Goal: Task Accomplishment & Management: Use online tool/utility

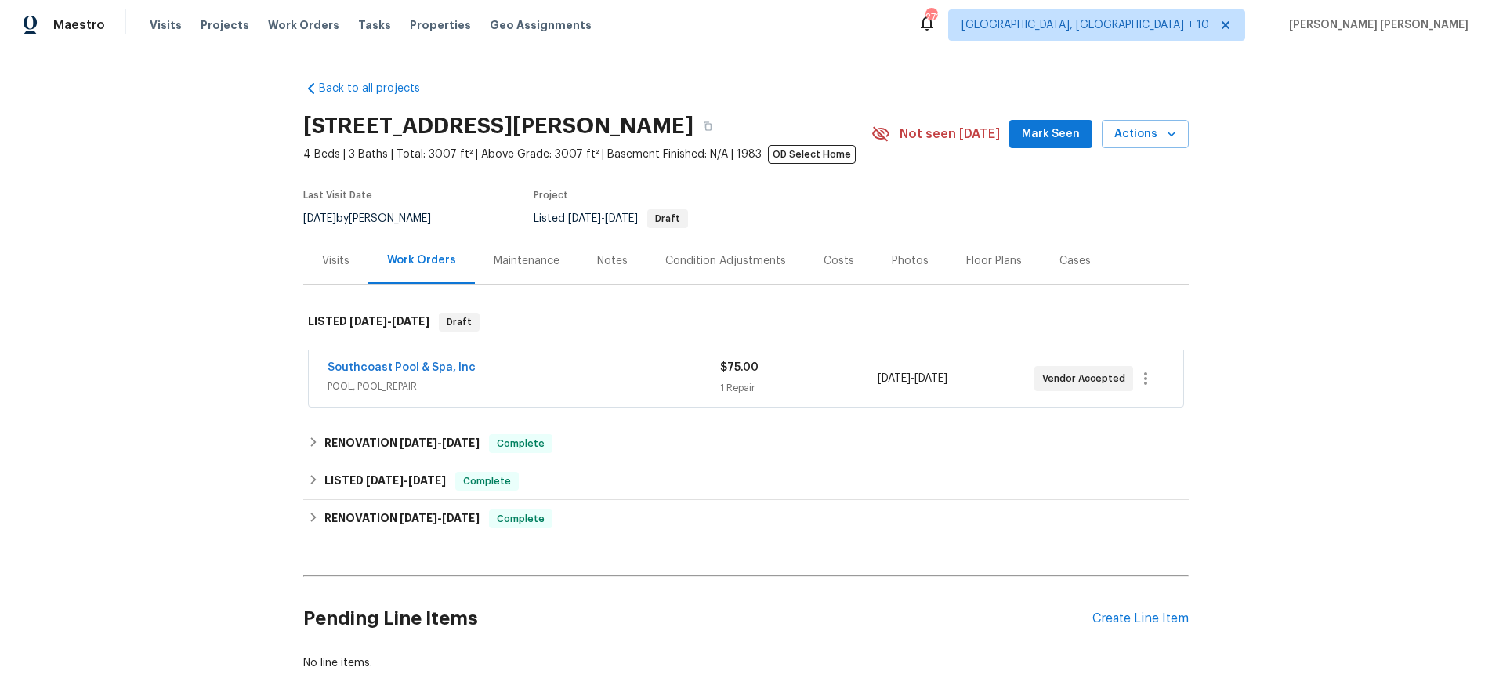
click at [593, 382] on span "POOL, POOL_REPAIR" at bounding box center [524, 387] width 393 height 16
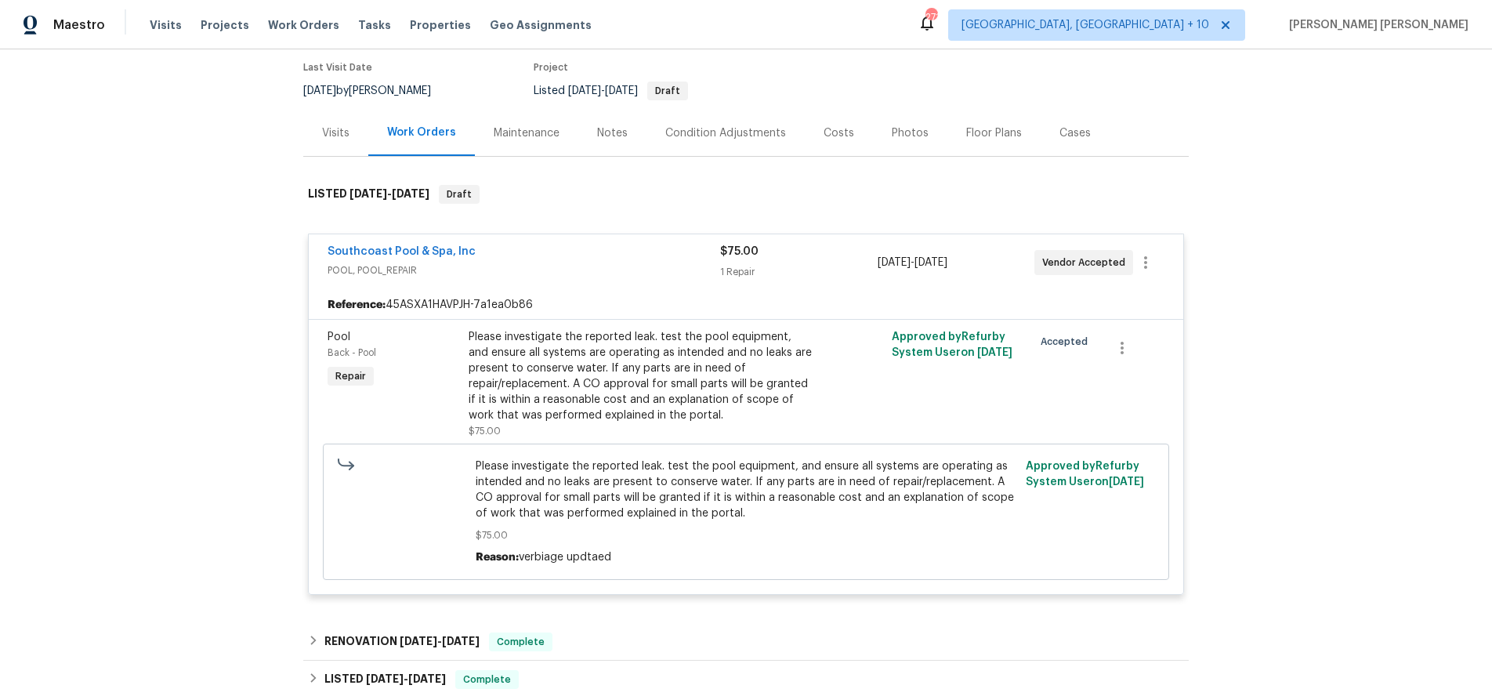
scroll to position [129, 0]
click at [385, 251] on link "Southcoast Pool & Spa, Inc" at bounding box center [402, 250] width 148 height 11
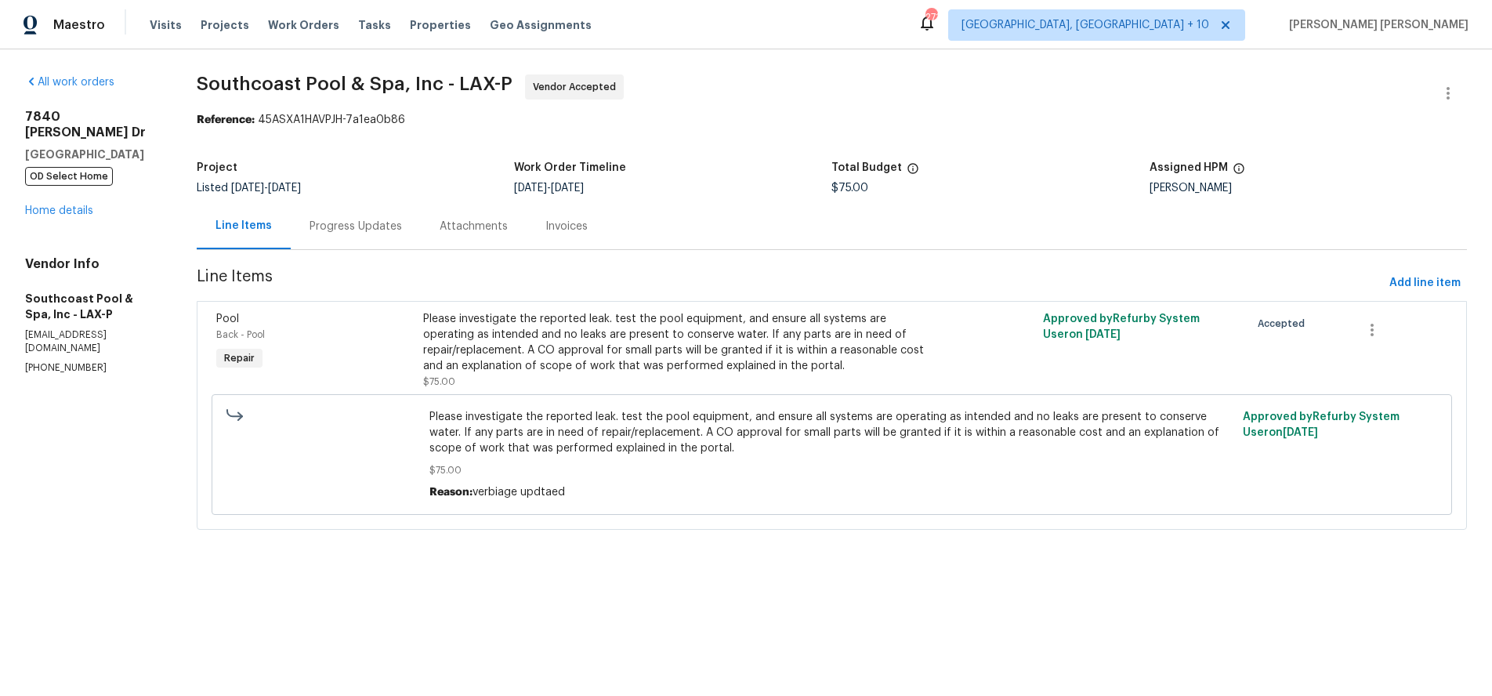
click at [343, 229] on div "Progress Updates" at bounding box center [356, 227] width 92 height 16
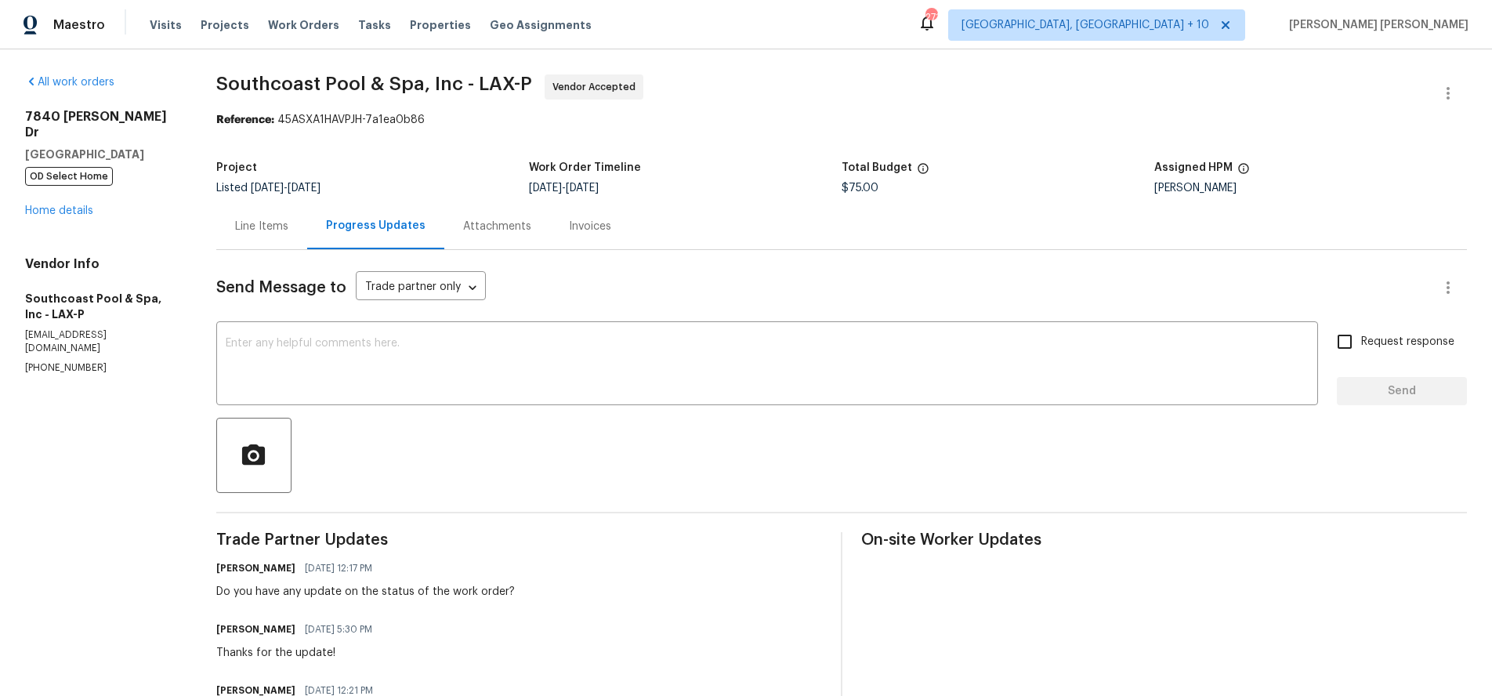
click at [269, 231] on div "Line Items" at bounding box center [261, 227] width 53 height 16
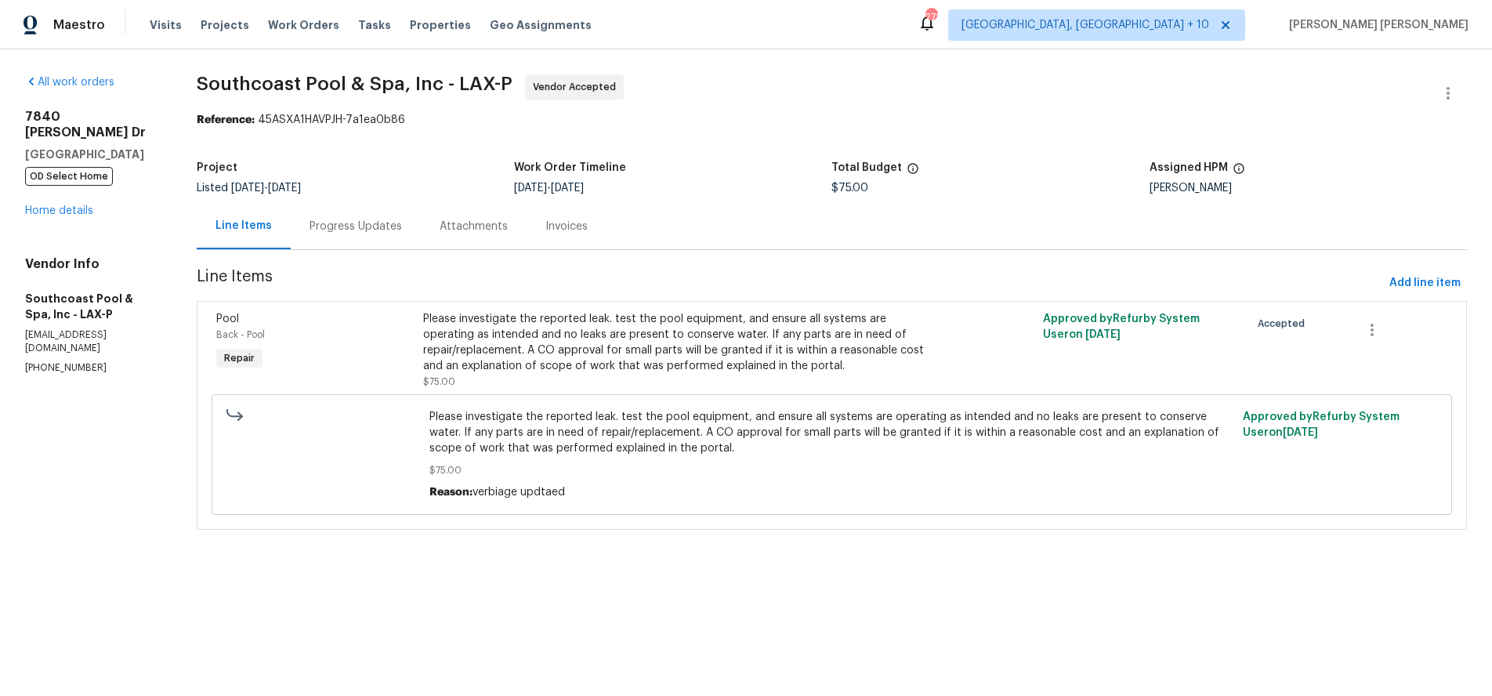
click at [343, 227] on div "Progress Updates" at bounding box center [356, 227] width 92 height 16
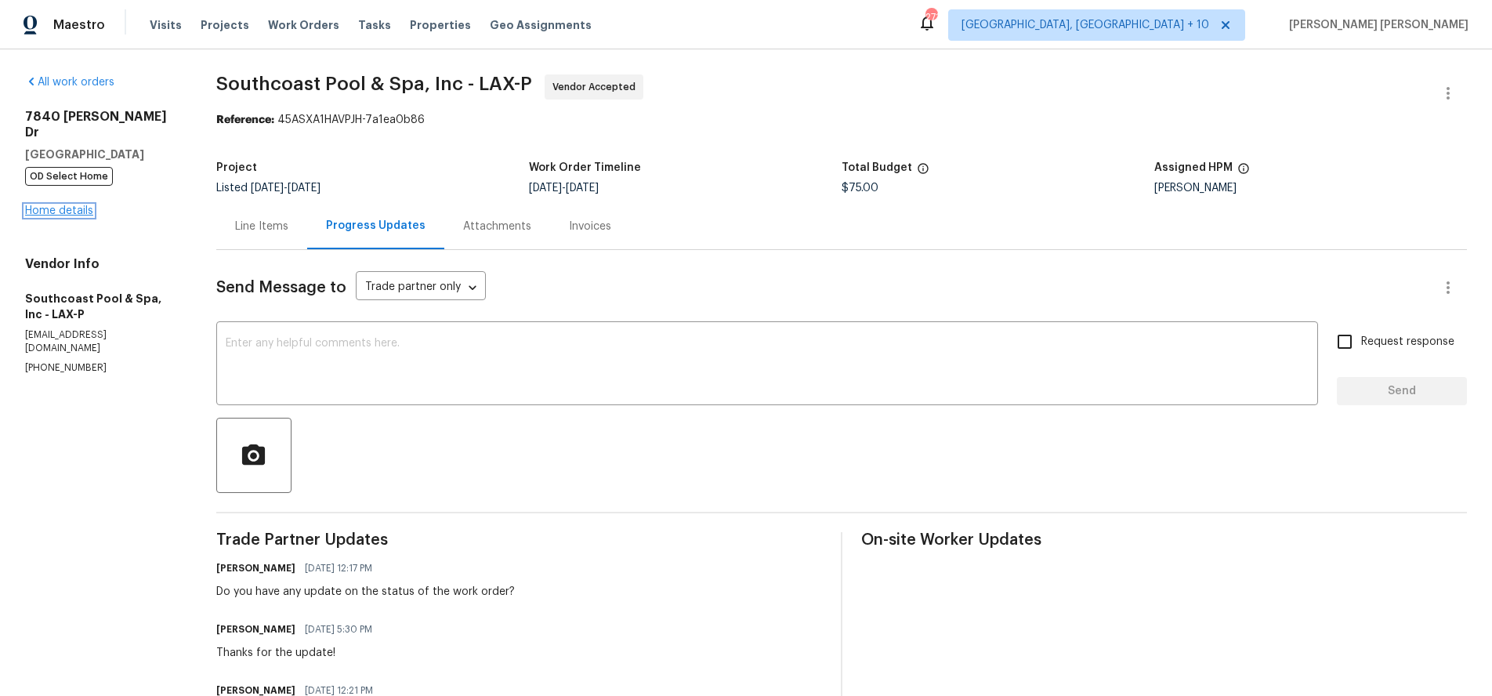
click at [65, 205] on link "Home details" at bounding box center [59, 210] width 68 height 11
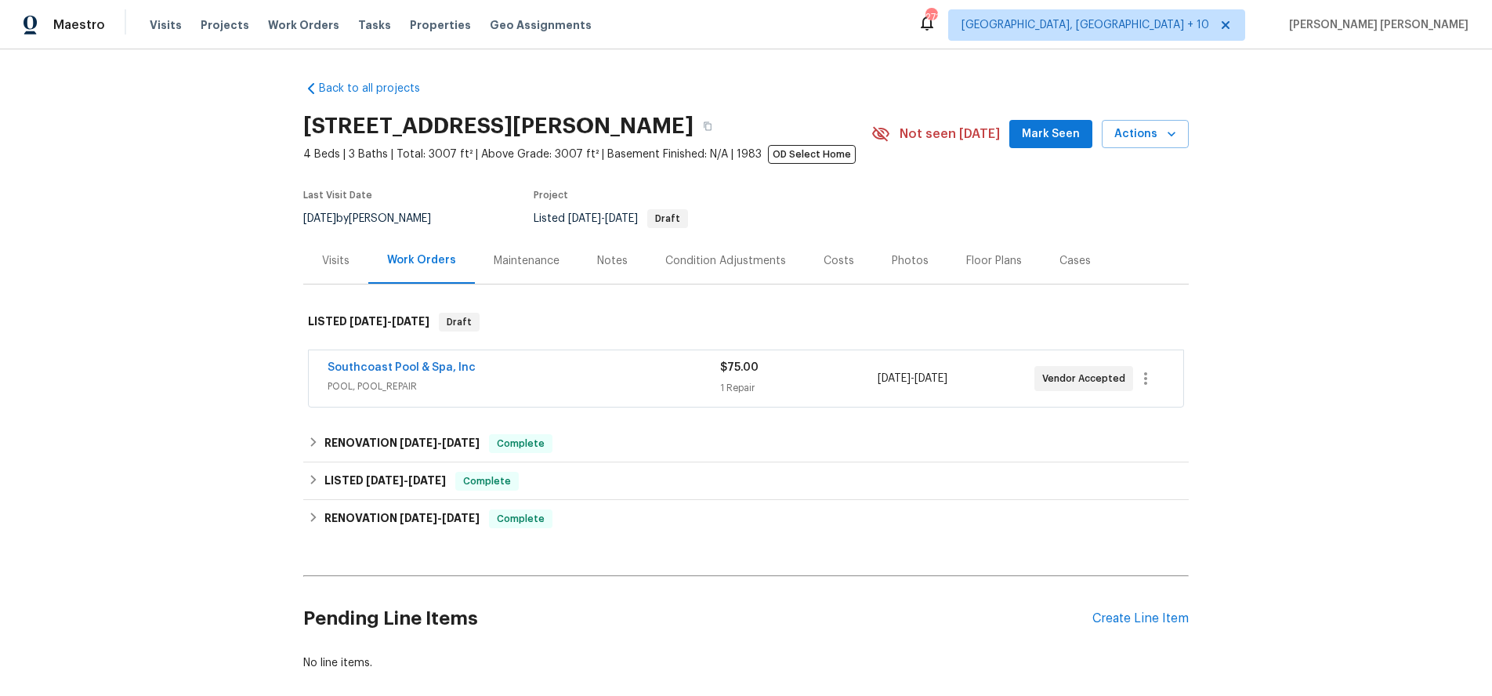
click at [1060, 262] on div "Cases" at bounding box center [1075, 261] width 31 height 16
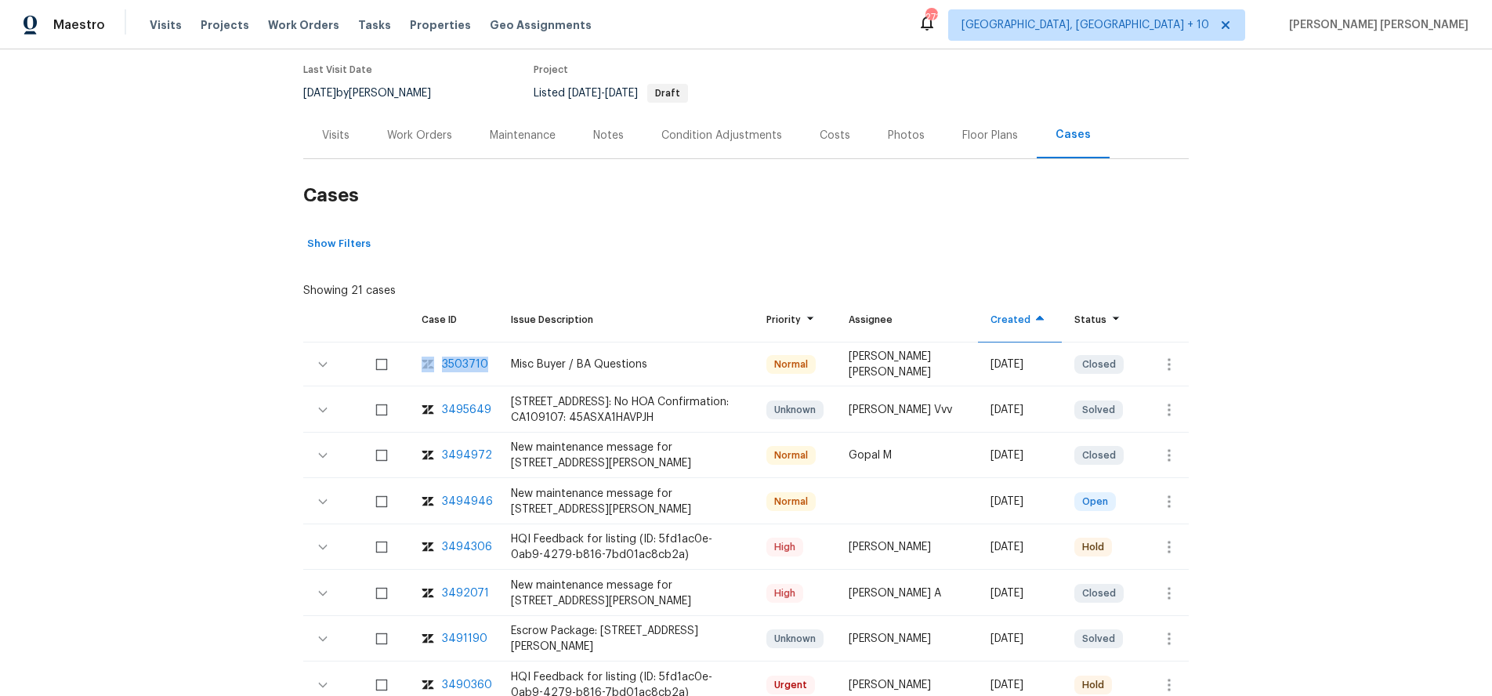
scroll to position [132, 0]
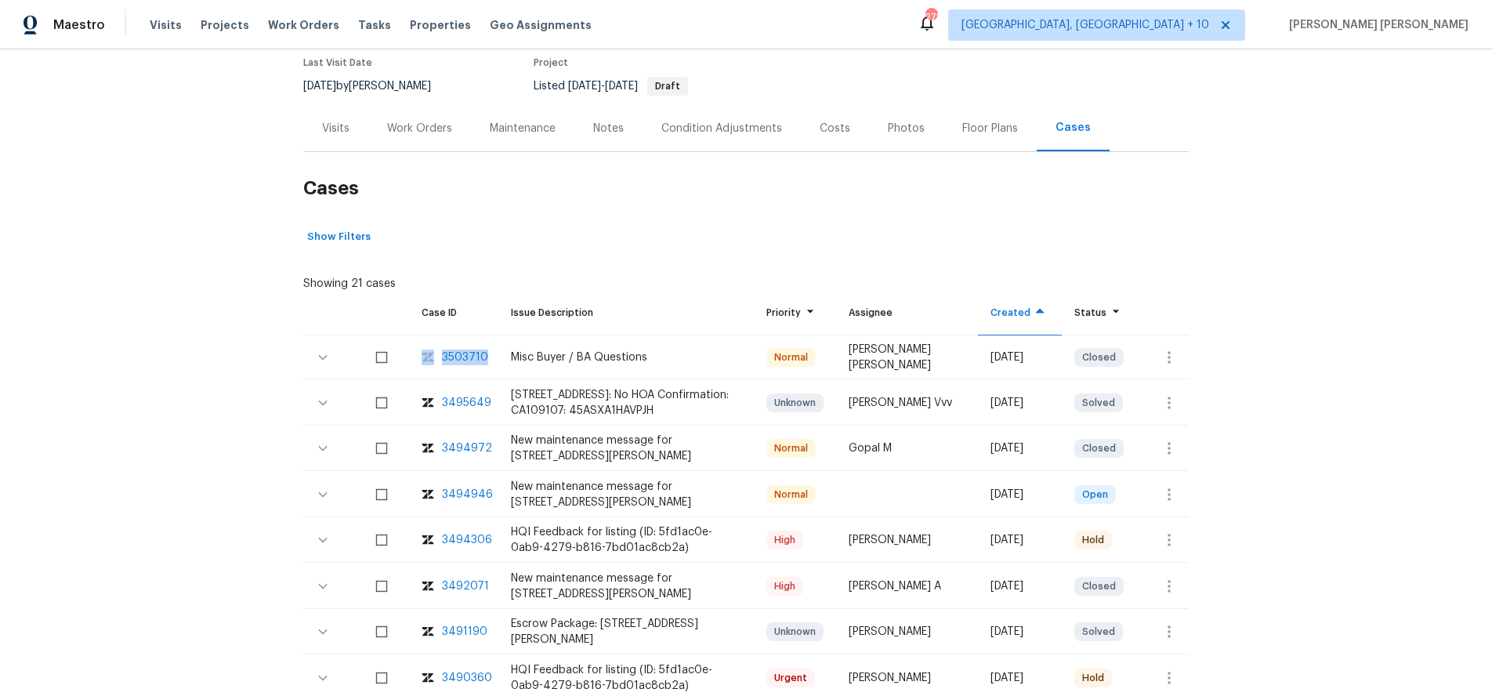
click at [470, 542] on div "3494306" at bounding box center [467, 540] width 50 height 16
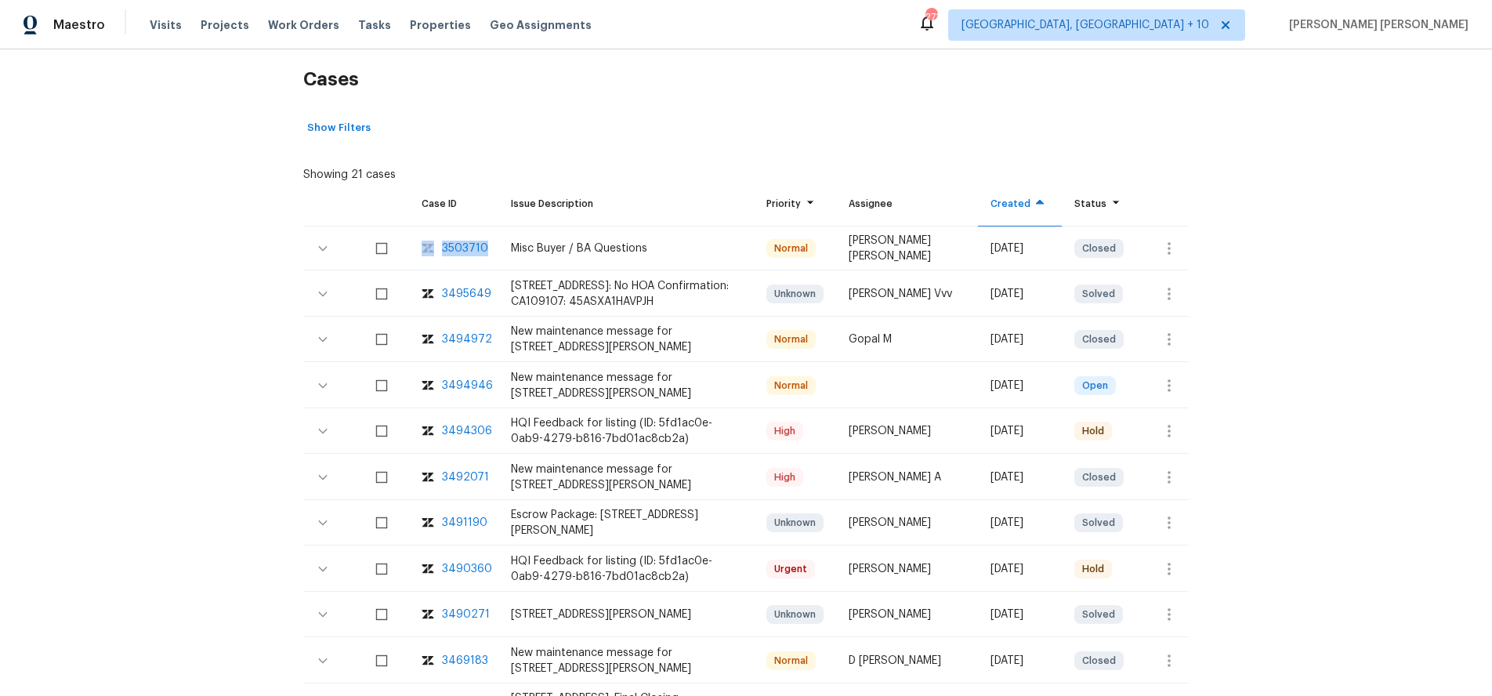
scroll to position [244, 0]
click at [468, 568] on div "3490360" at bounding box center [467, 567] width 50 height 16
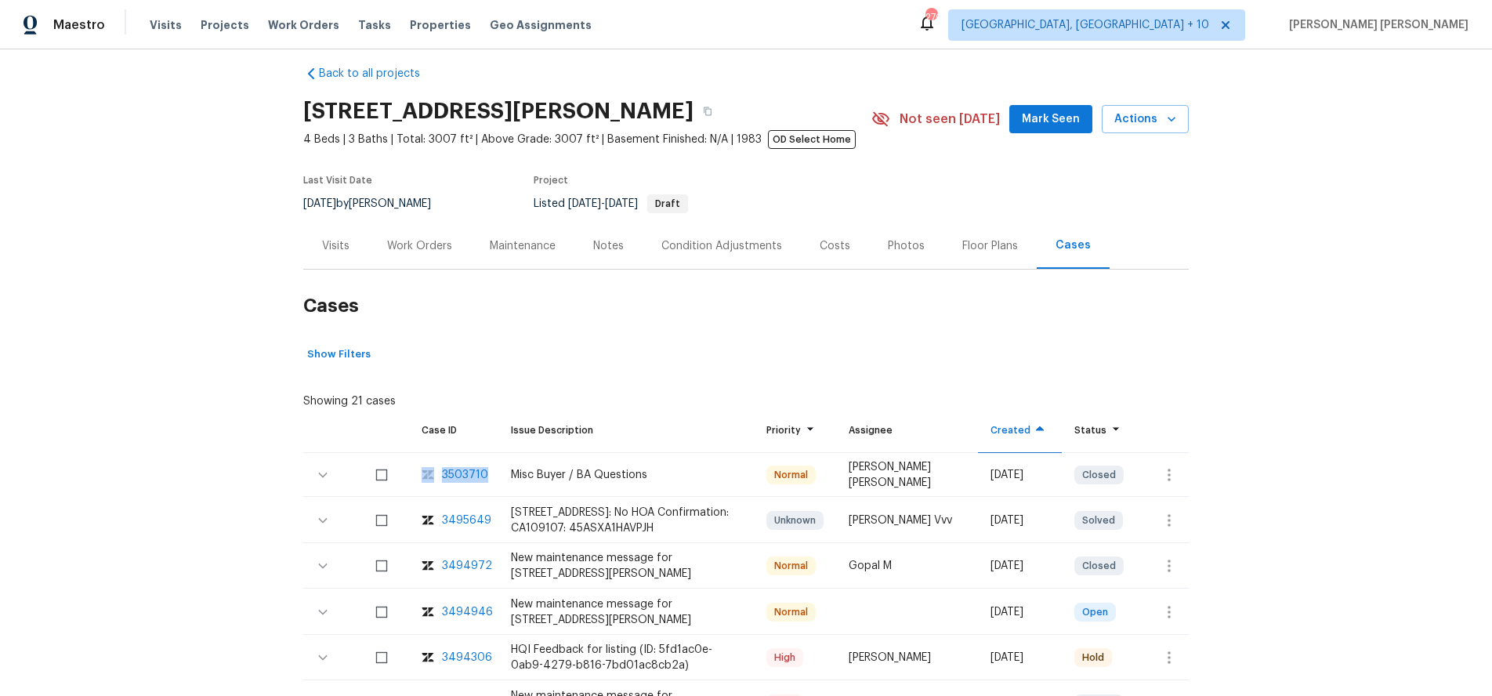
scroll to position [0, 0]
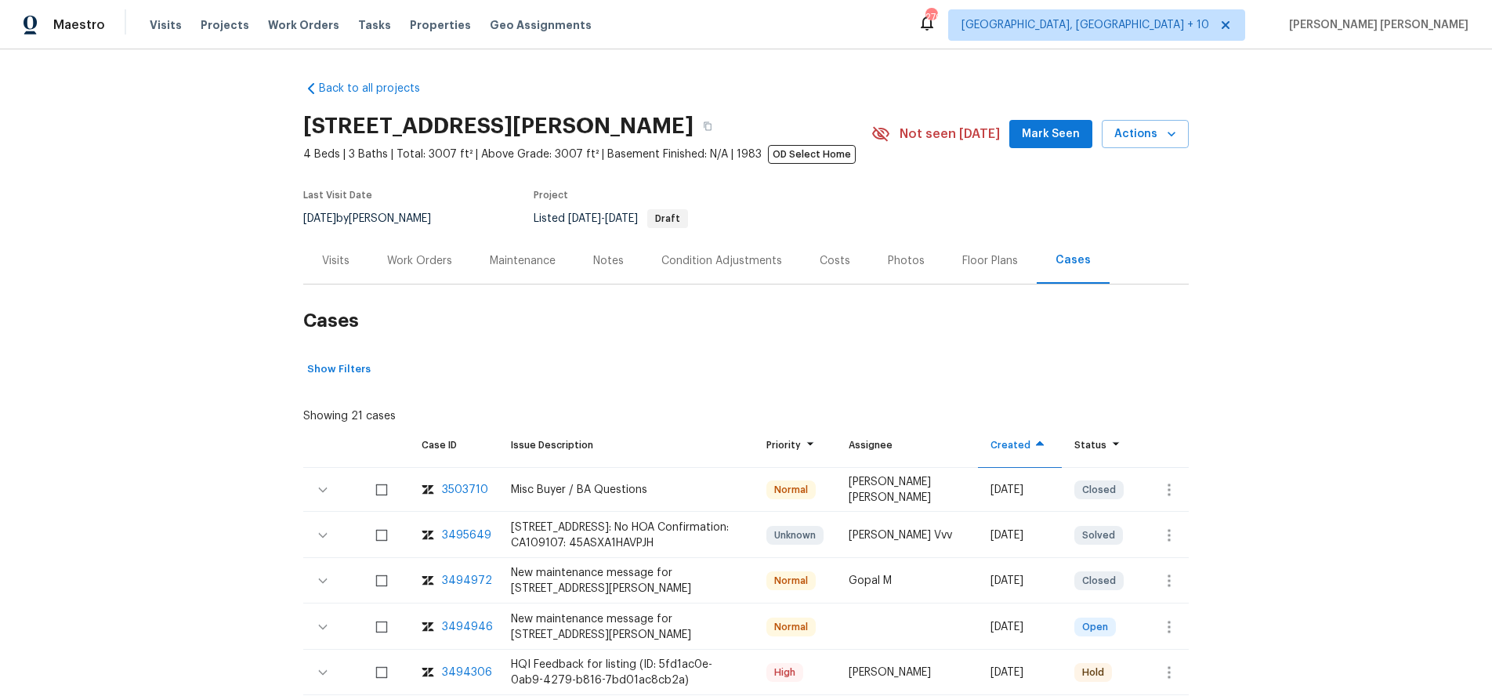
click at [420, 256] on div "Work Orders" at bounding box center [419, 261] width 65 height 16
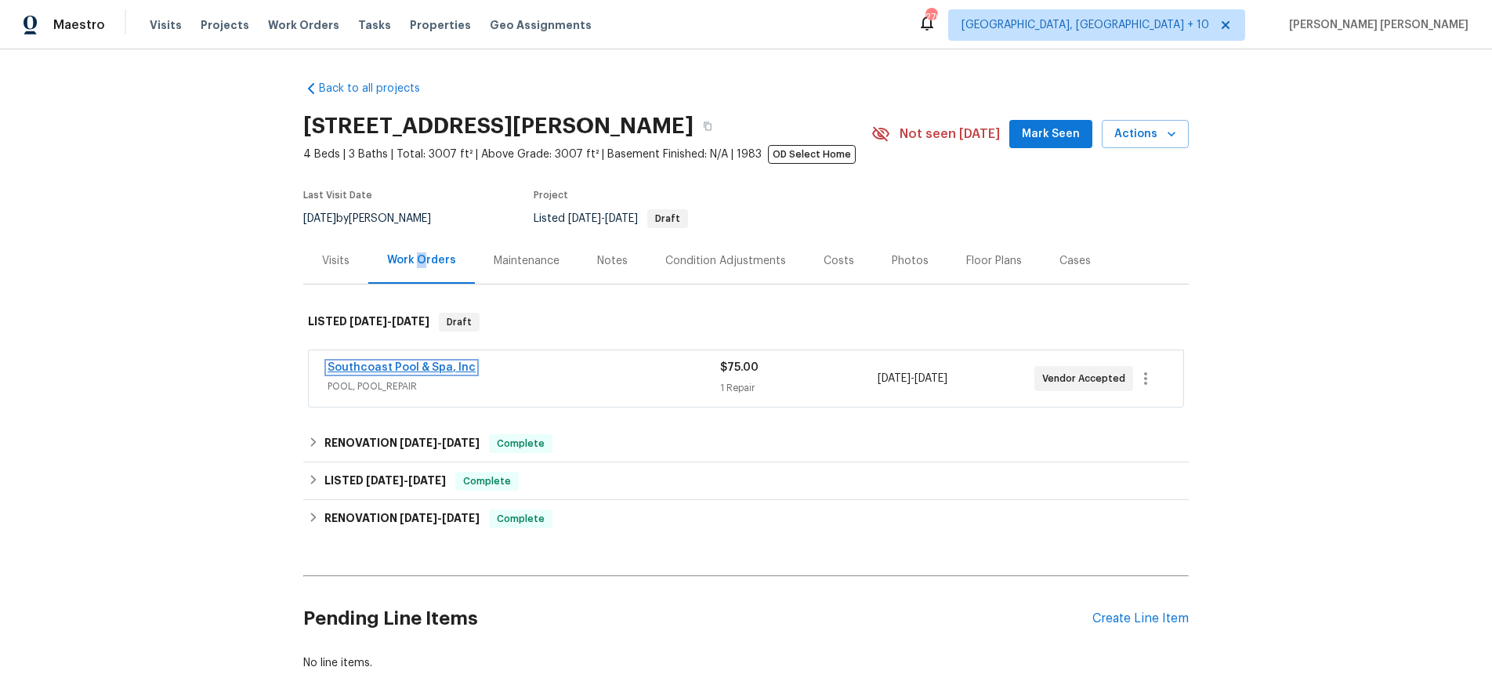
click at [430, 364] on link "Southcoast Pool & Spa, Inc" at bounding box center [402, 367] width 148 height 11
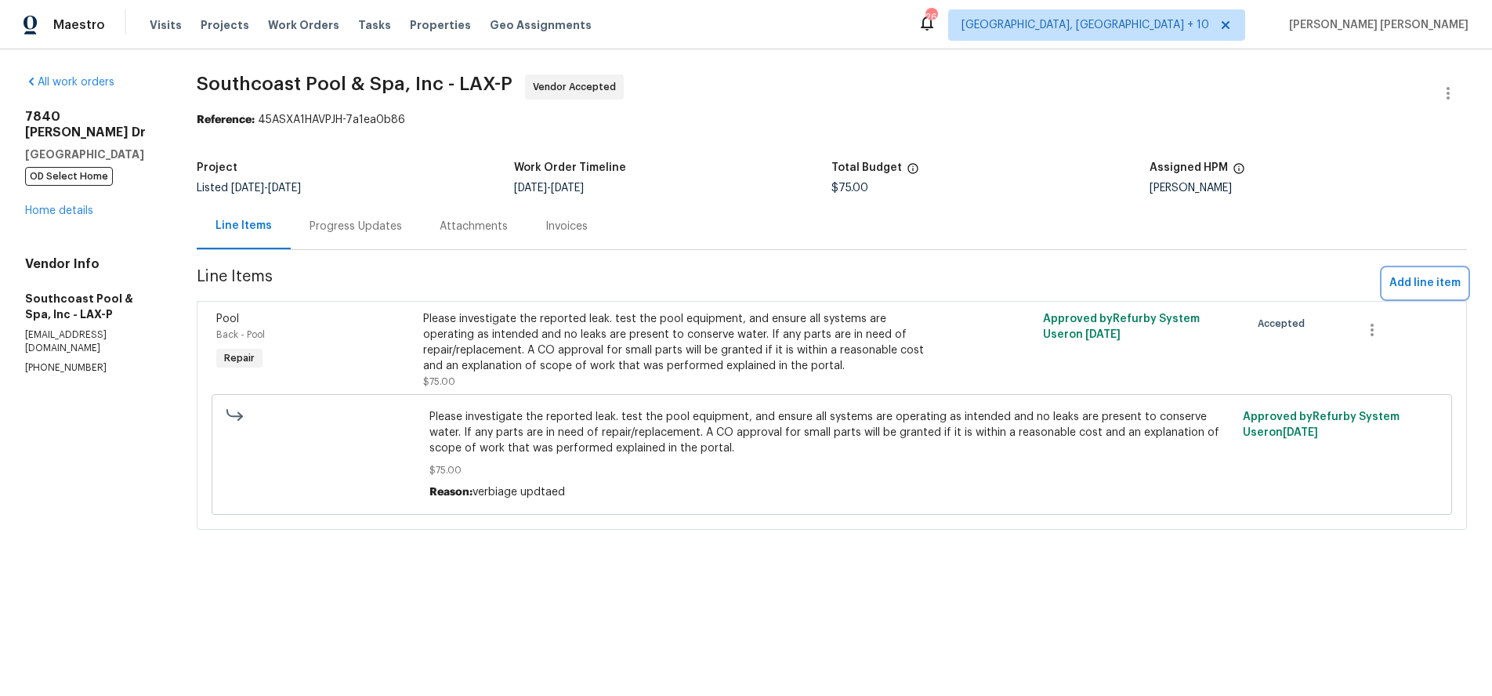
click at [1428, 282] on span "Add line item" at bounding box center [1425, 284] width 71 height 20
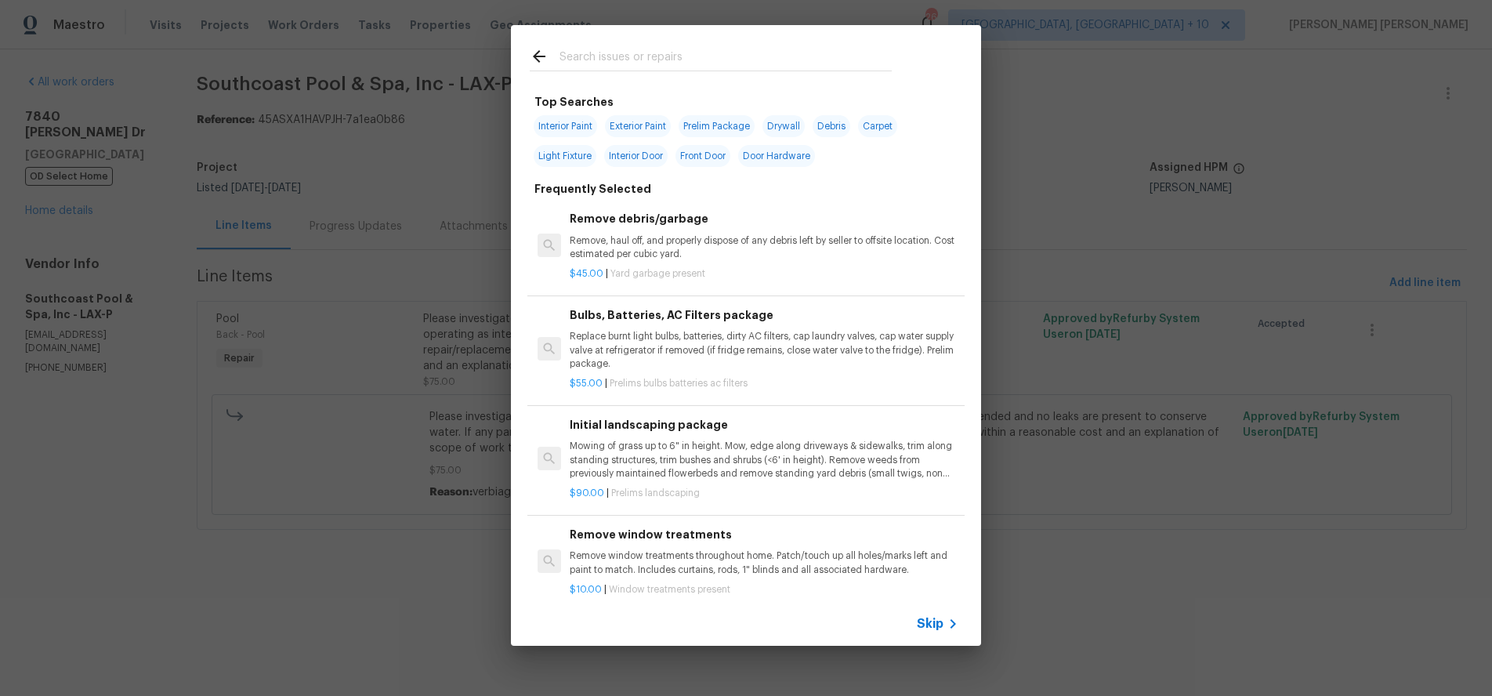
click at [934, 626] on span "Skip" at bounding box center [930, 624] width 27 height 16
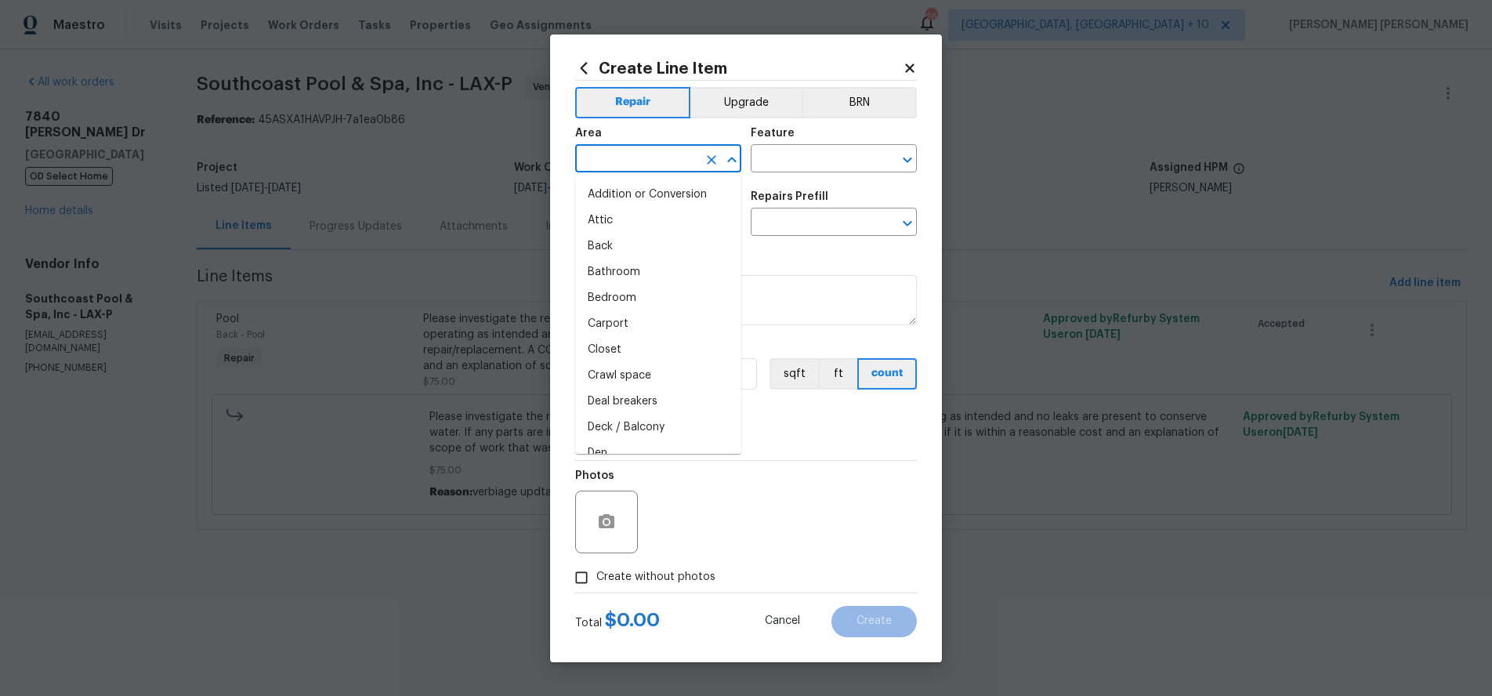
drag, startPoint x: 598, startPoint y: 156, endPoint x: 613, endPoint y: 158, distance: 15.0
click at [604, 156] on input "text" at bounding box center [636, 160] width 122 height 24
click at [630, 203] on li "In-ground pool / Spa" at bounding box center [658, 195] width 166 height 26
type input "In-ground pool / Spa"
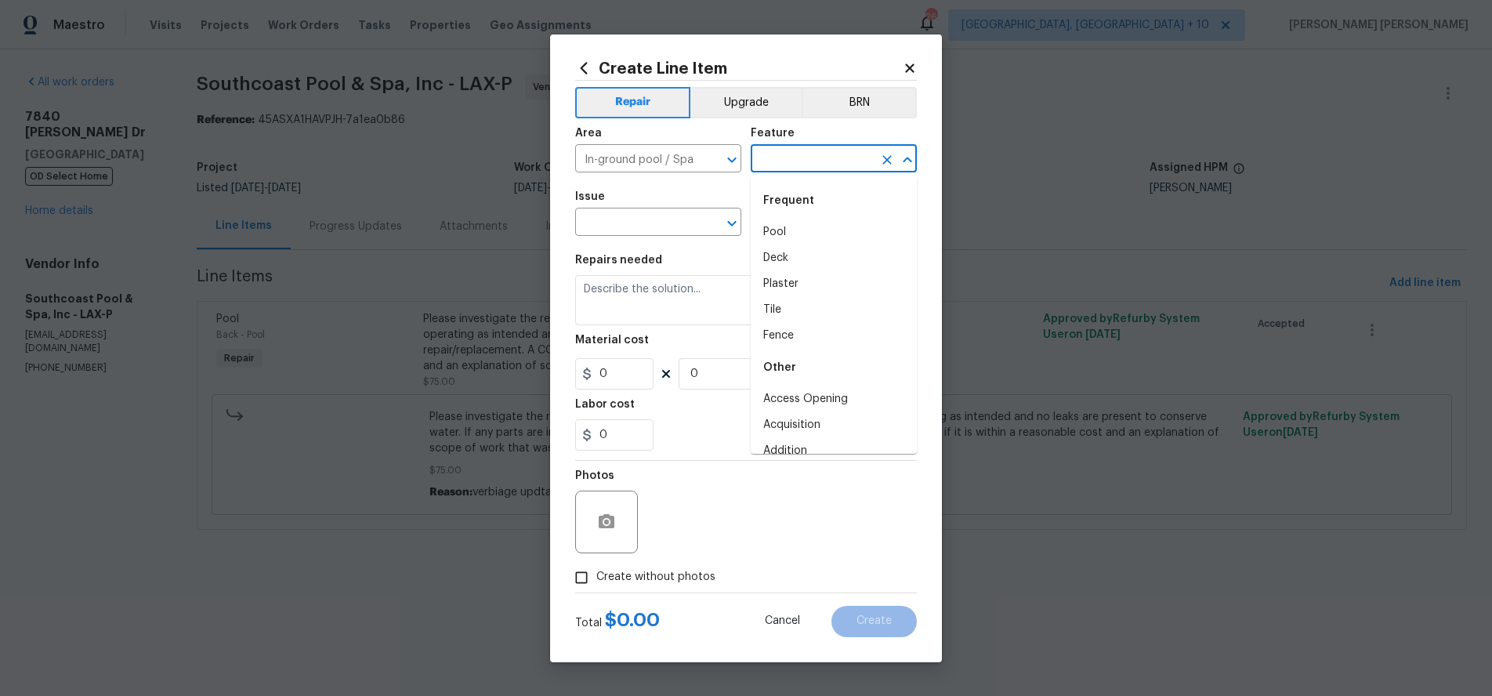
click at [829, 153] on input "text" at bounding box center [812, 160] width 122 height 24
click at [782, 241] on li "Pool" at bounding box center [834, 232] width 166 height 26
type input "Pool"
click at [626, 222] on input "text" at bounding box center [636, 224] width 122 height 24
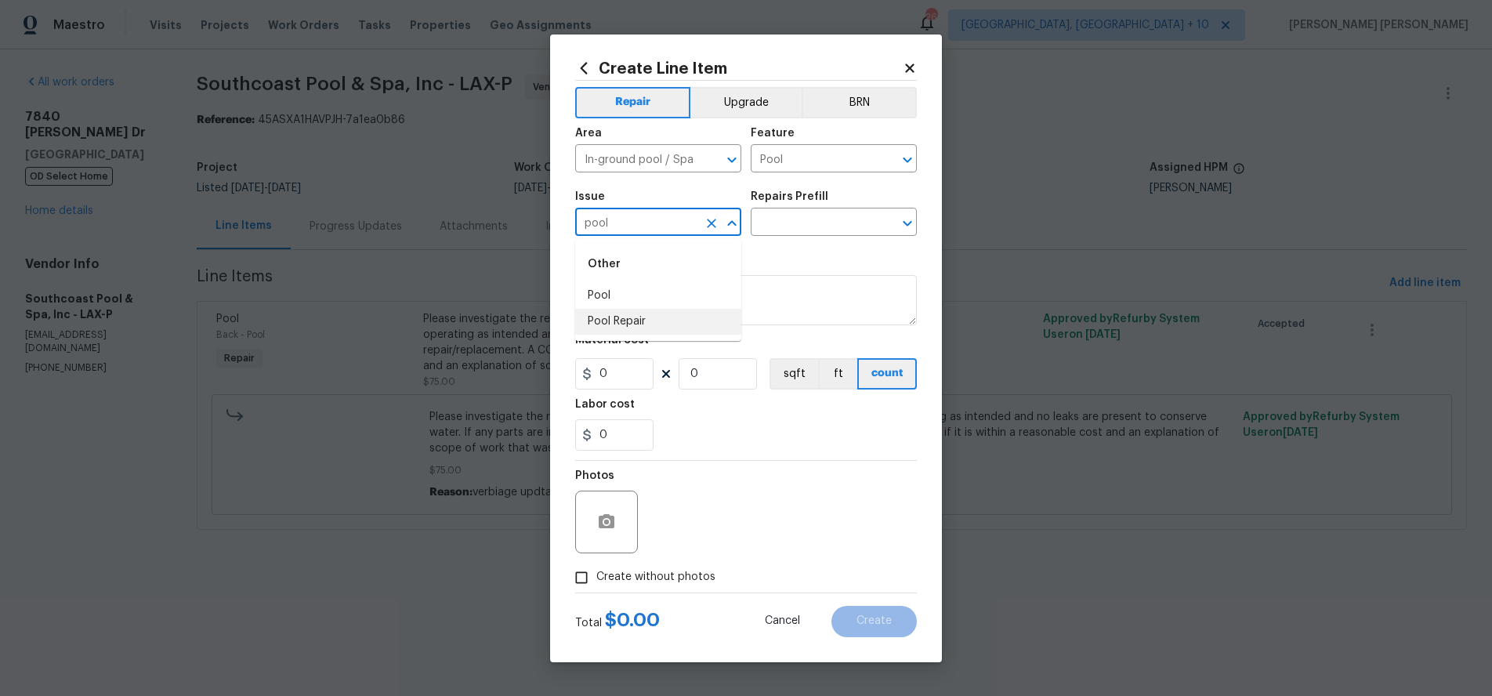
click at [644, 317] on li "Pool Repair" at bounding box center [658, 322] width 166 height 26
click at [818, 212] on input "text" at bounding box center [812, 224] width 122 height 24
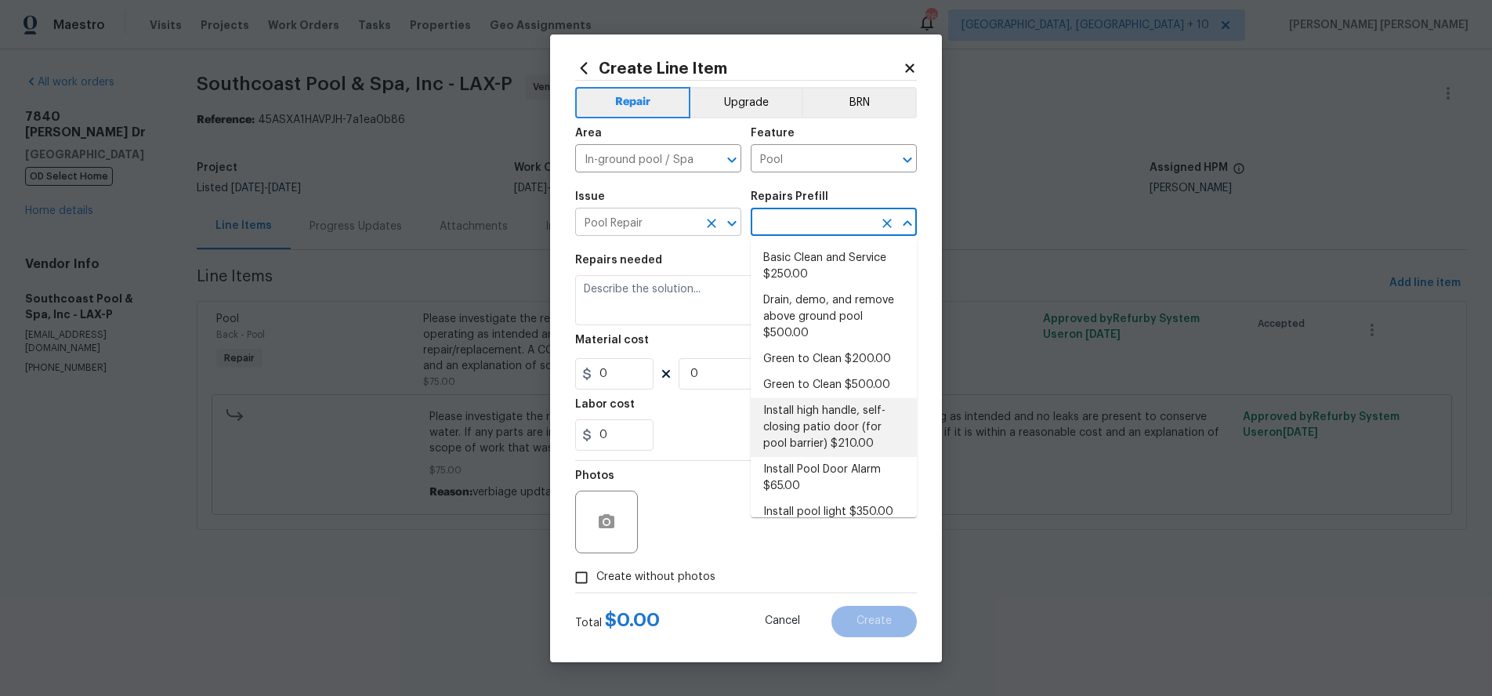
click at [678, 219] on input "Pool Repair" at bounding box center [636, 224] width 122 height 24
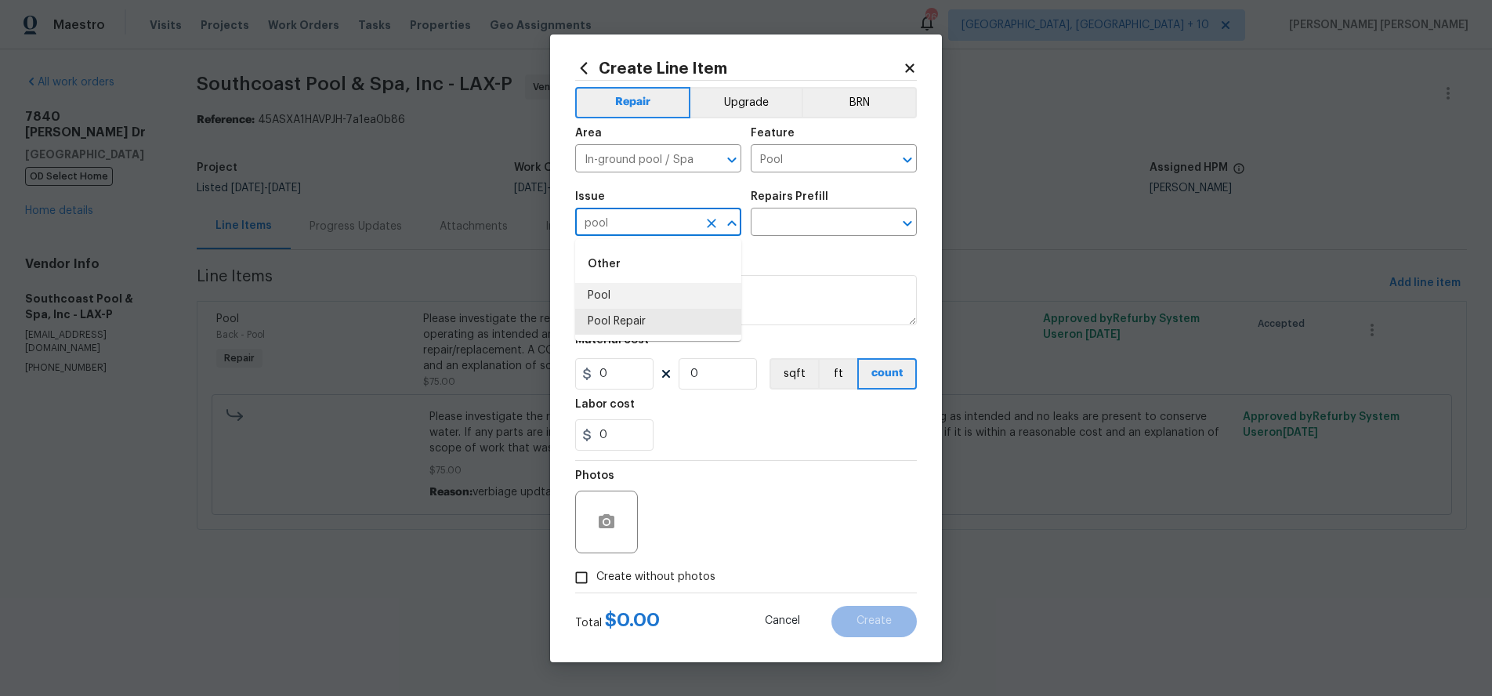
drag, startPoint x: 636, startPoint y: 298, endPoint x: 745, endPoint y: 246, distance: 120.6
click at [644, 293] on li "Pool" at bounding box center [658, 296] width 166 height 26
type input "Pool"
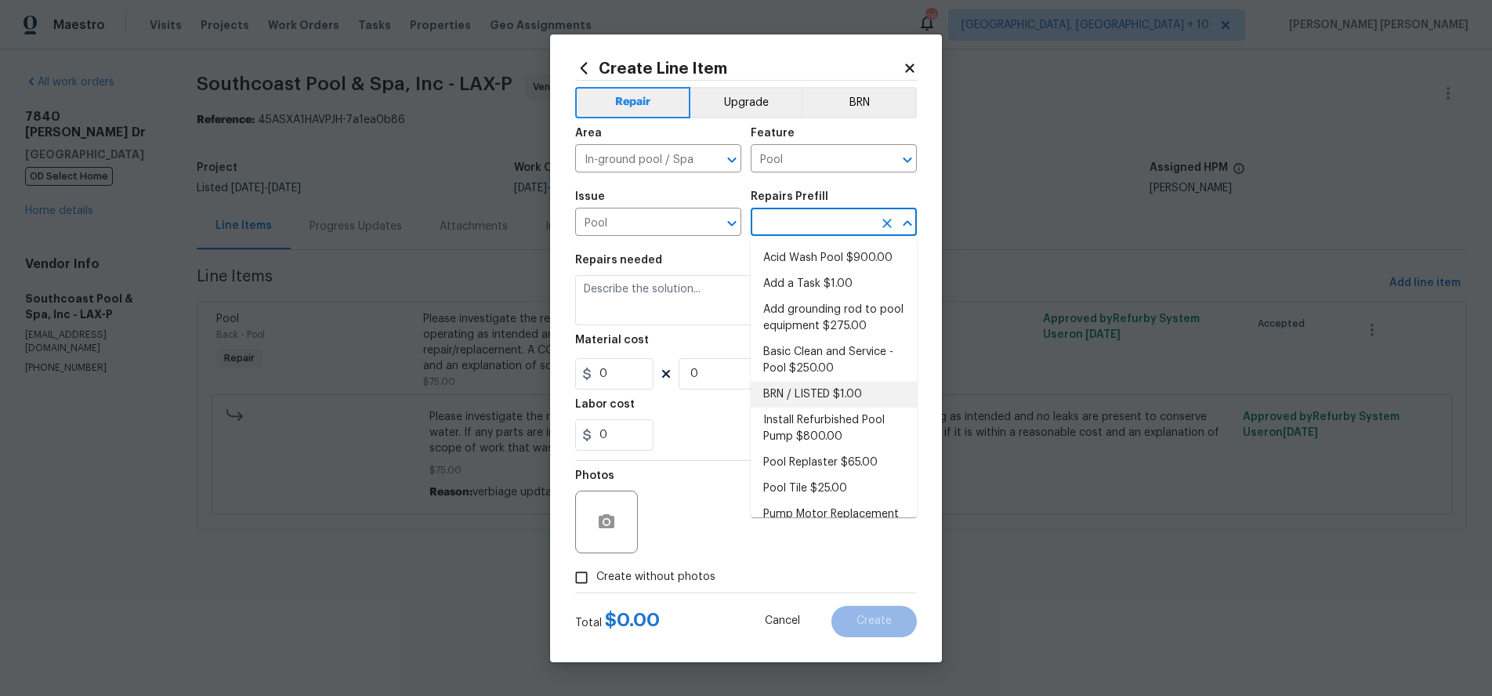
click at [807, 215] on input "text" at bounding box center [812, 224] width 122 height 24
drag, startPoint x: 814, startPoint y: 290, endPoint x: 824, endPoint y: 284, distance: 11.3
click at [814, 288] on li "Add a Task $1.00" at bounding box center [834, 284] width 166 height 26
type input "Add a Task $1.00"
type textarea "HPM to detail"
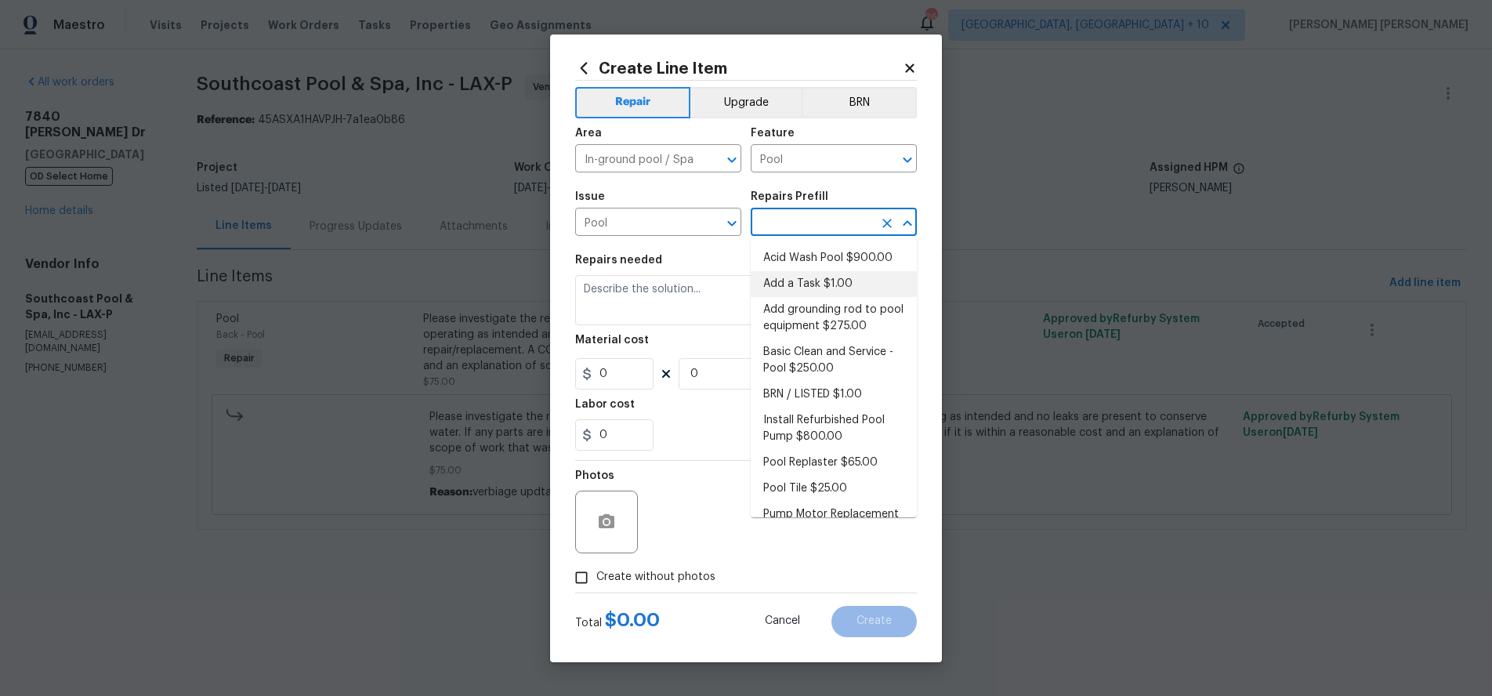
type input "1"
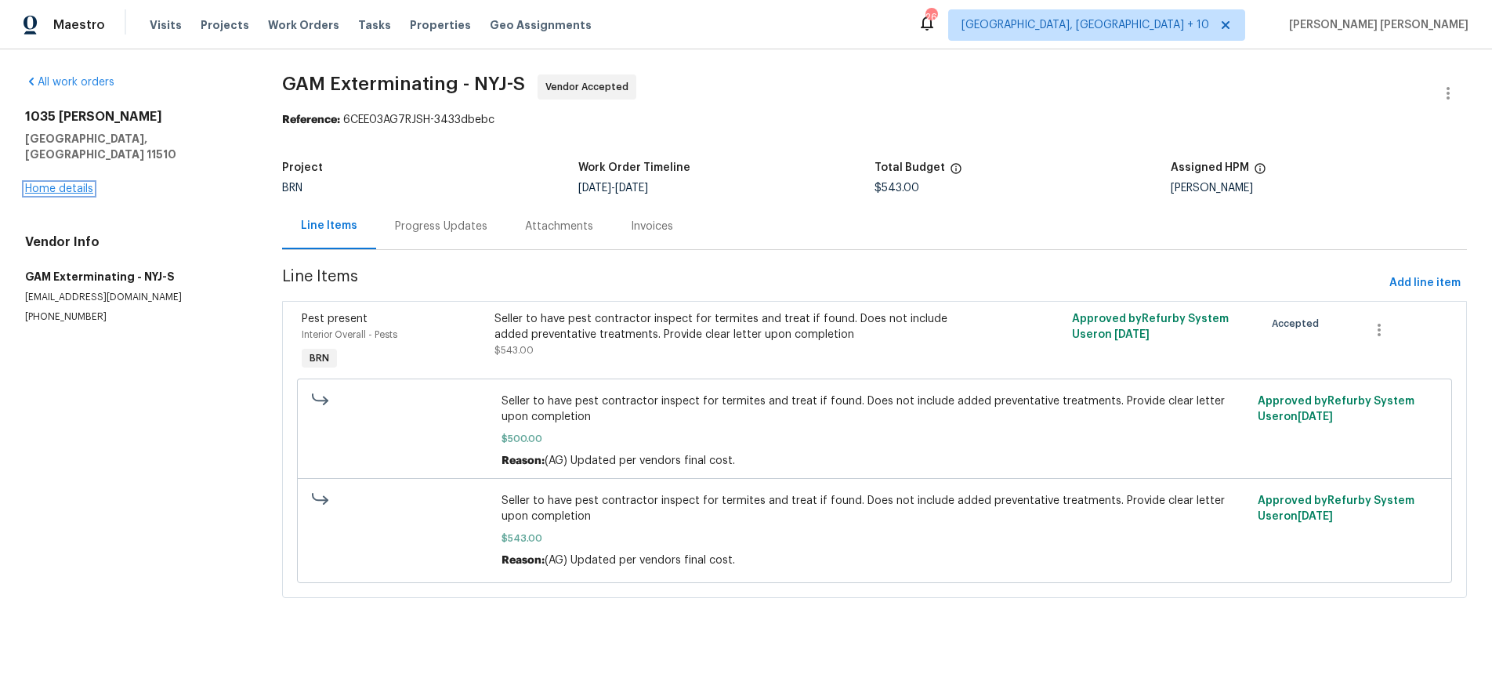
click at [92, 175] on div "1035 Bonaparte Pl Baldwin, NY 11510 Home details" at bounding box center [134, 153] width 219 height 88
click at [57, 183] on link "Home details" at bounding box center [59, 188] width 68 height 11
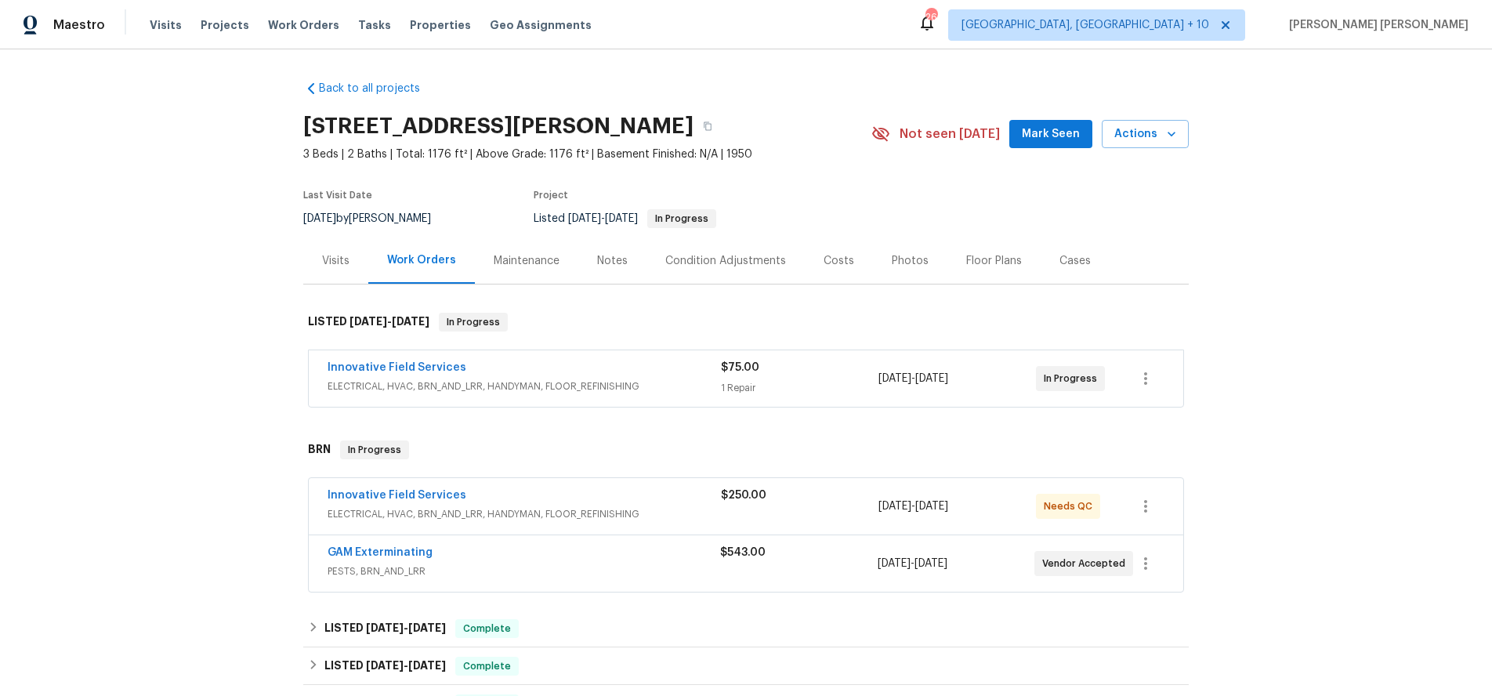
click at [604, 495] on div "Innovative Field Services" at bounding box center [524, 497] width 393 height 19
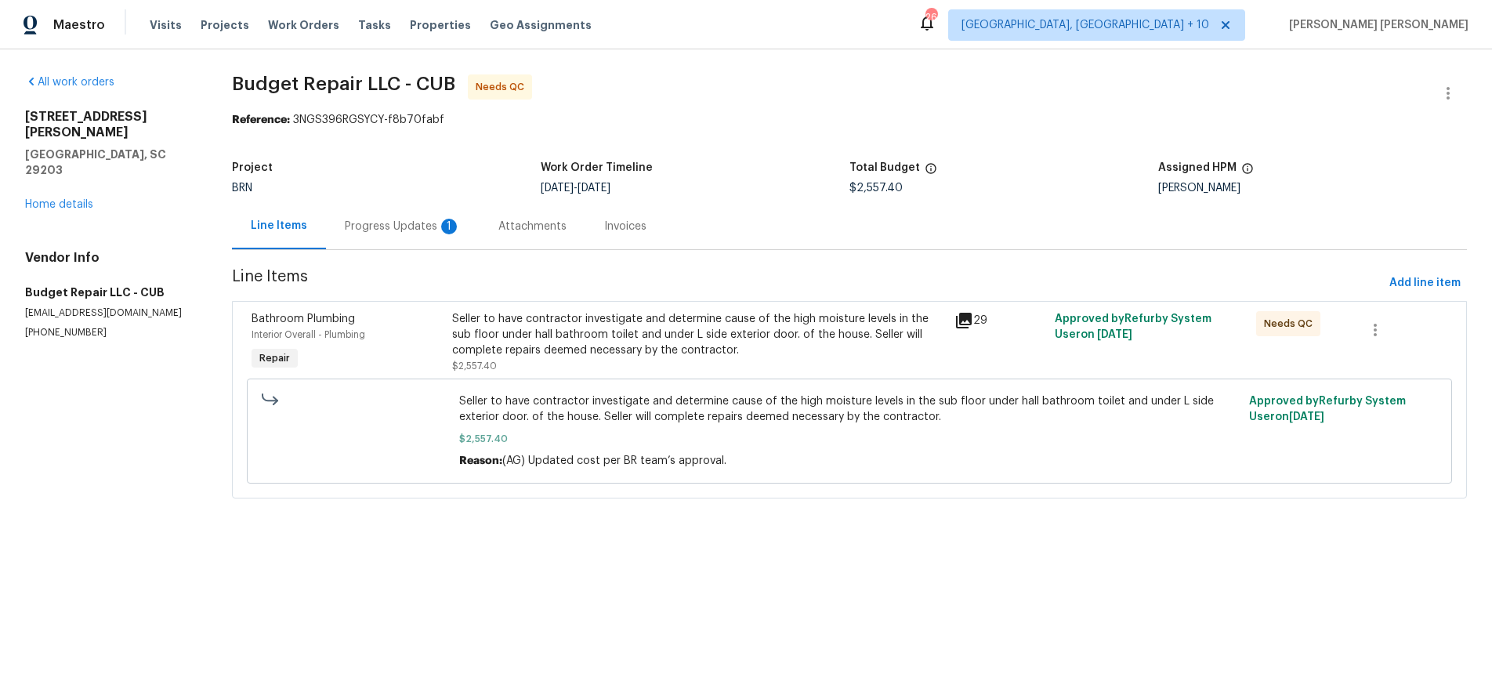
click at [972, 322] on icon at bounding box center [964, 320] width 19 height 19
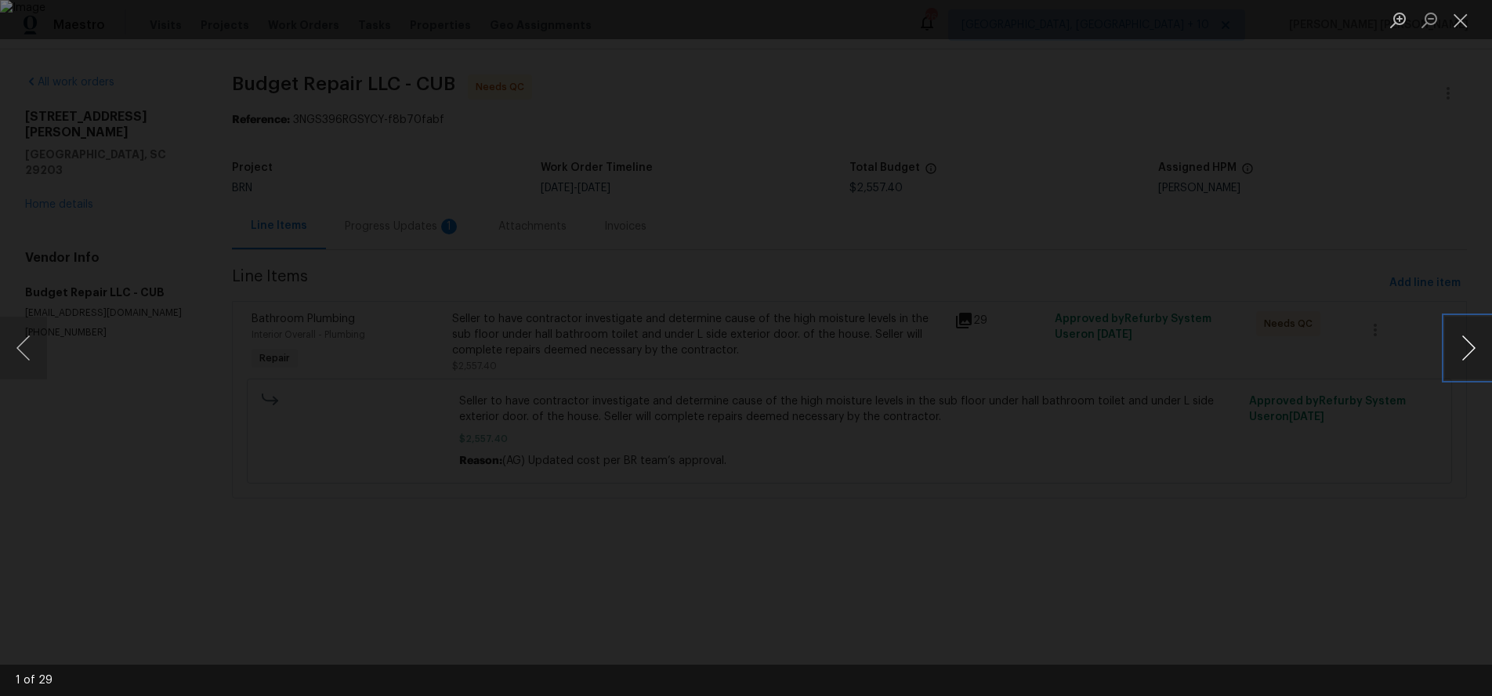
click at [1465, 352] on button "Next image" at bounding box center [1468, 348] width 47 height 63
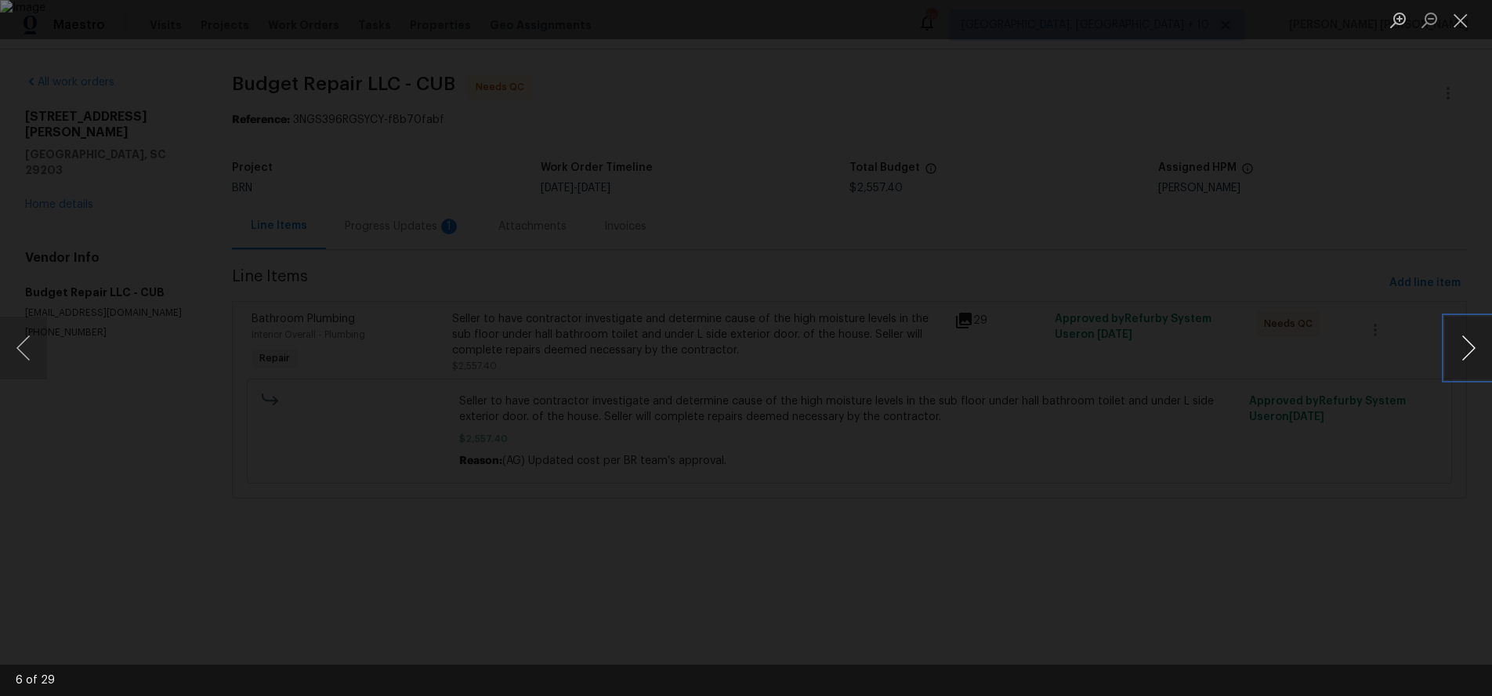
click at [1465, 352] on button "Next image" at bounding box center [1468, 348] width 47 height 63
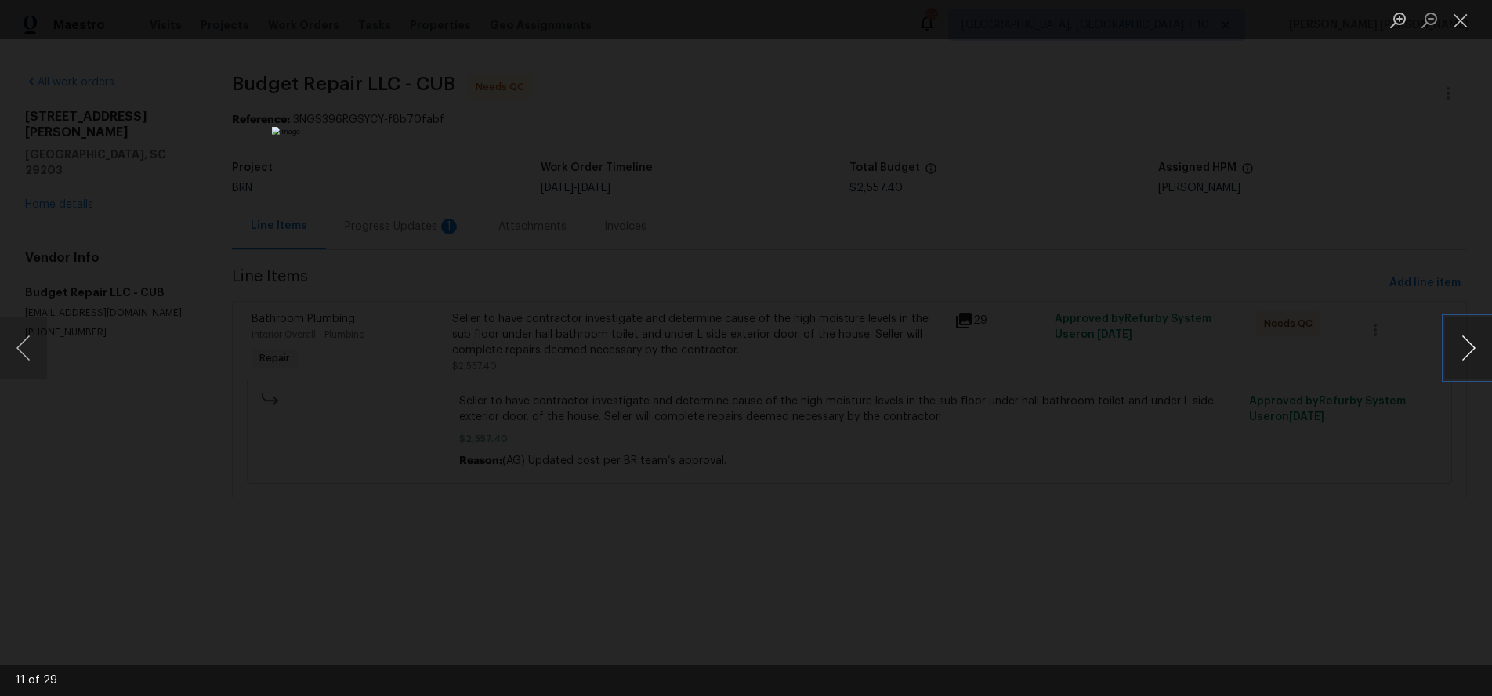
click at [1465, 352] on button "Next image" at bounding box center [1468, 348] width 47 height 63
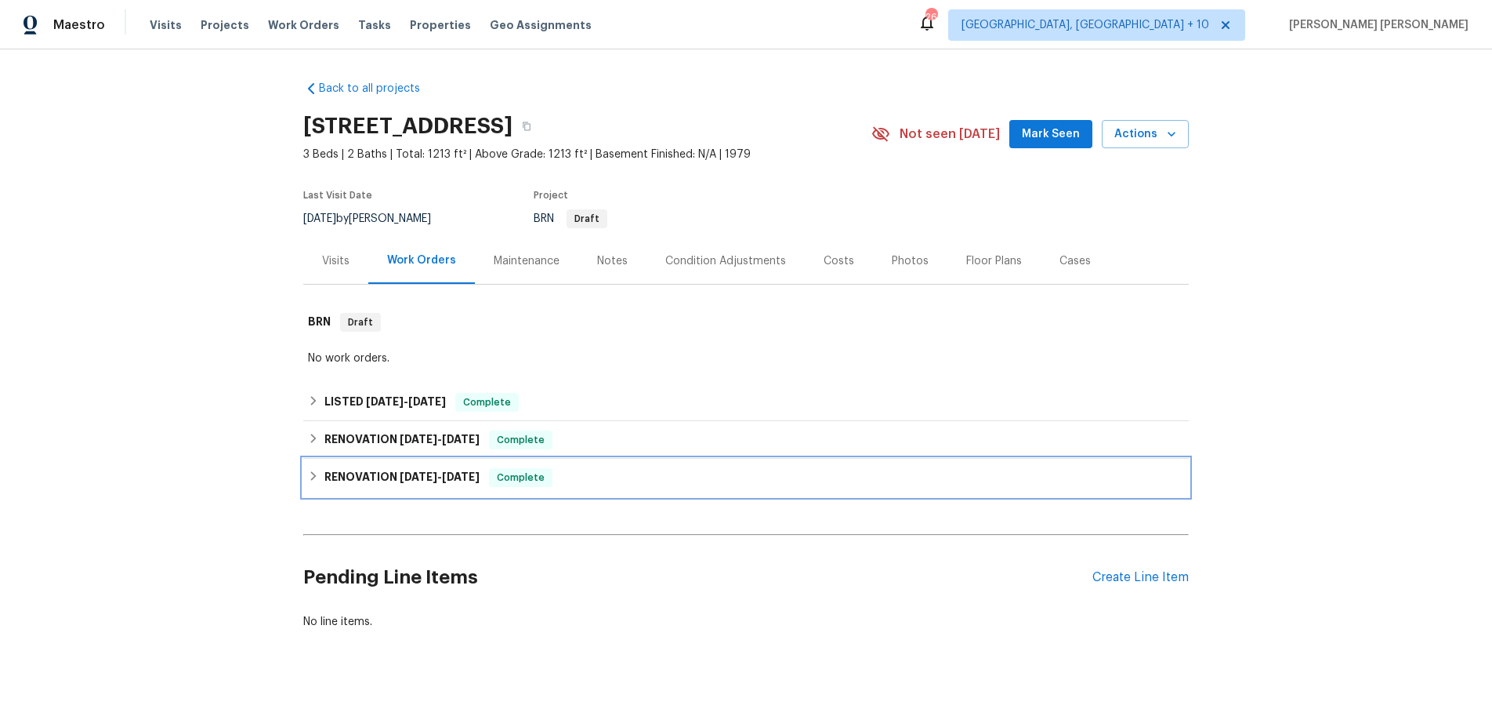
click at [323, 473] on div "RENOVATION 6/23/25 - 6/30/25 Complete" at bounding box center [746, 477] width 876 height 19
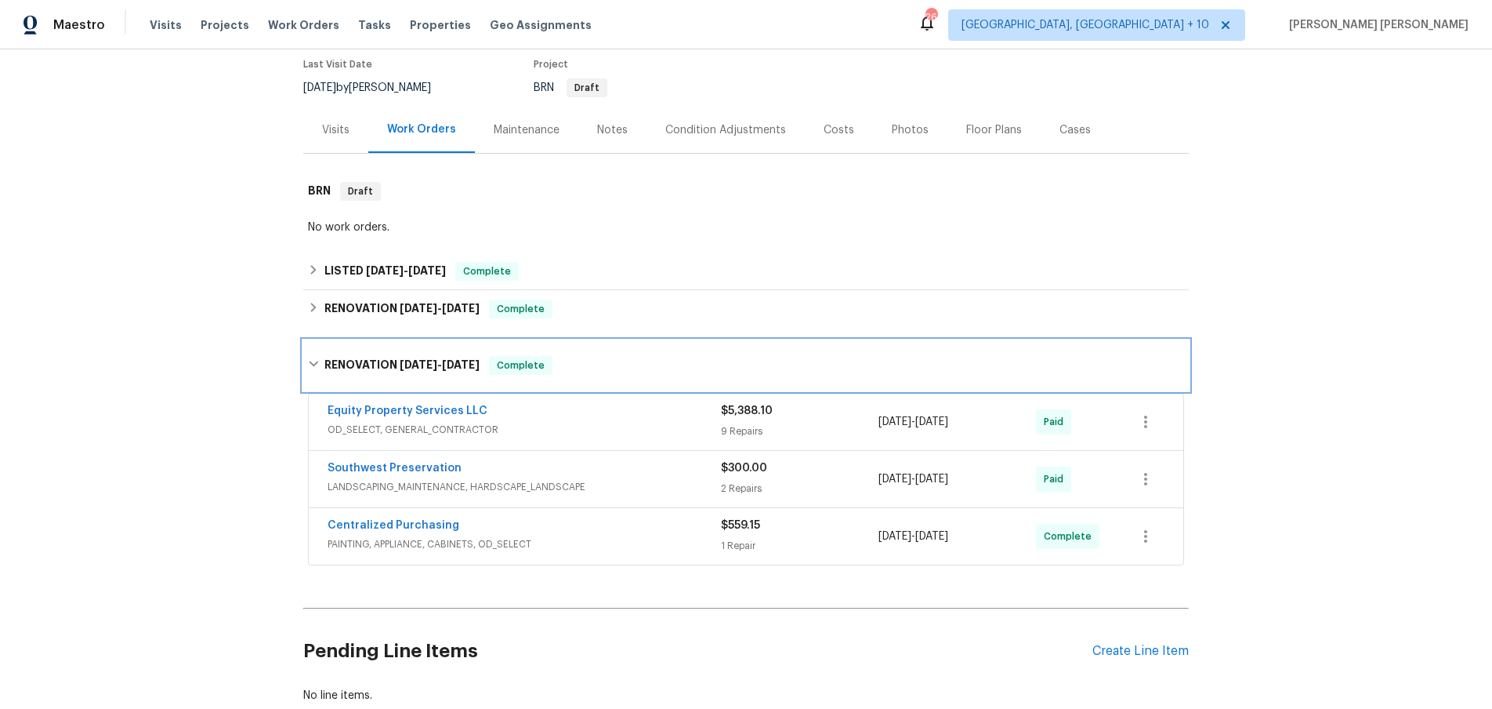
scroll to position [199, 0]
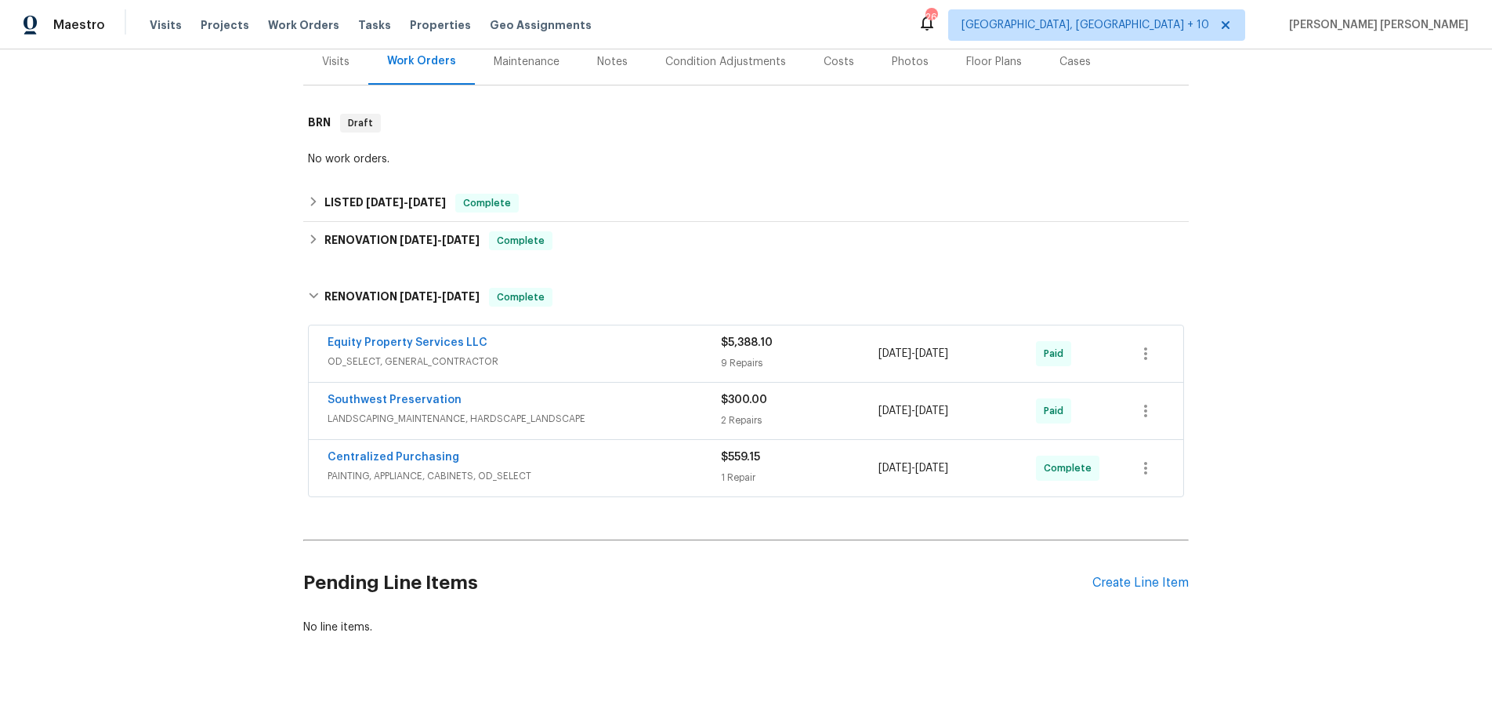
drag, startPoint x: 684, startPoint y: 354, endPoint x: 669, endPoint y: 372, distance: 22.9
click at [671, 368] on span "OD_SELECT, GENERAL_CONTRACTOR" at bounding box center [524, 362] width 393 height 16
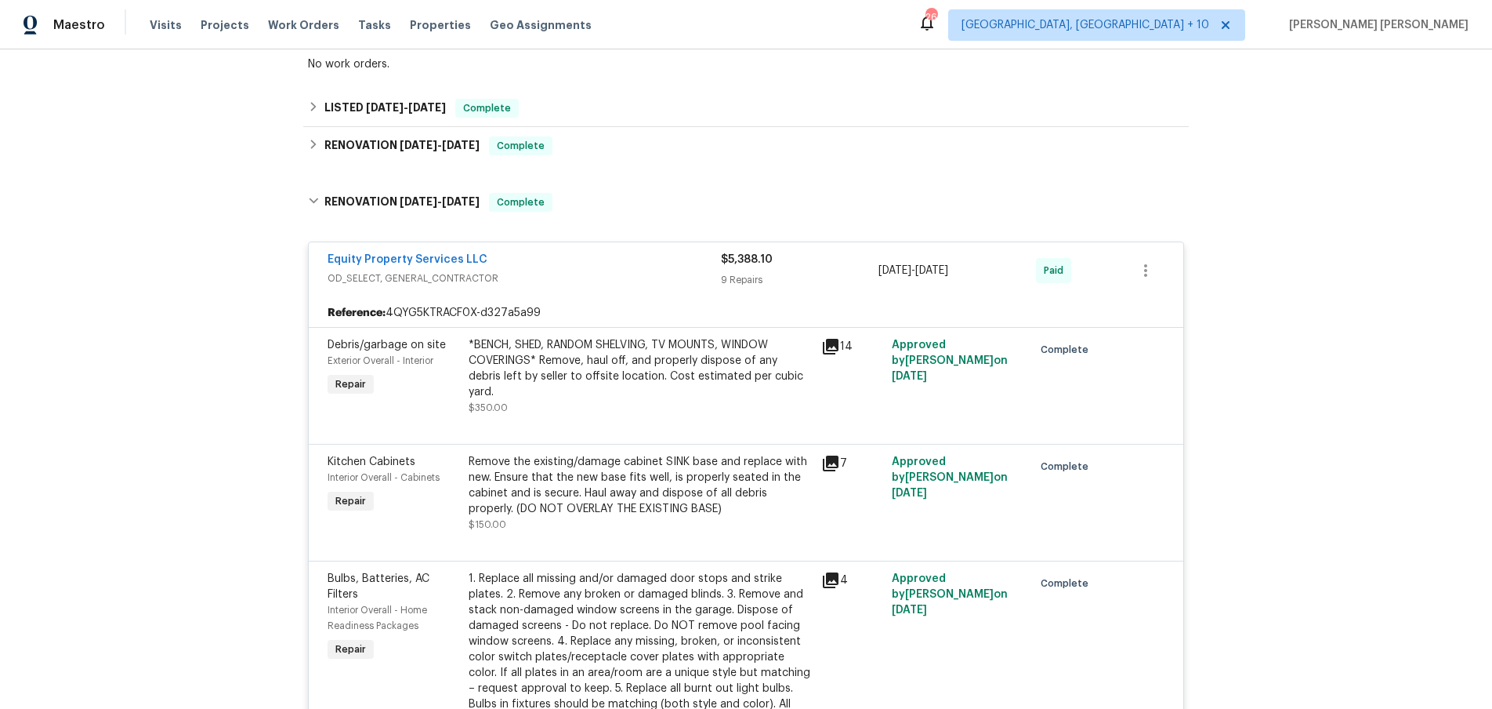
scroll to position [474, 0]
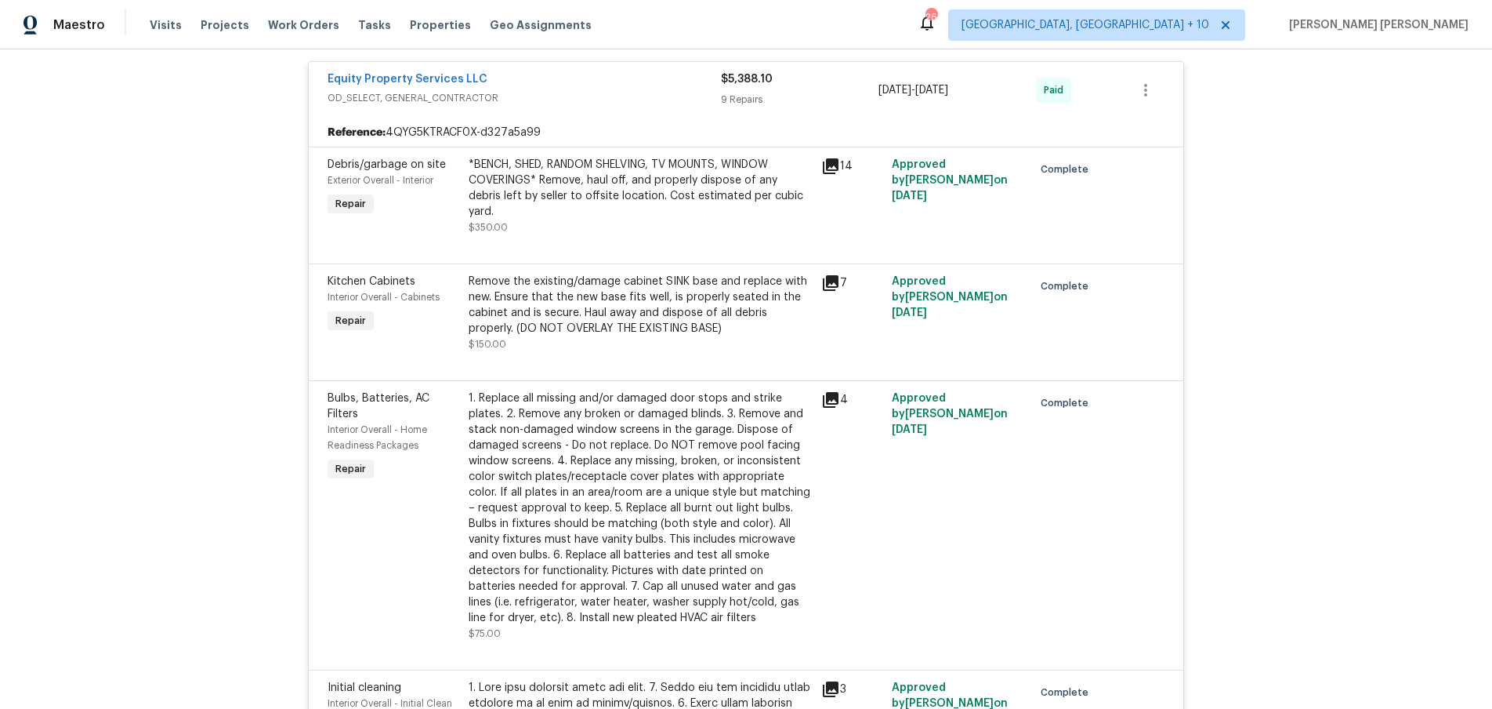
click at [829, 169] on icon at bounding box center [830, 166] width 19 height 19
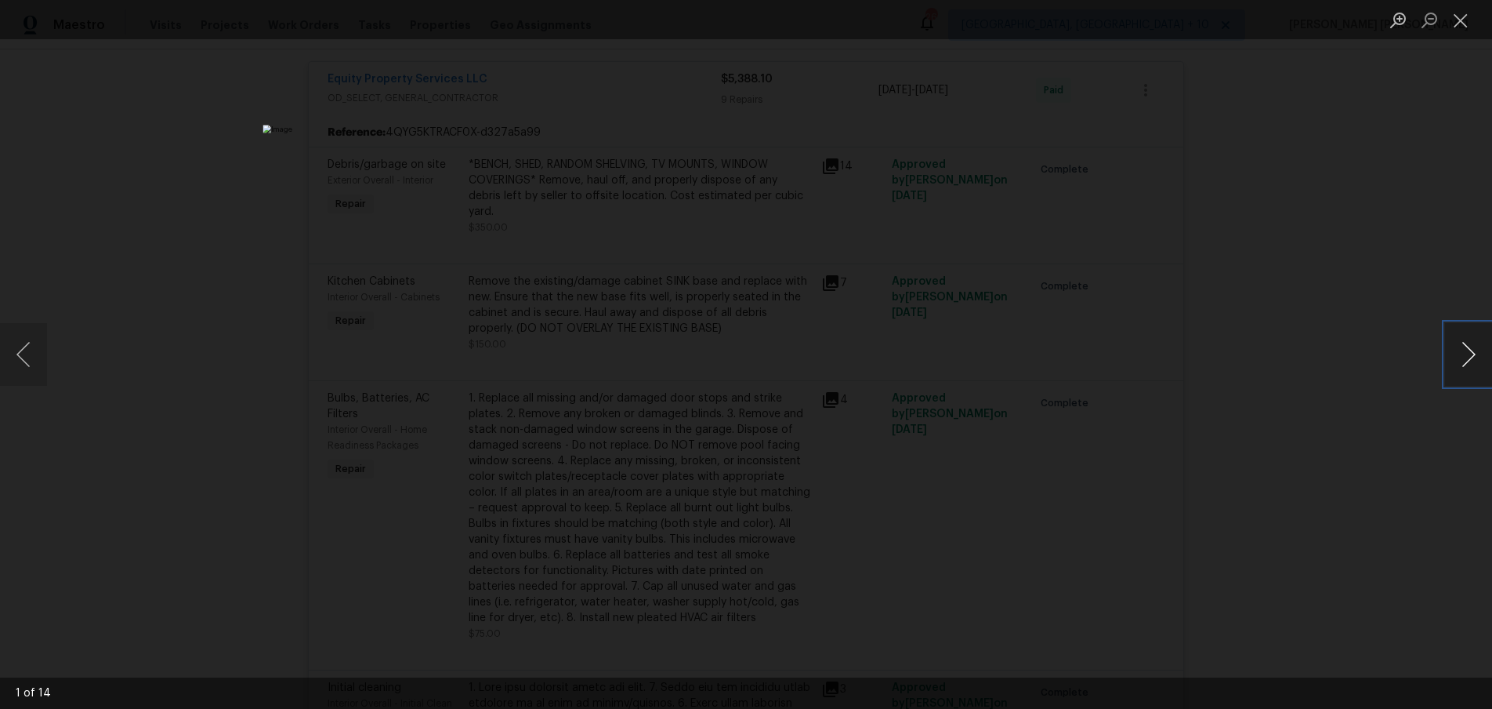
click at [1474, 368] on button "Next image" at bounding box center [1468, 354] width 47 height 63
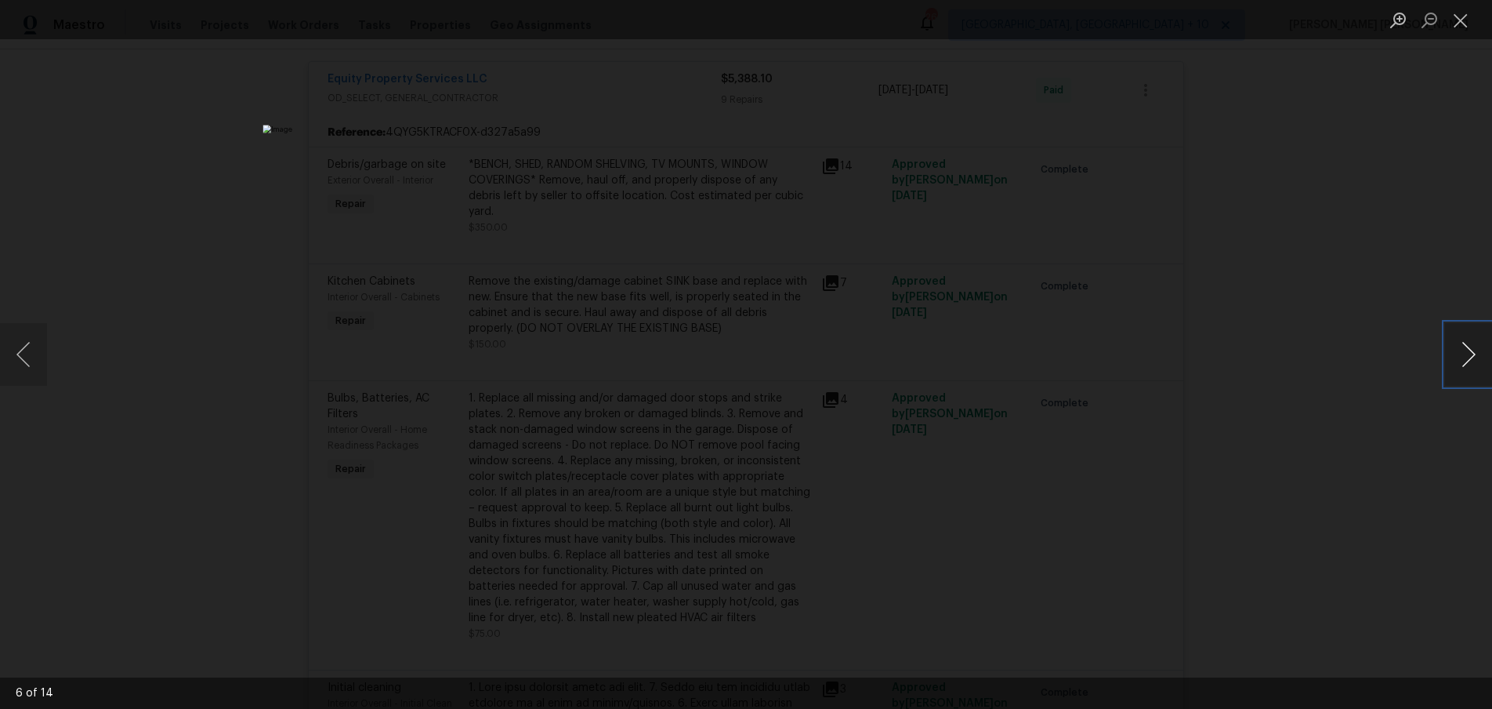
click at [1474, 368] on button "Next image" at bounding box center [1468, 354] width 47 height 63
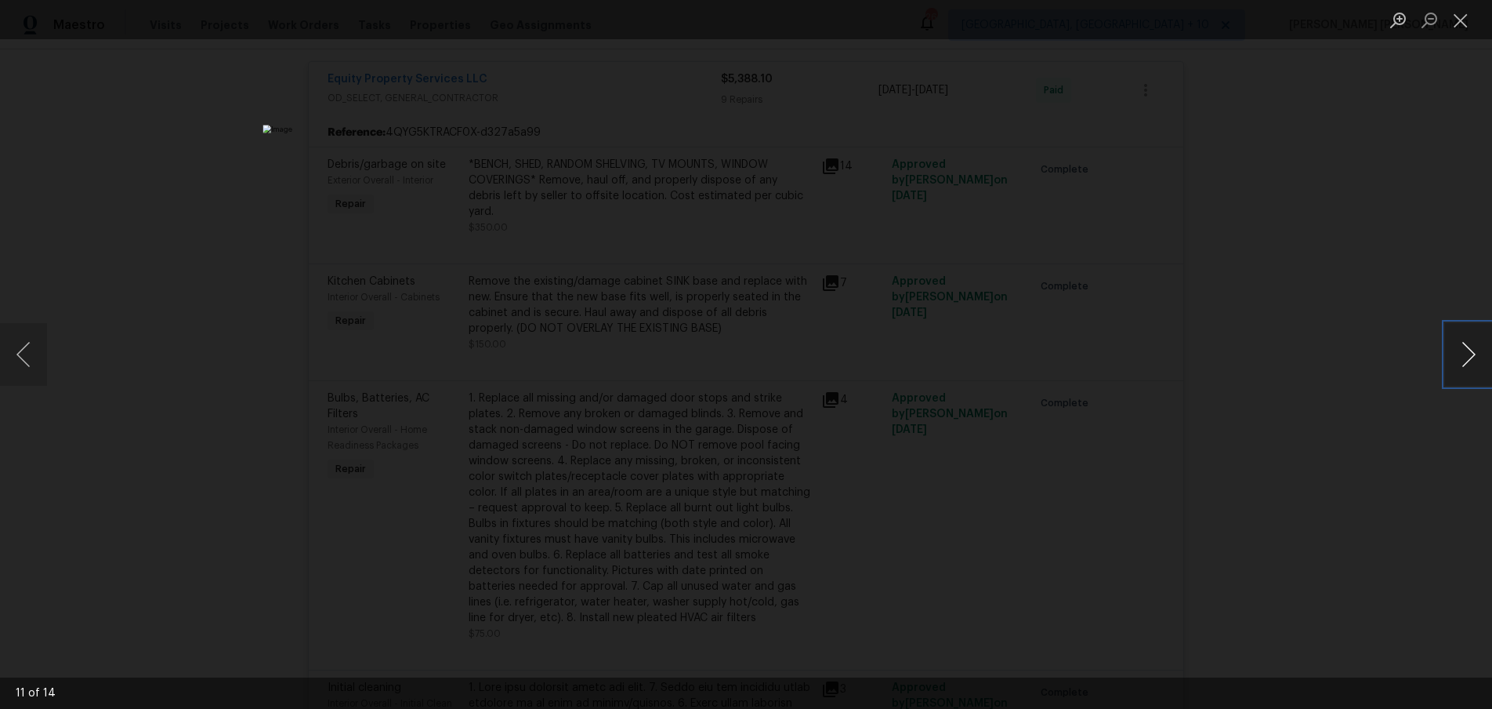
click at [1474, 368] on button "Next image" at bounding box center [1468, 354] width 47 height 63
click at [1437, 407] on div "Lightbox" at bounding box center [746, 354] width 1492 height 709
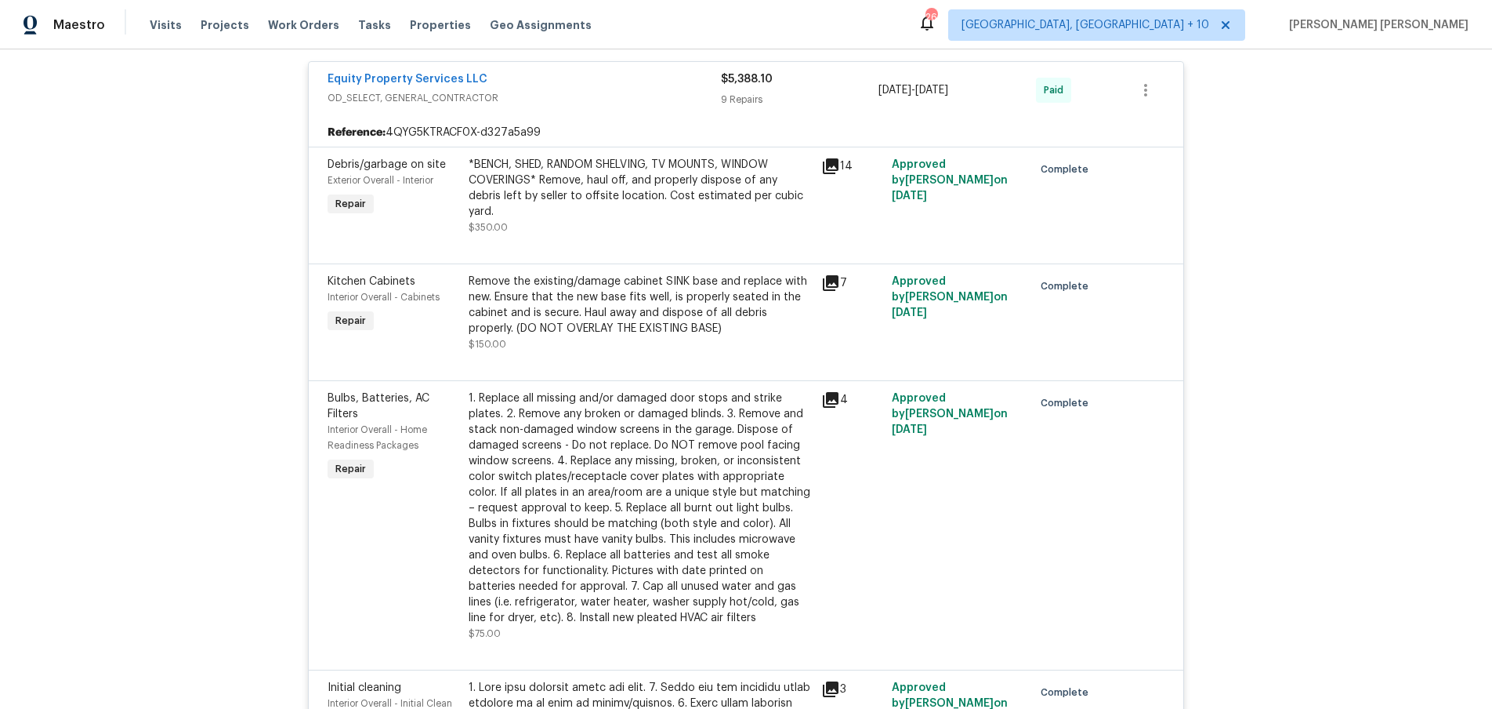
click at [835, 275] on icon at bounding box center [831, 283] width 16 height 16
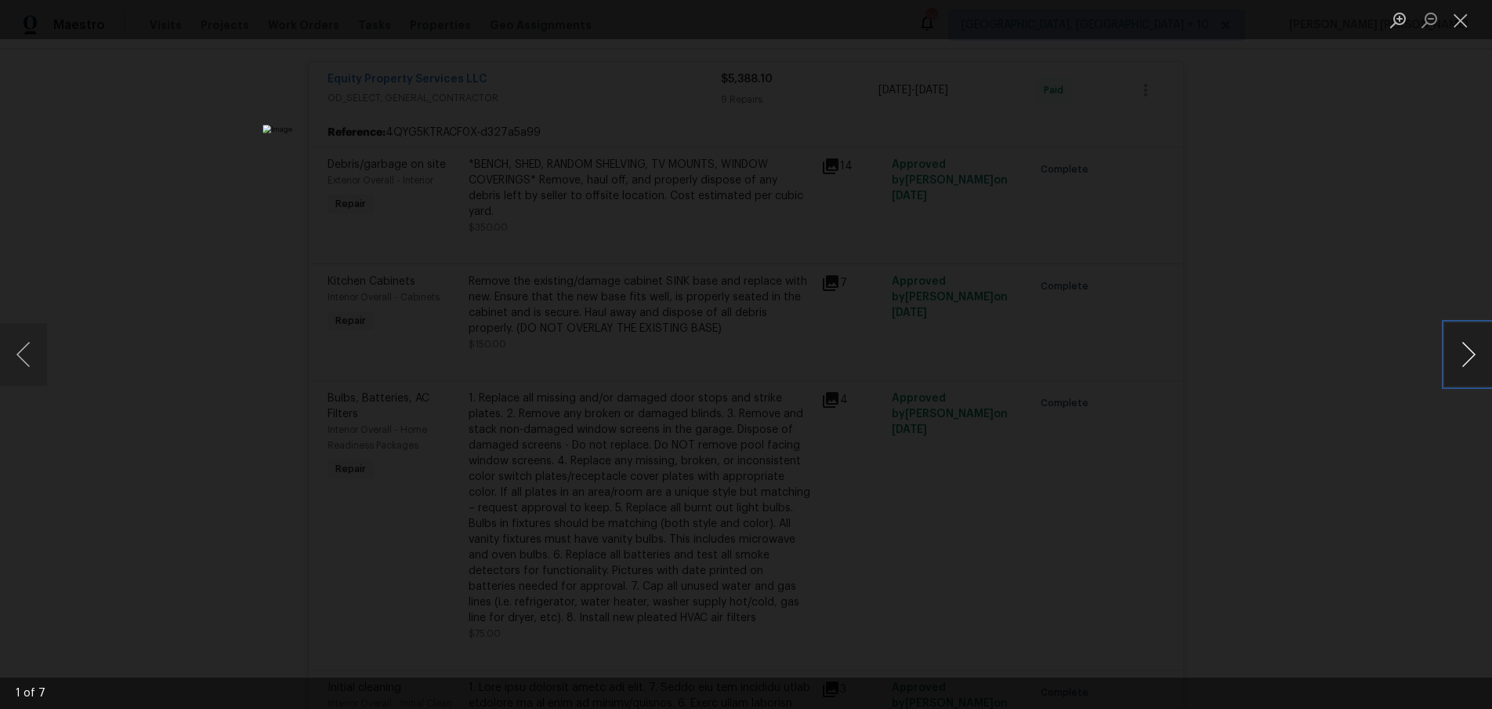
click at [1461, 365] on button "Next image" at bounding box center [1468, 354] width 47 height 63
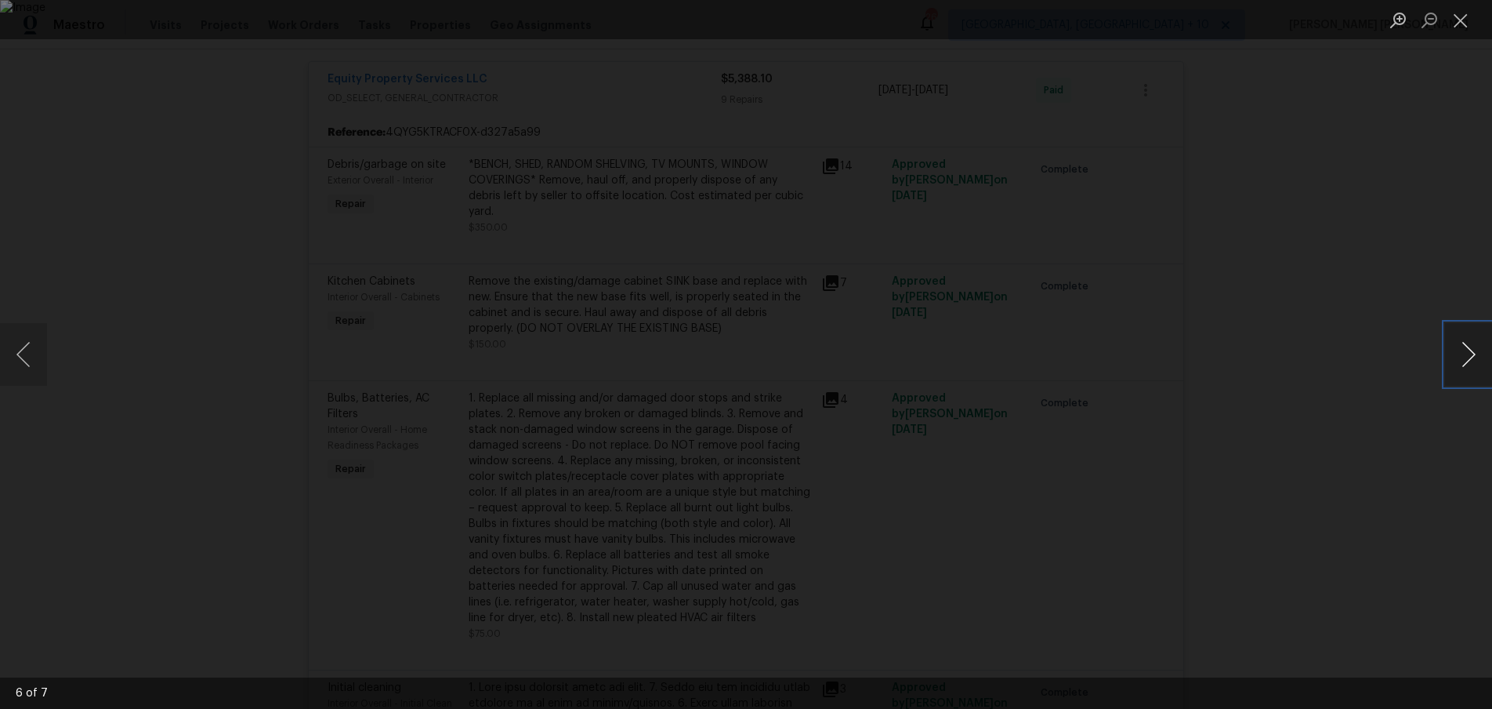
click at [1461, 365] on button "Next image" at bounding box center [1468, 354] width 47 height 63
drag, startPoint x: 1400, startPoint y: 448, endPoint x: 1358, endPoint y: 412, distance: 55.0
click at [1385, 437] on div "Lightbox" at bounding box center [746, 354] width 1492 height 709
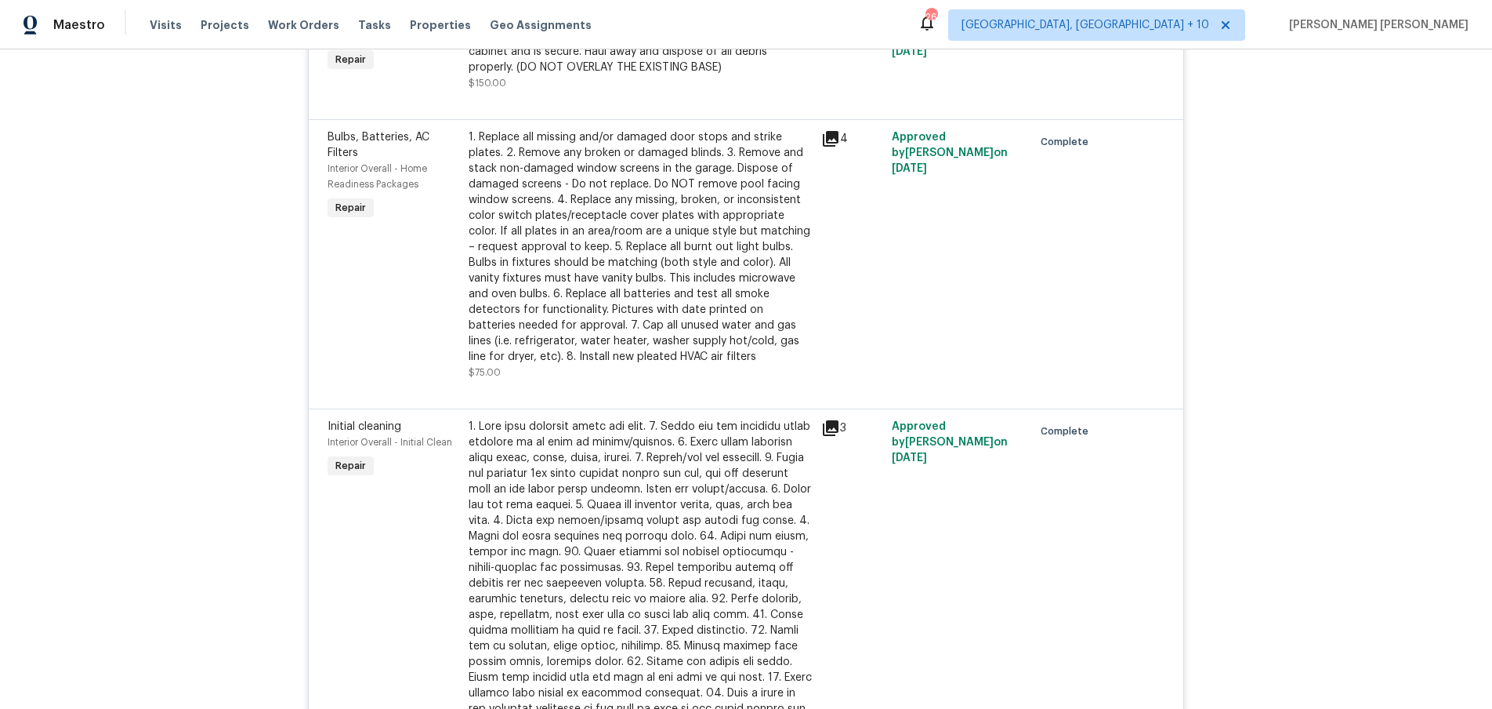
scroll to position [764, 0]
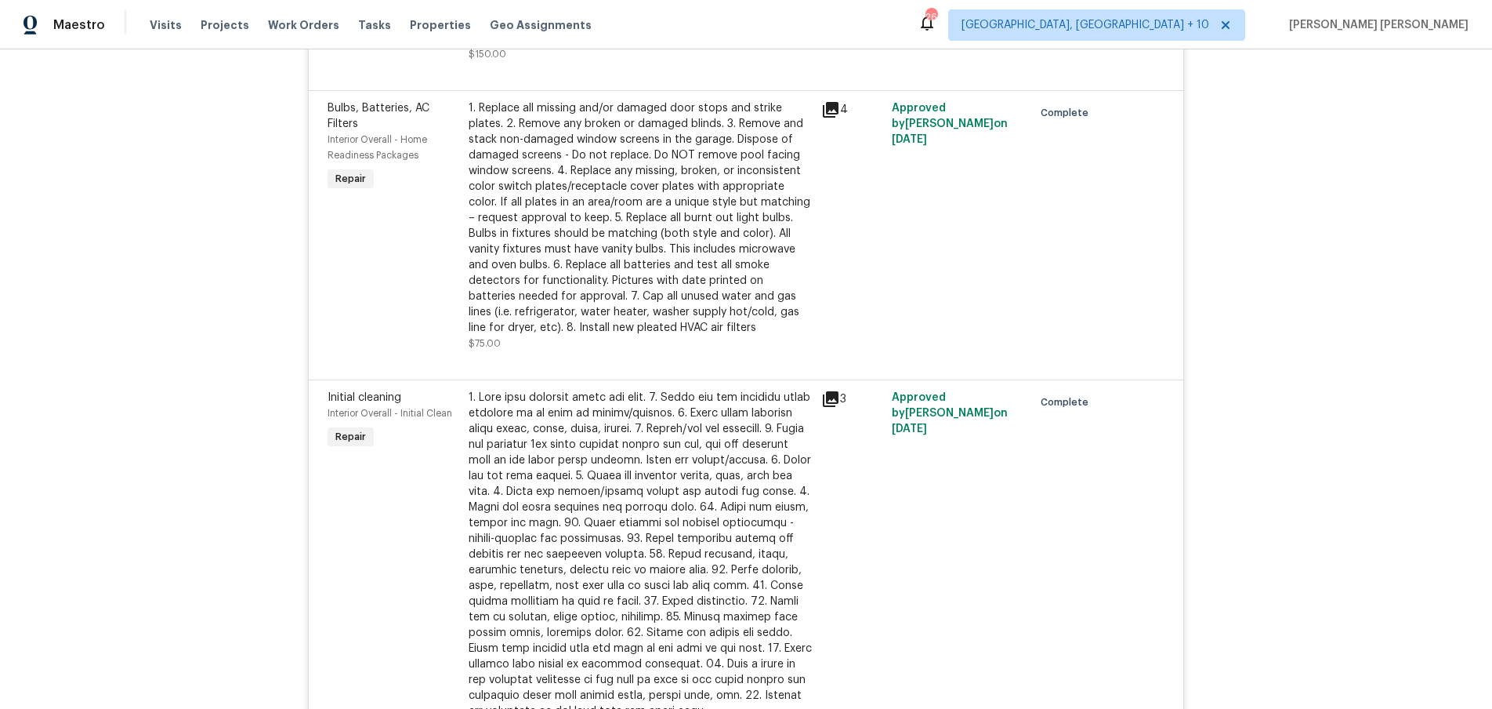
click at [833, 390] on icon at bounding box center [830, 399] width 19 height 19
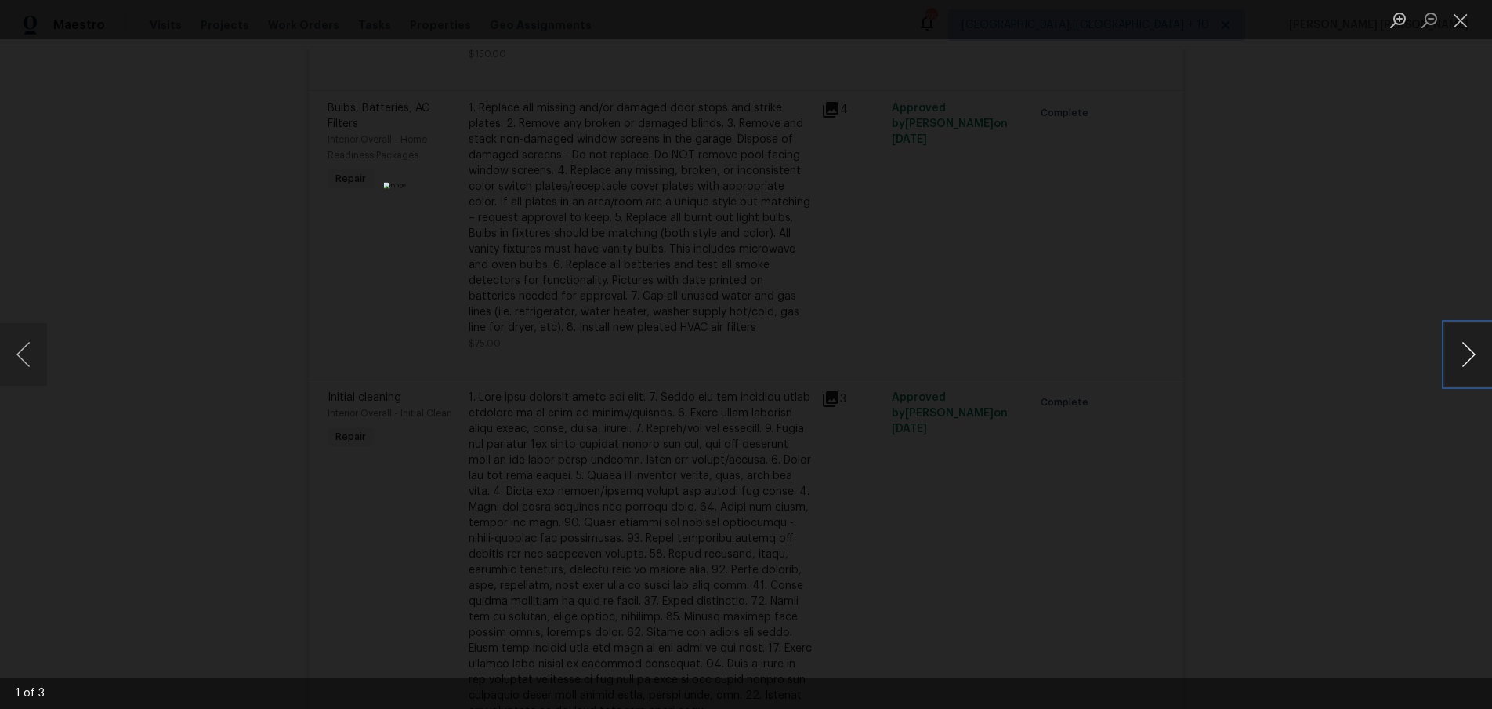
click at [1457, 369] on button "Next image" at bounding box center [1468, 354] width 47 height 63
drag, startPoint x: 1398, startPoint y: 466, endPoint x: 1389, endPoint y: 456, distance: 13.3
click at [1396, 465] on div "Lightbox" at bounding box center [746, 354] width 1492 height 709
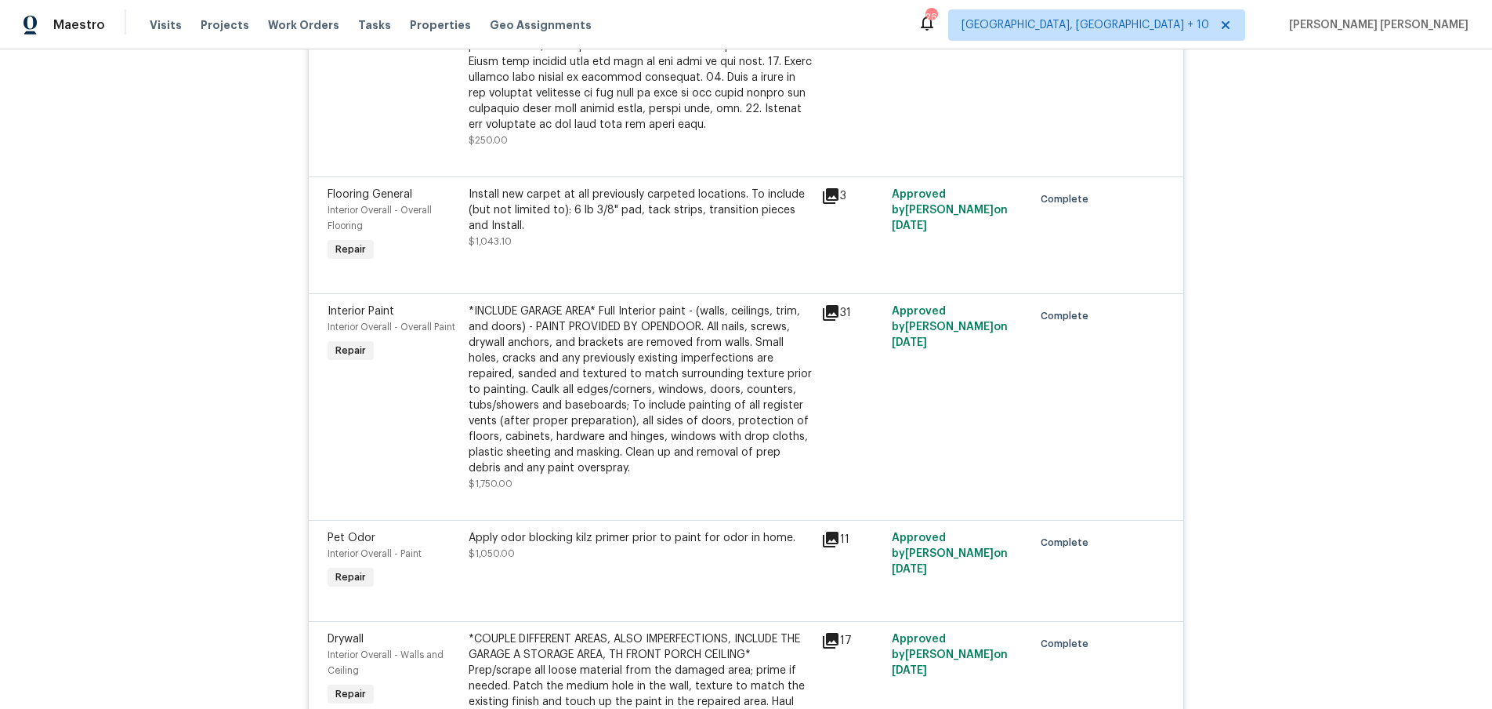
scroll to position [1355, 0]
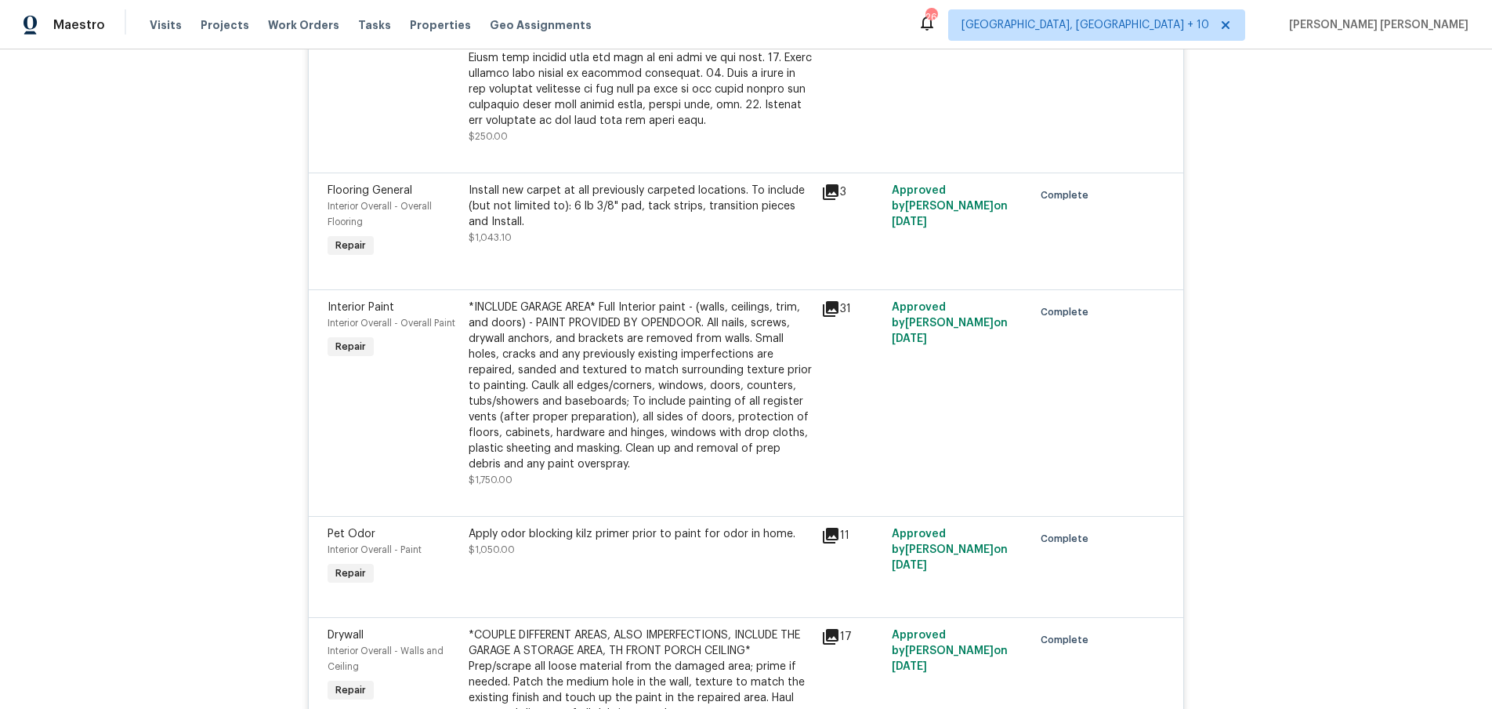
click at [832, 299] on icon at bounding box center [830, 308] width 19 height 19
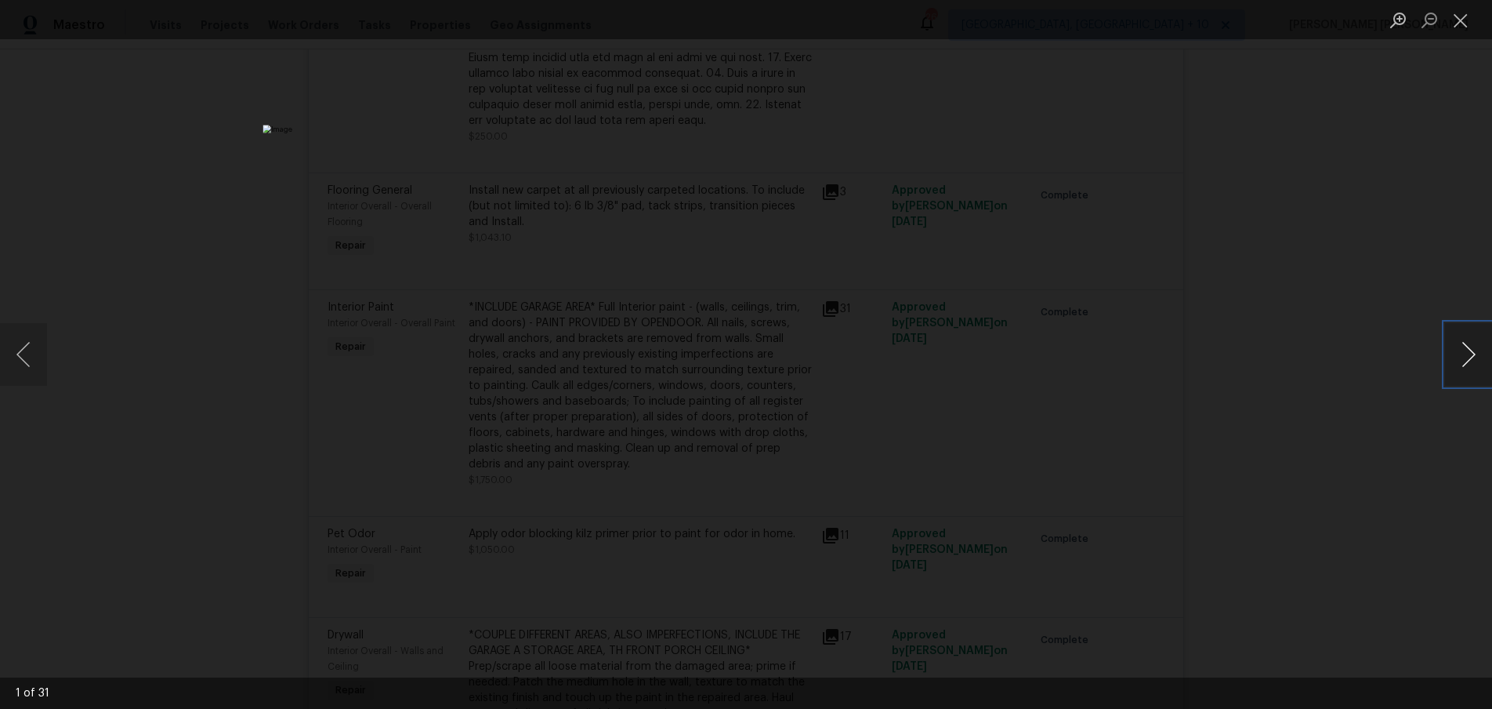
click at [1466, 368] on button "Next image" at bounding box center [1468, 354] width 47 height 63
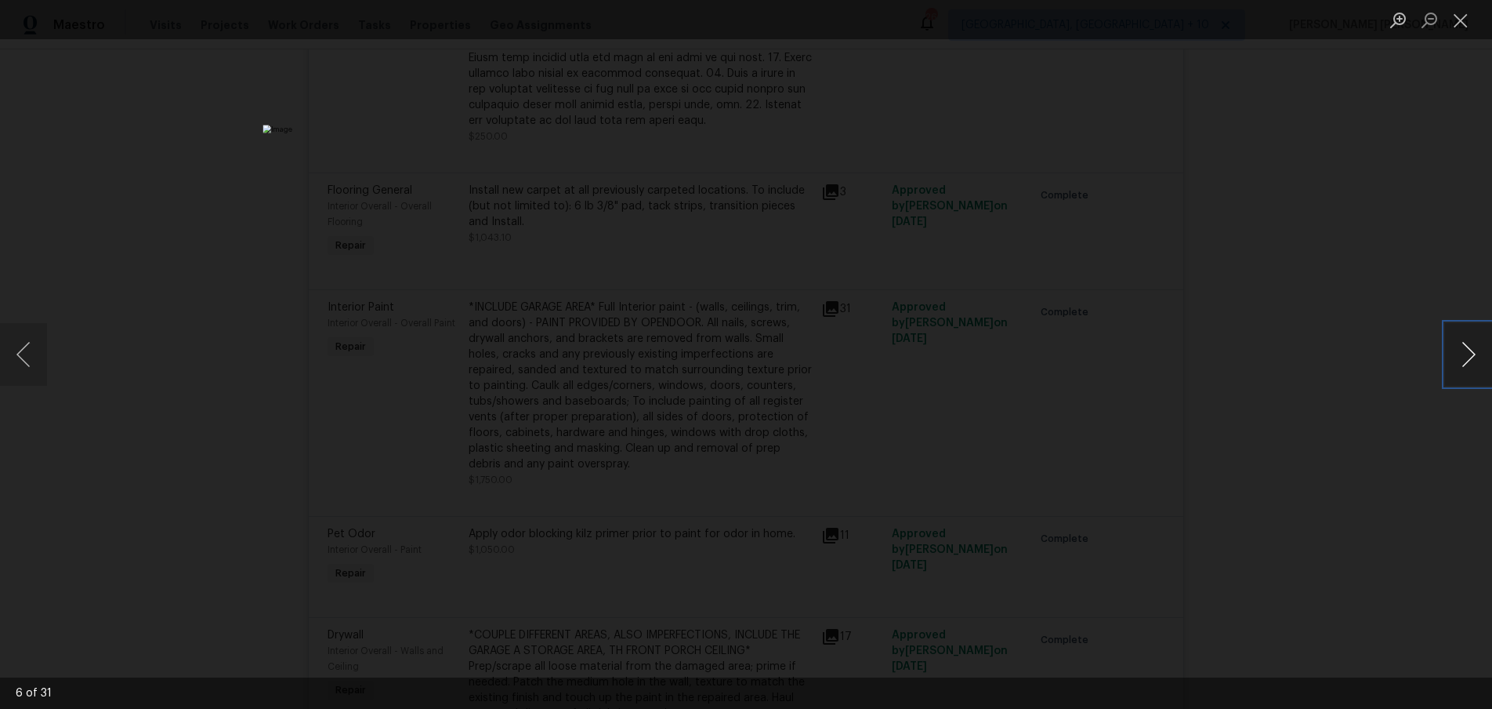
click at [1466, 368] on button "Next image" at bounding box center [1468, 354] width 47 height 63
click at [1462, 371] on button "Next image" at bounding box center [1468, 354] width 47 height 63
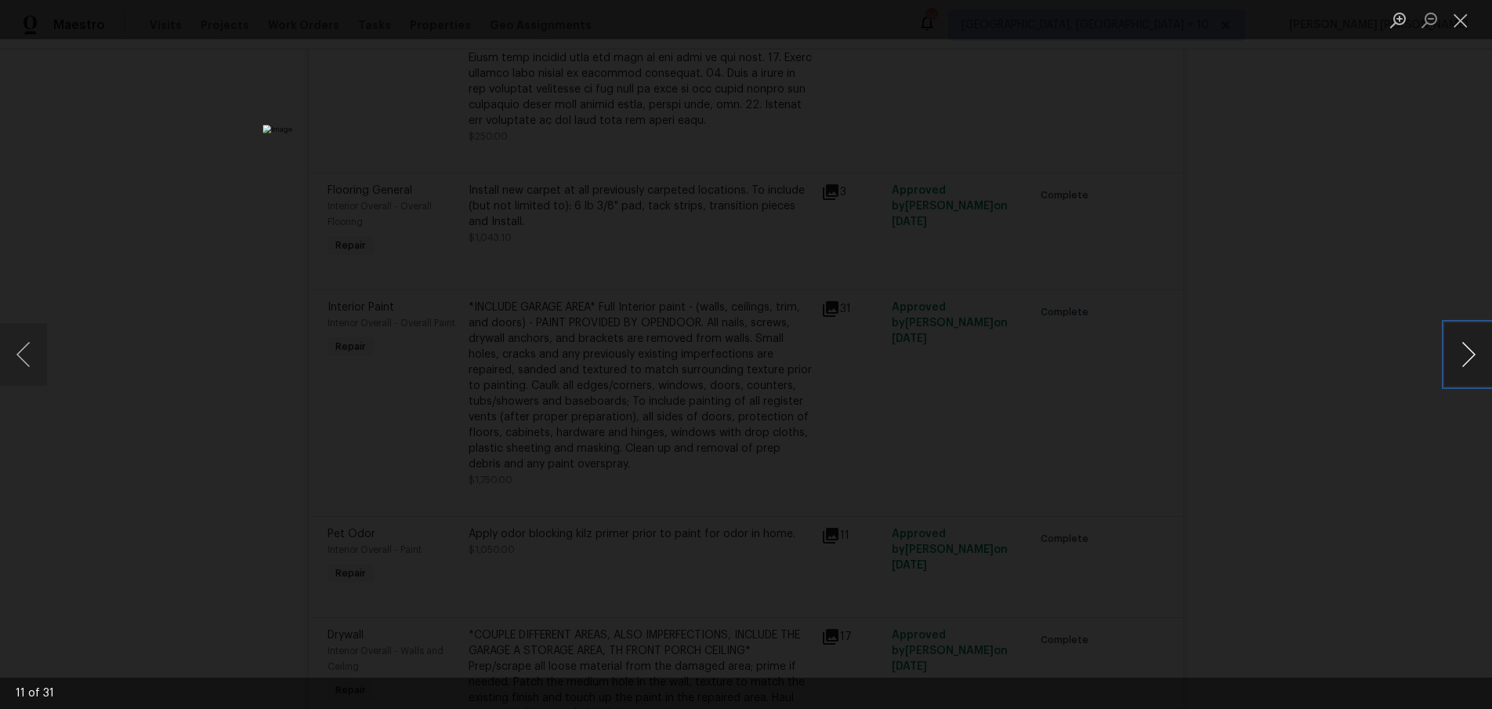
click at [1462, 371] on button "Next image" at bounding box center [1468, 354] width 47 height 63
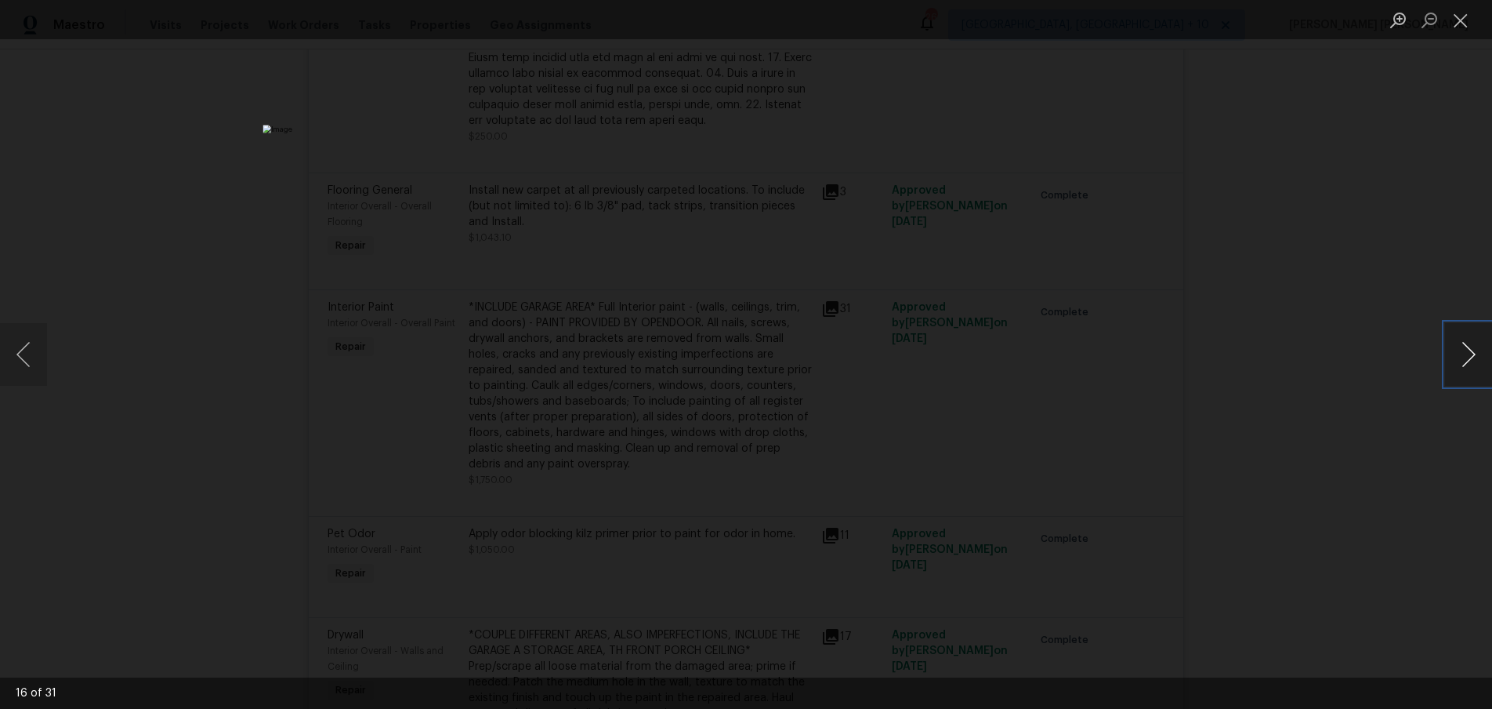
click at [1462, 371] on button "Next image" at bounding box center [1468, 354] width 47 height 63
click at [1461, 371] on button "Next image" at bounding box center [1468, 354] width 47 height 63
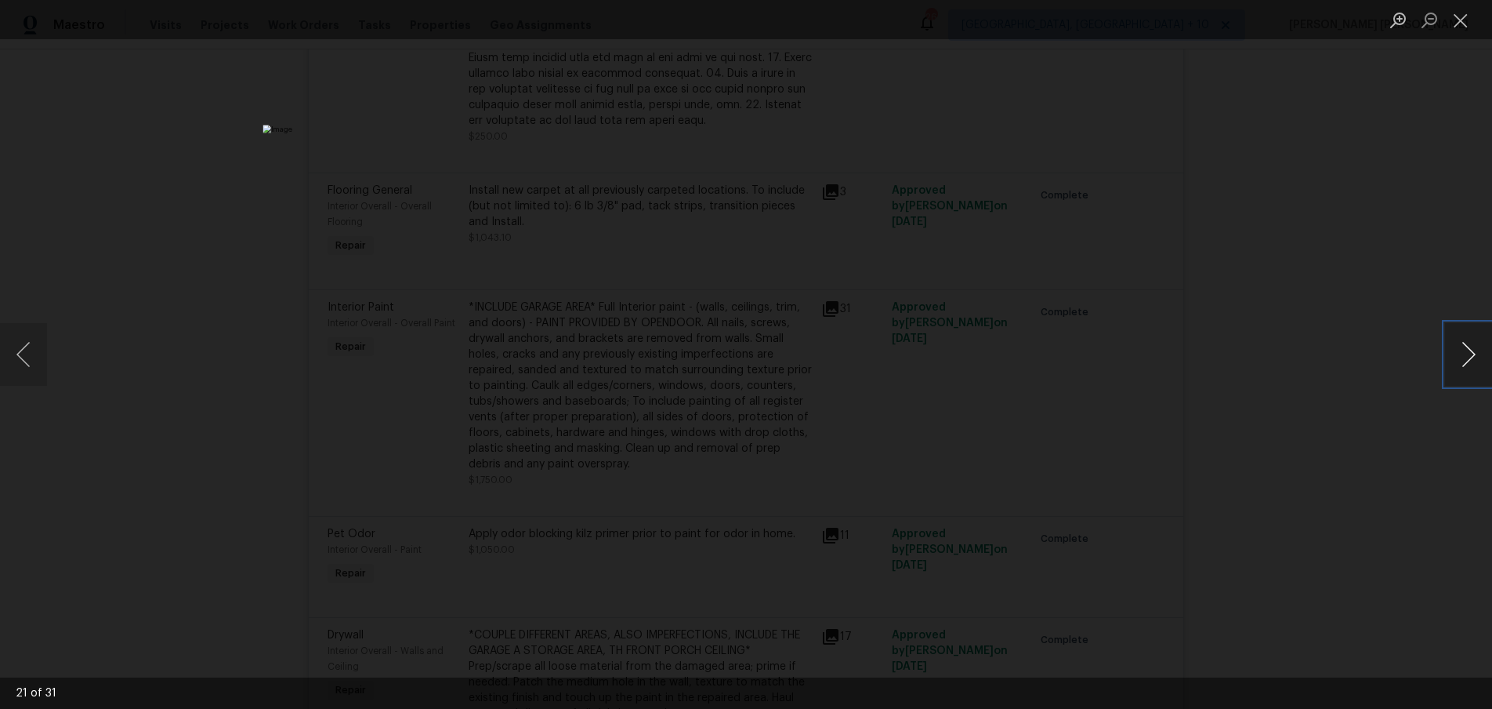
click at [1461, 371] on button "Next image" at bounding box center [1468, 354] width 47 height 63
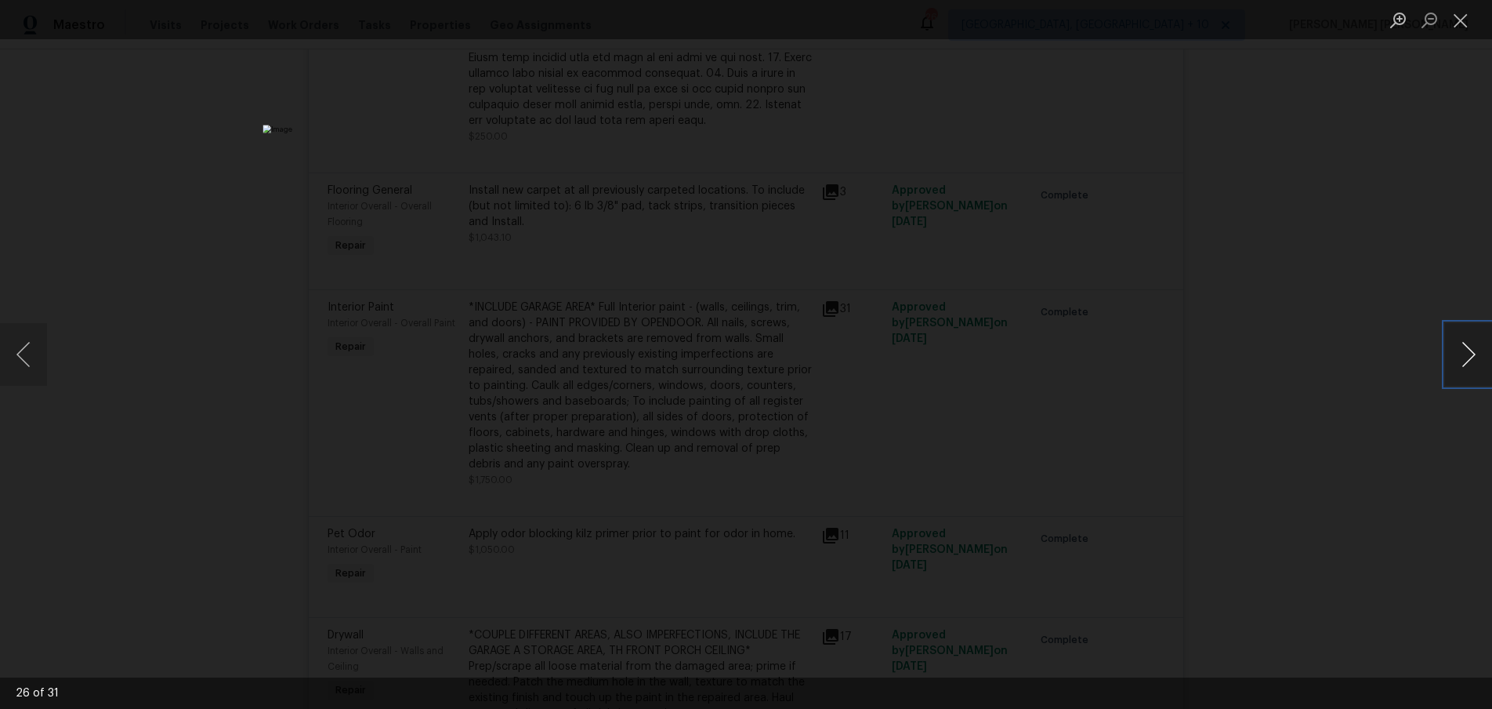
click at [1461, 371] on button "Next image" at bounding box center [1468, 354] width 47 height 63
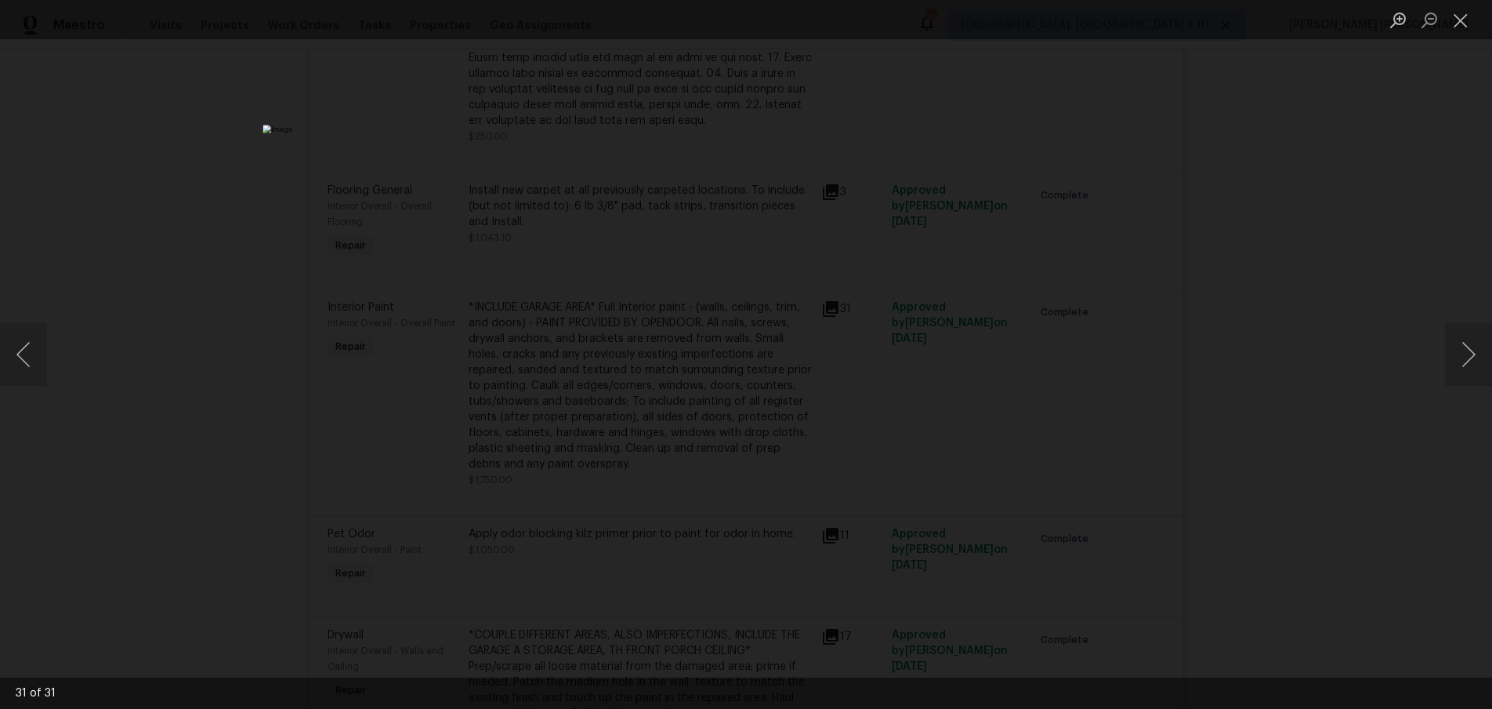
click at [1300, 499] on div "Lightbox" at bounding box center [746, 354] width 1492 height 709
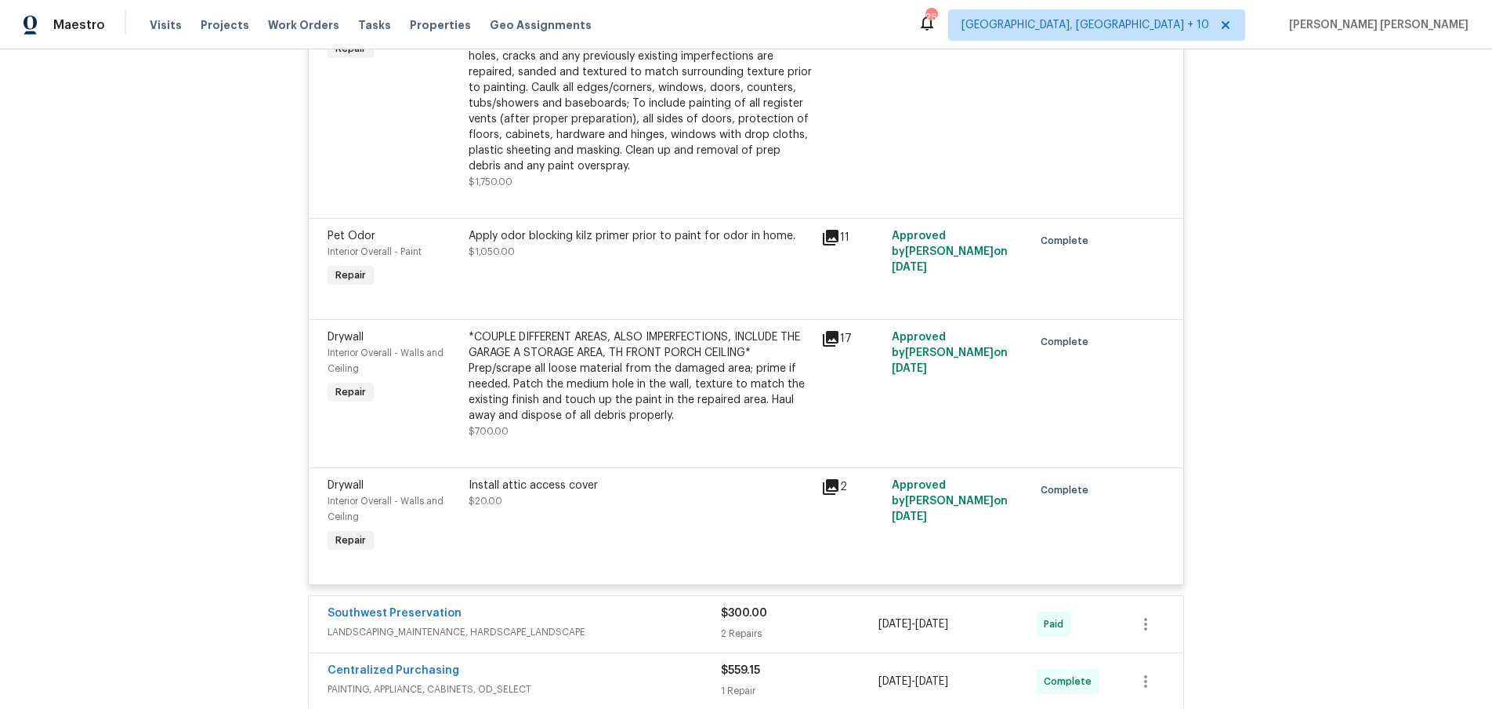
scroll to position [1653, 0]
click at [832, 328] on icon at bounding box center [830, 337] width 19 height 19
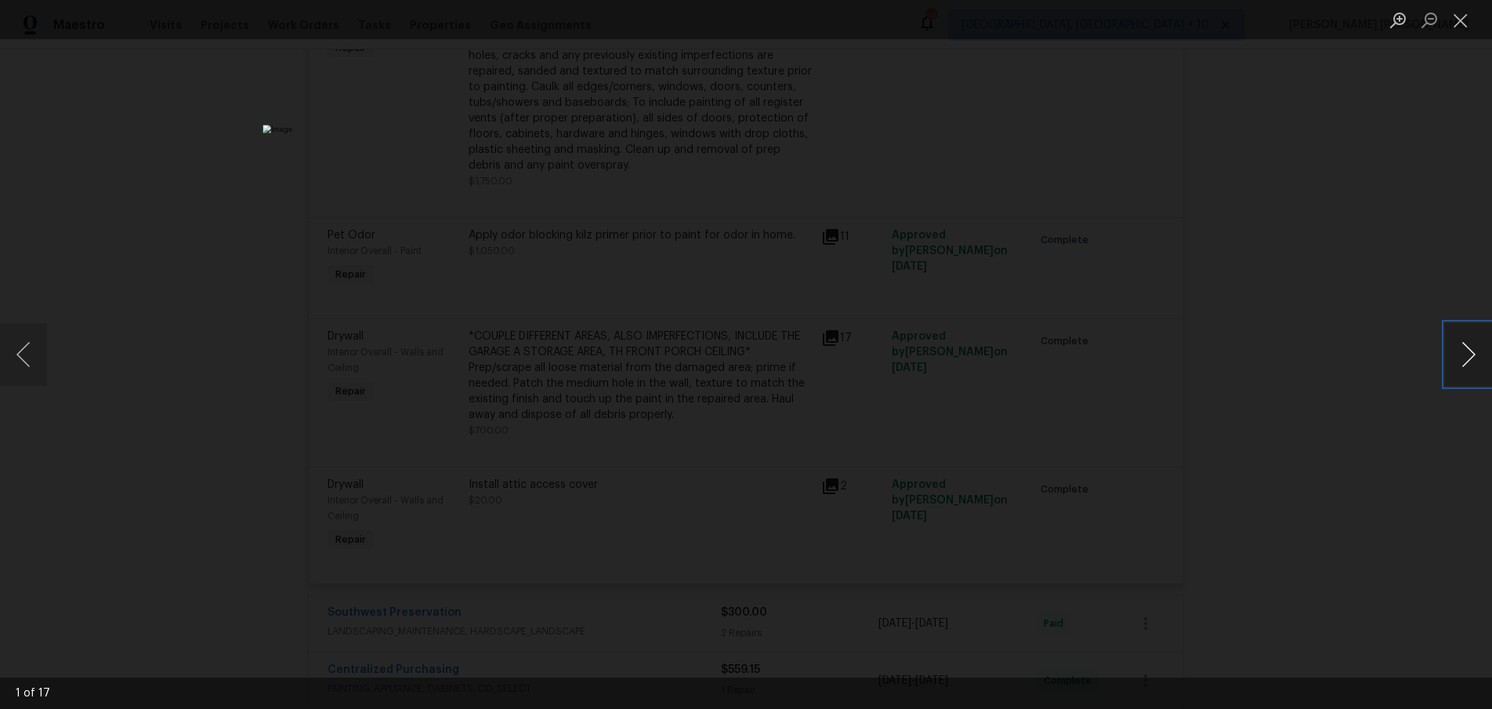
click at [1455, 368] on button "Next image" at bounding box center [1468, 354] width 47 height 63
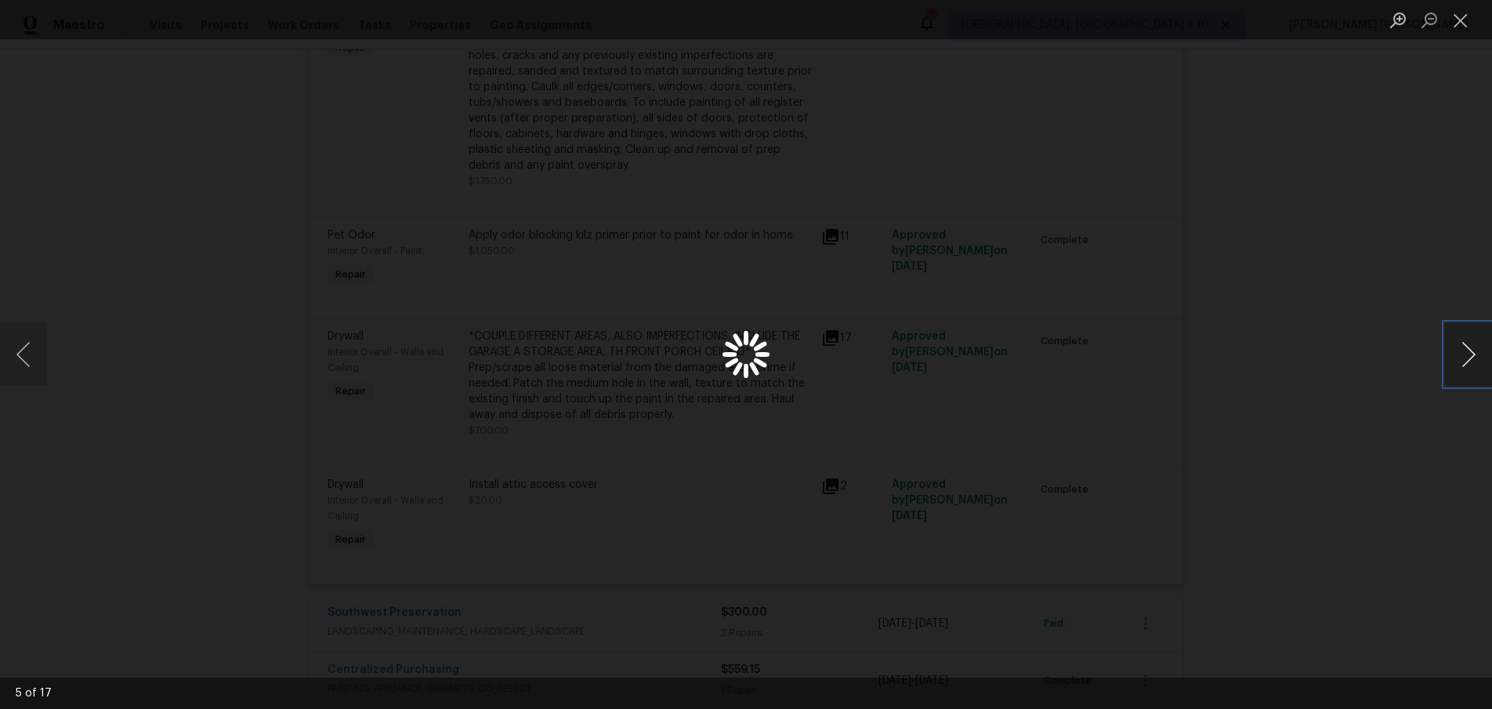
click at [1455, 368] on button "Next image" at bounding box center [1468, 354] width 47 height 63
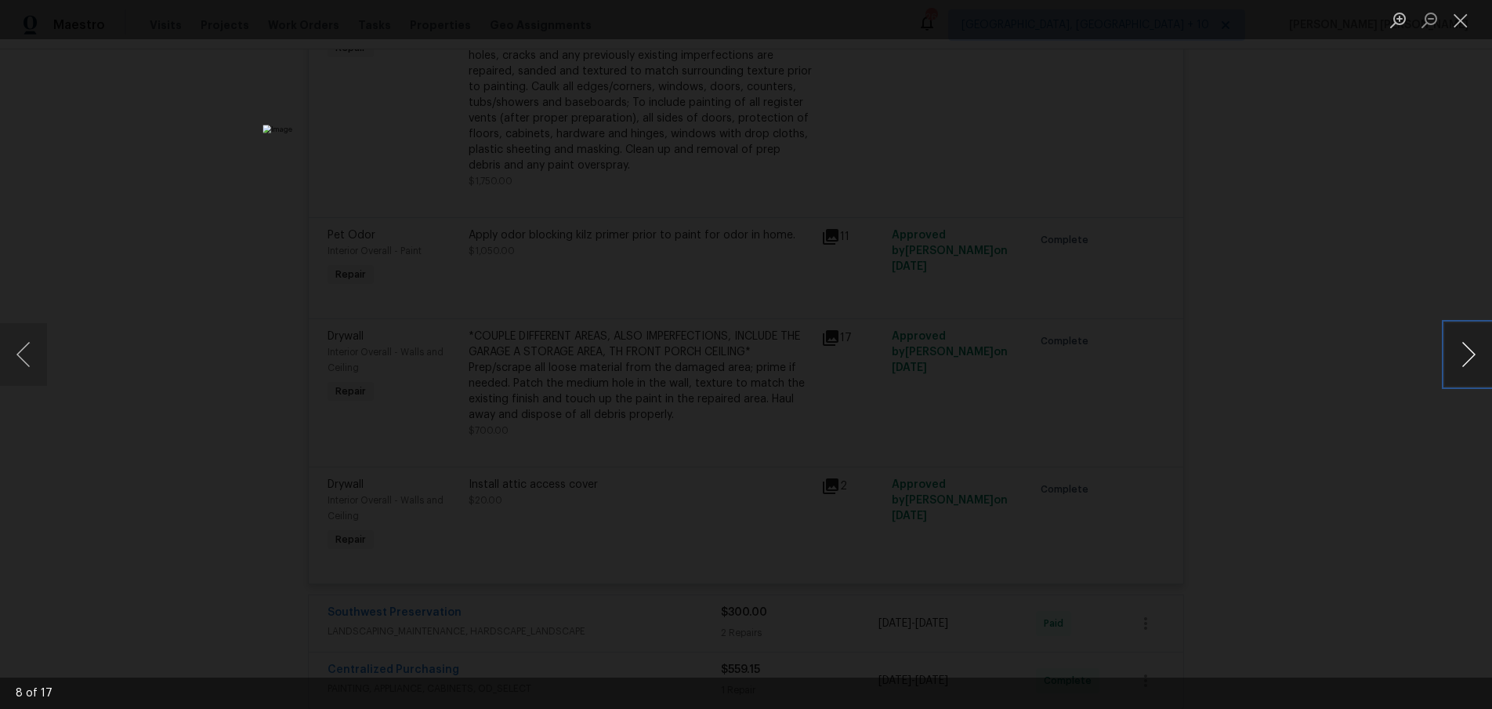
click at [1455, 368] on button "Next image" at bounding box center [1468, 354] width 47 height 63
click at [1409, 409] on div "Lightbox" at bounding box center [746, 354] width 1492 height 709
click at [1228, 441] on div "Lightbox" at bounding box center [746, 354] width 1492 height 709
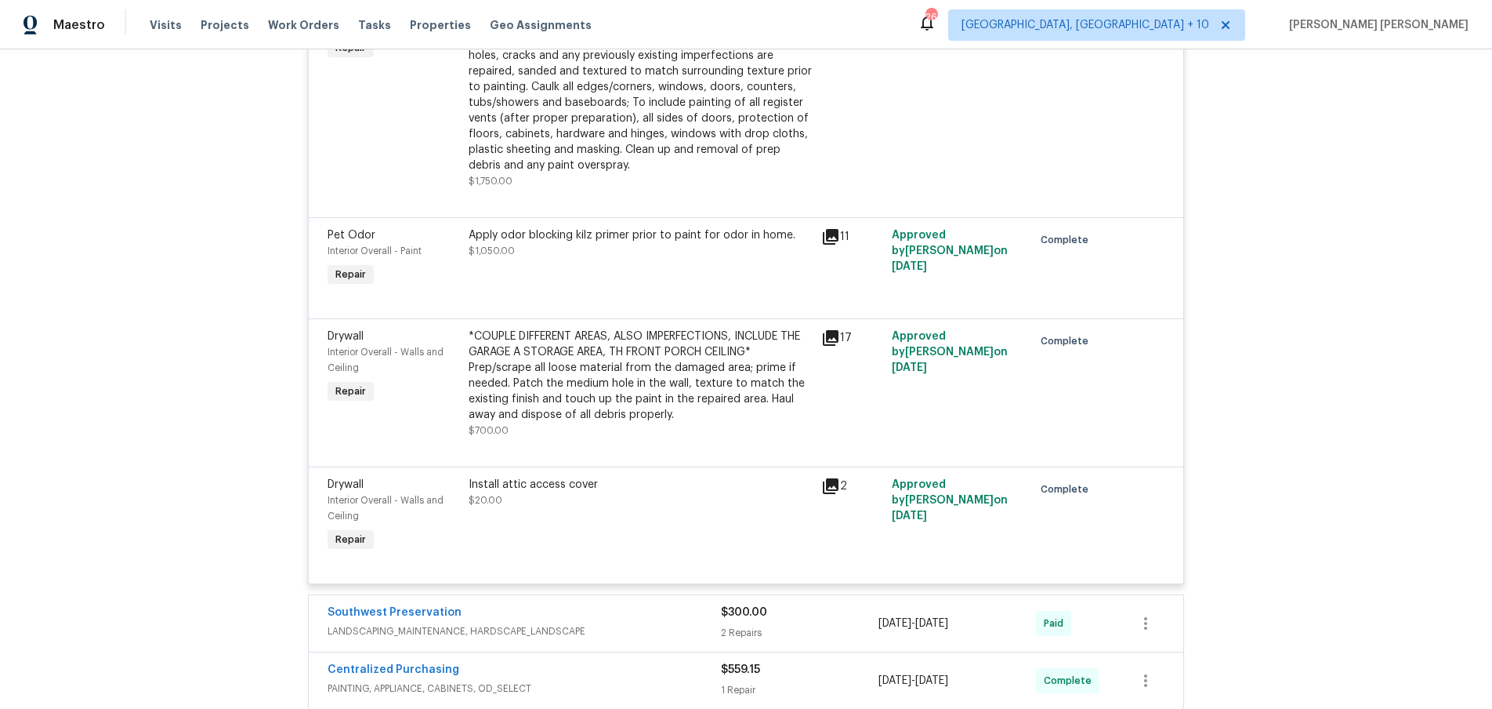
click at [1228, 441] on div "Lightbox" at bounding box center [746, 354] width 1492 height 709
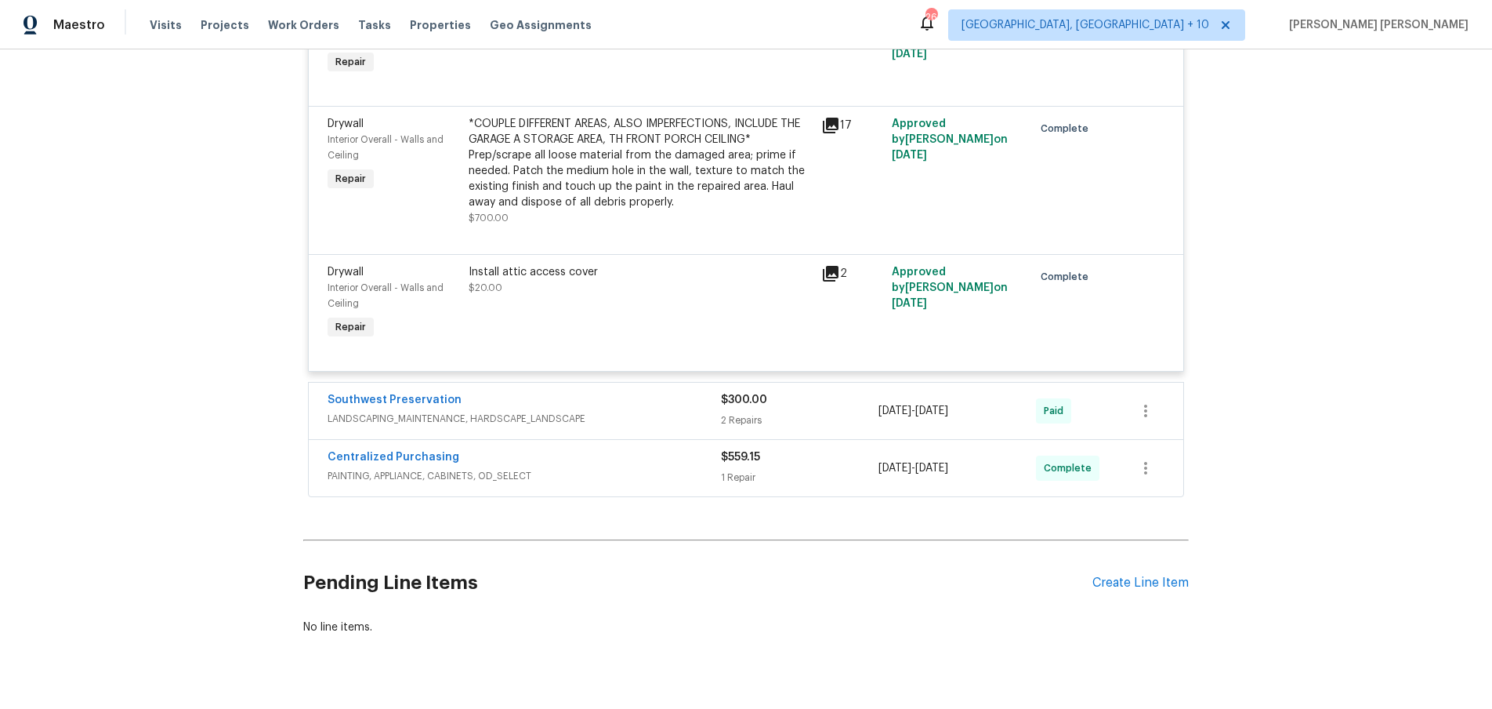
scroll to position [1883, 0]
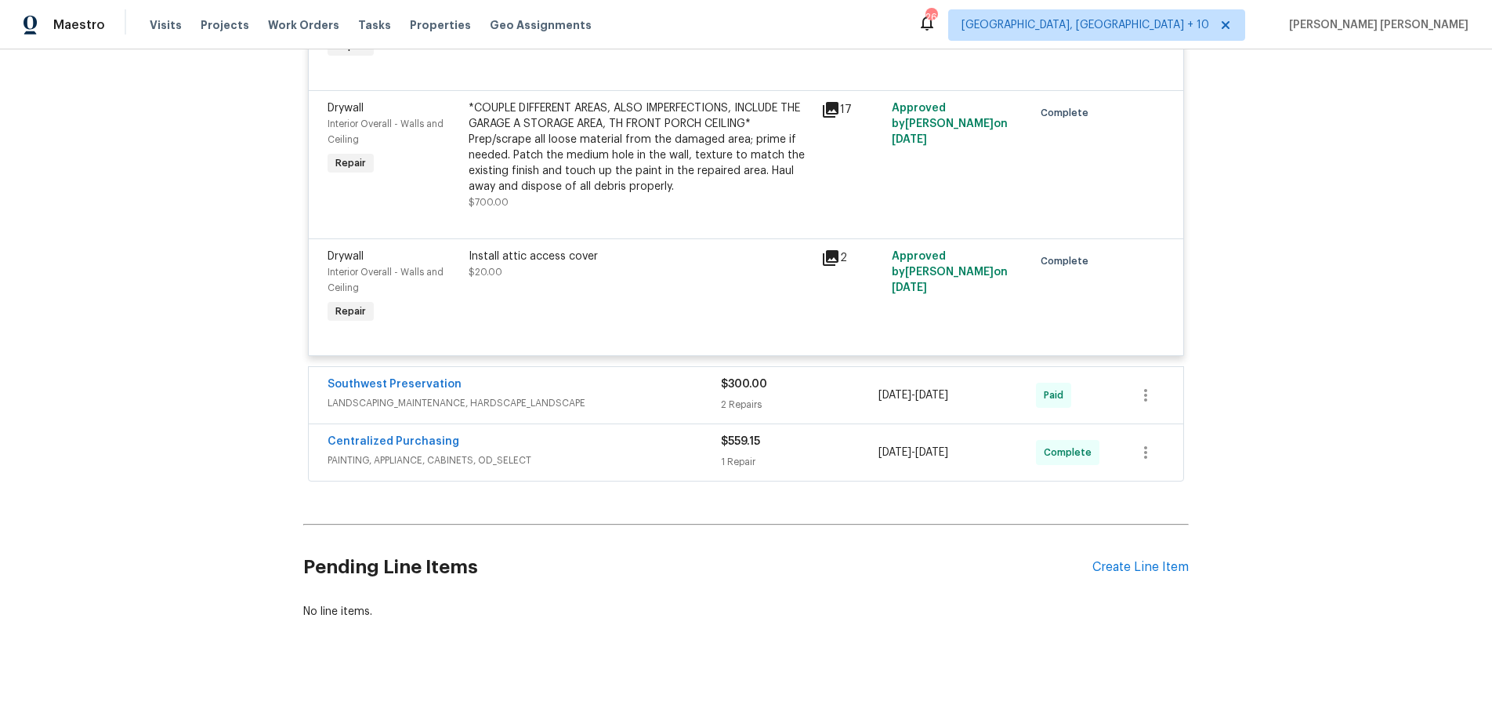
click at [708, 436] on div "Centralized Purchasing PAINTING, APPLIANCE, CABINETS, OD_SELECT" at bounding box center [524, 450] width 393 height 34
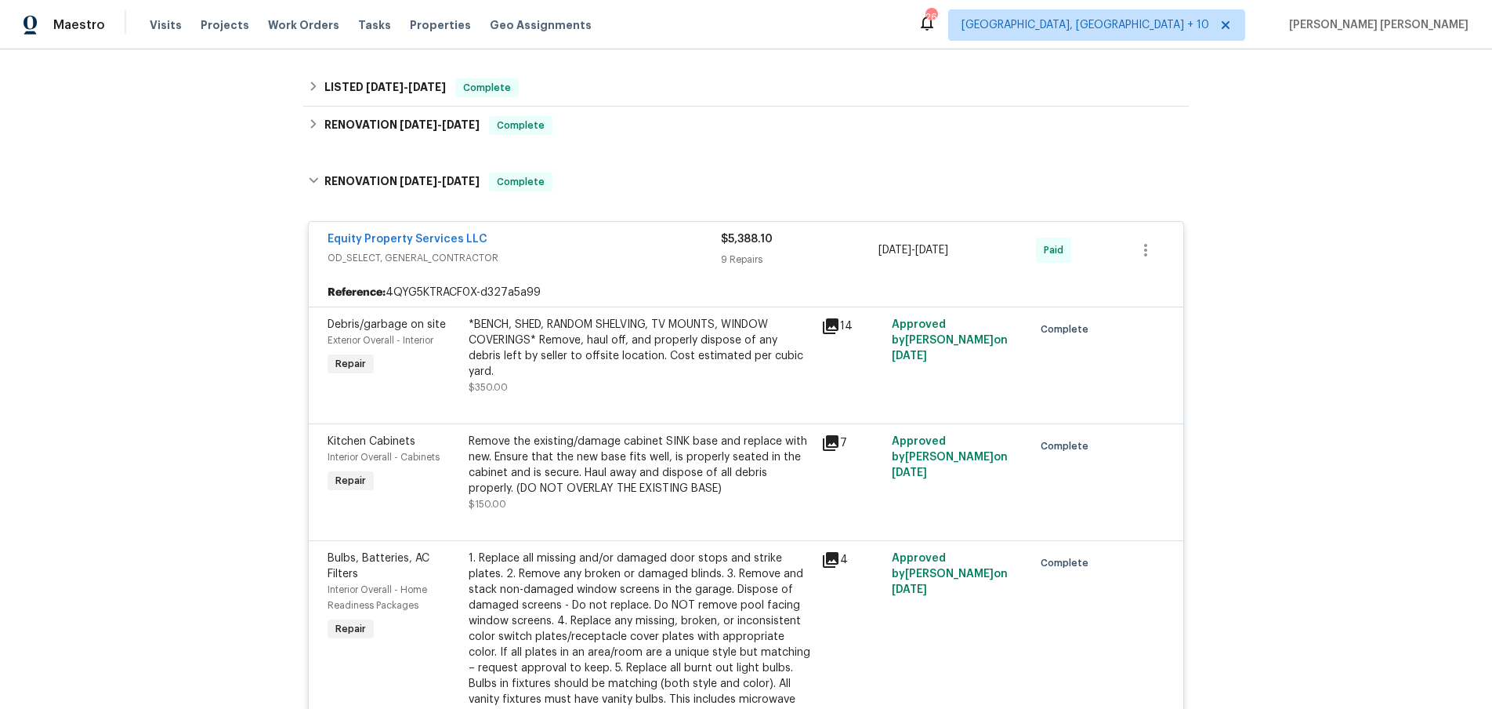
scroll to position [0, 0]
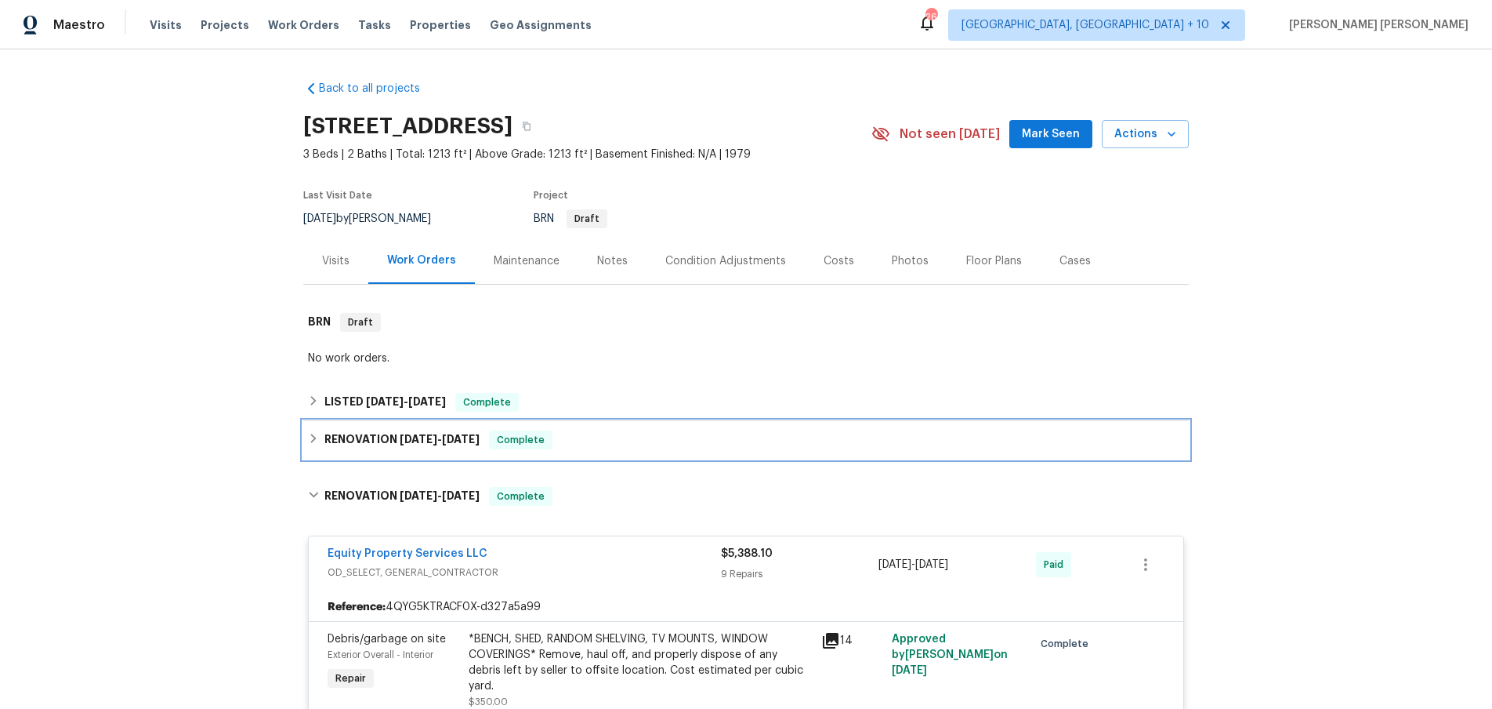
click at [312, 437] on icon at bounding box center [313, 438] width 11 height 11
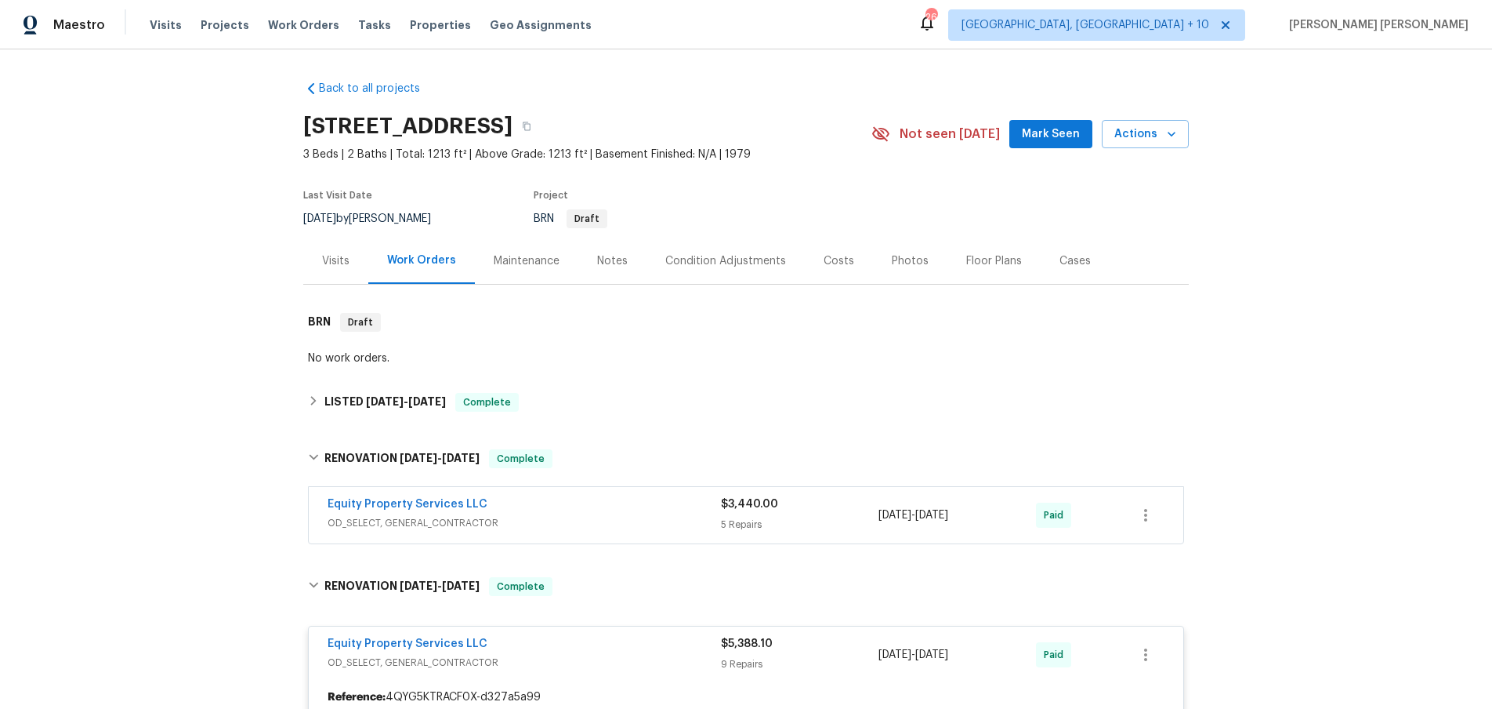
click at [636, 504] on div "Equity Property Services LLC" at bounding box center [524, 505] width 393 height 19
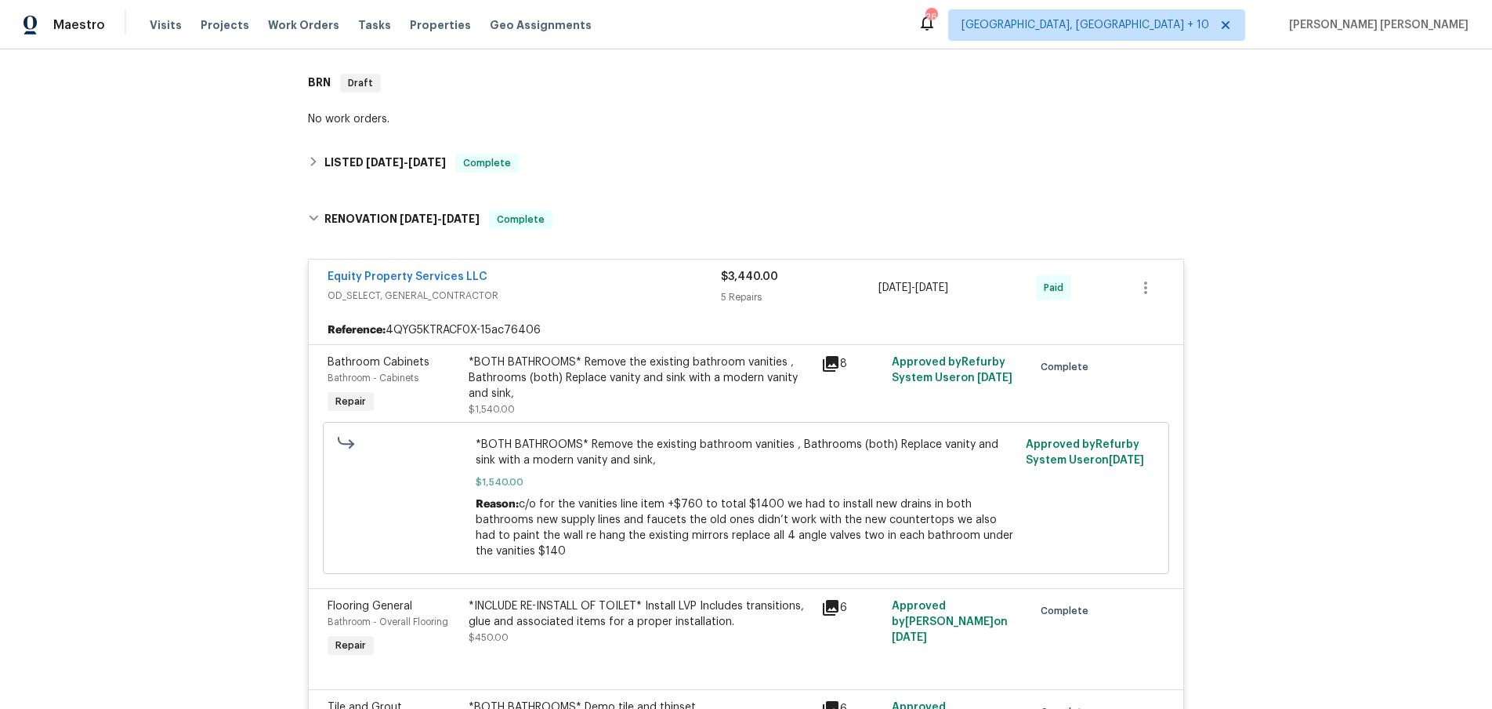
scroll to position [448, 0]
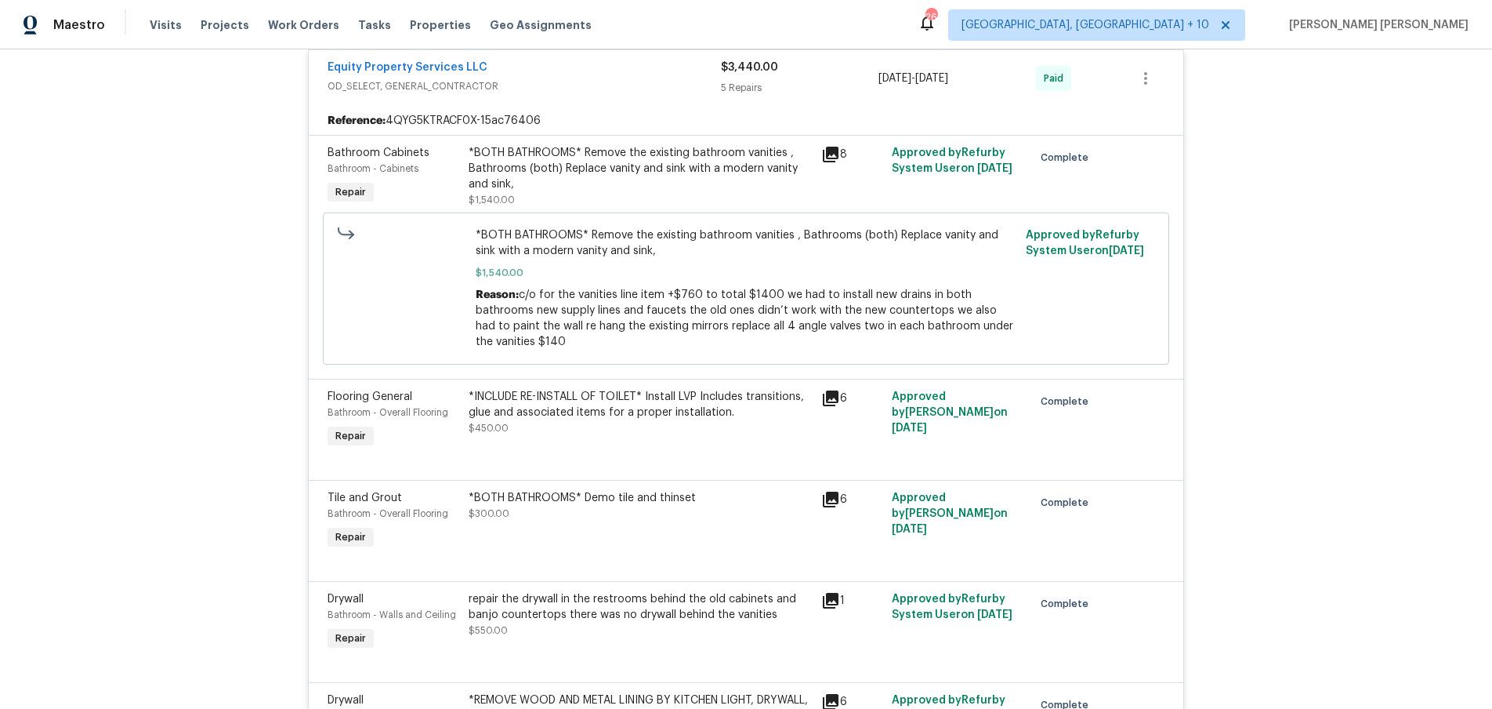
click at [831, 390] on icon at bounding box center [831, 398] width 16 height 16
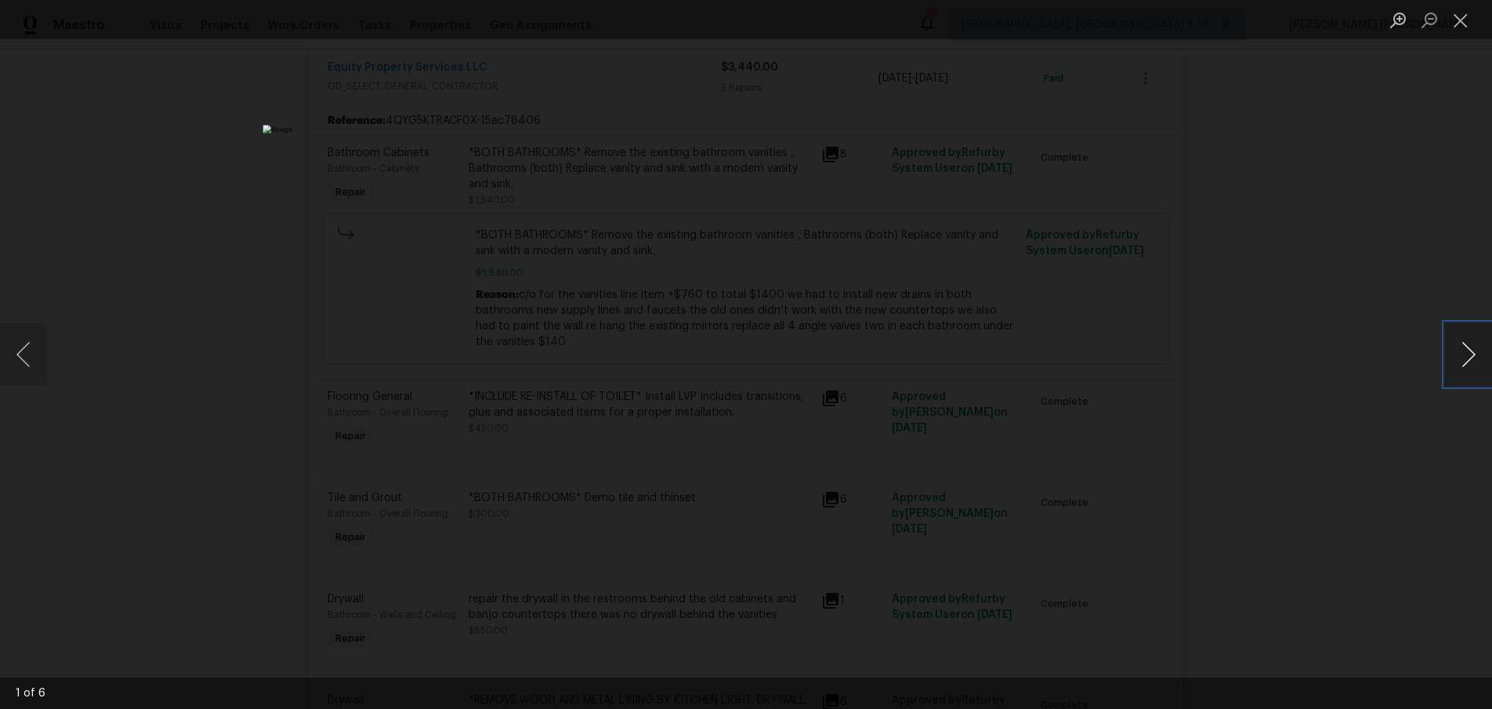
click at [1459, 369] on button "Next image" at bounding box center [1468, 354] width 47 height 63
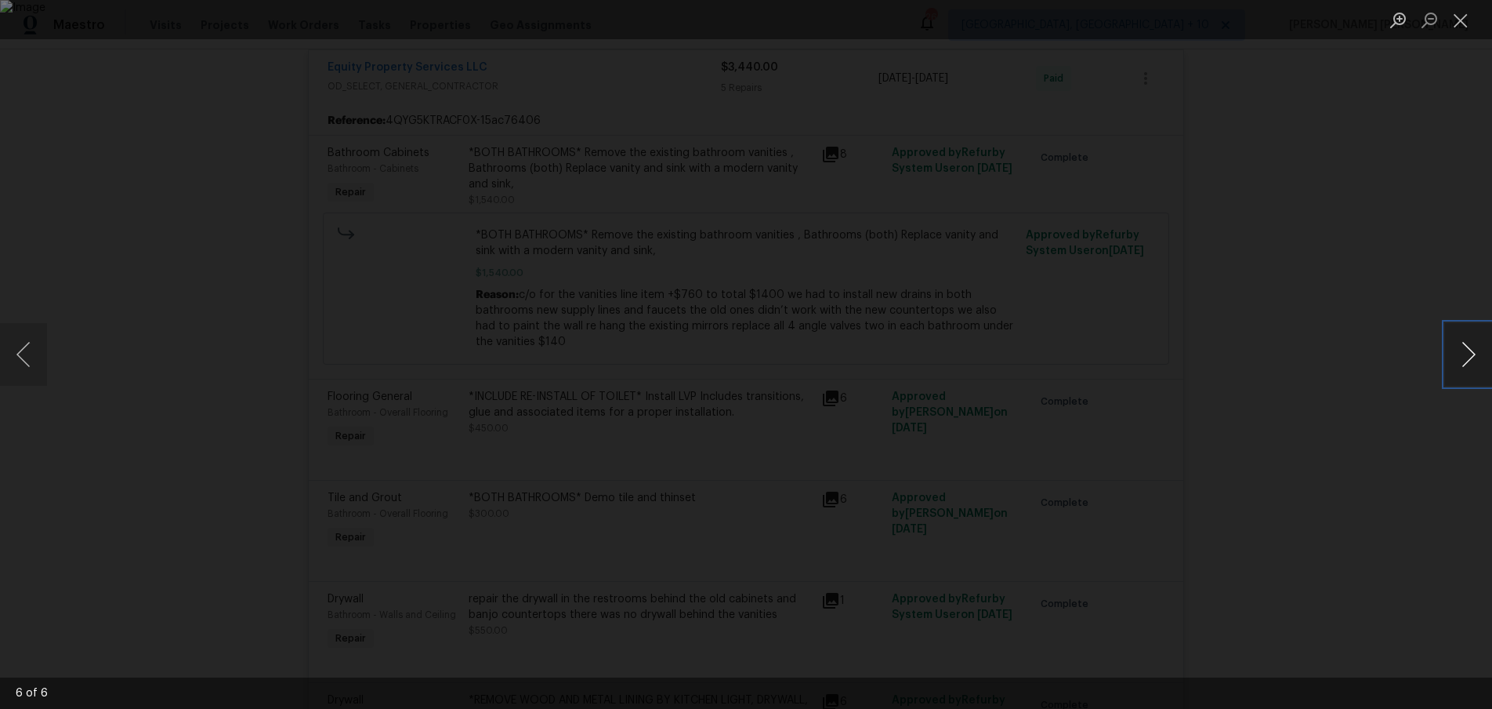
click at [1459, 369] on button "Next image" at bounding box center [1468, 354] width 47 height 63
click at [1396, 452] on div "Lightbox" at bounding box center [746, 354] width 1492 height 709
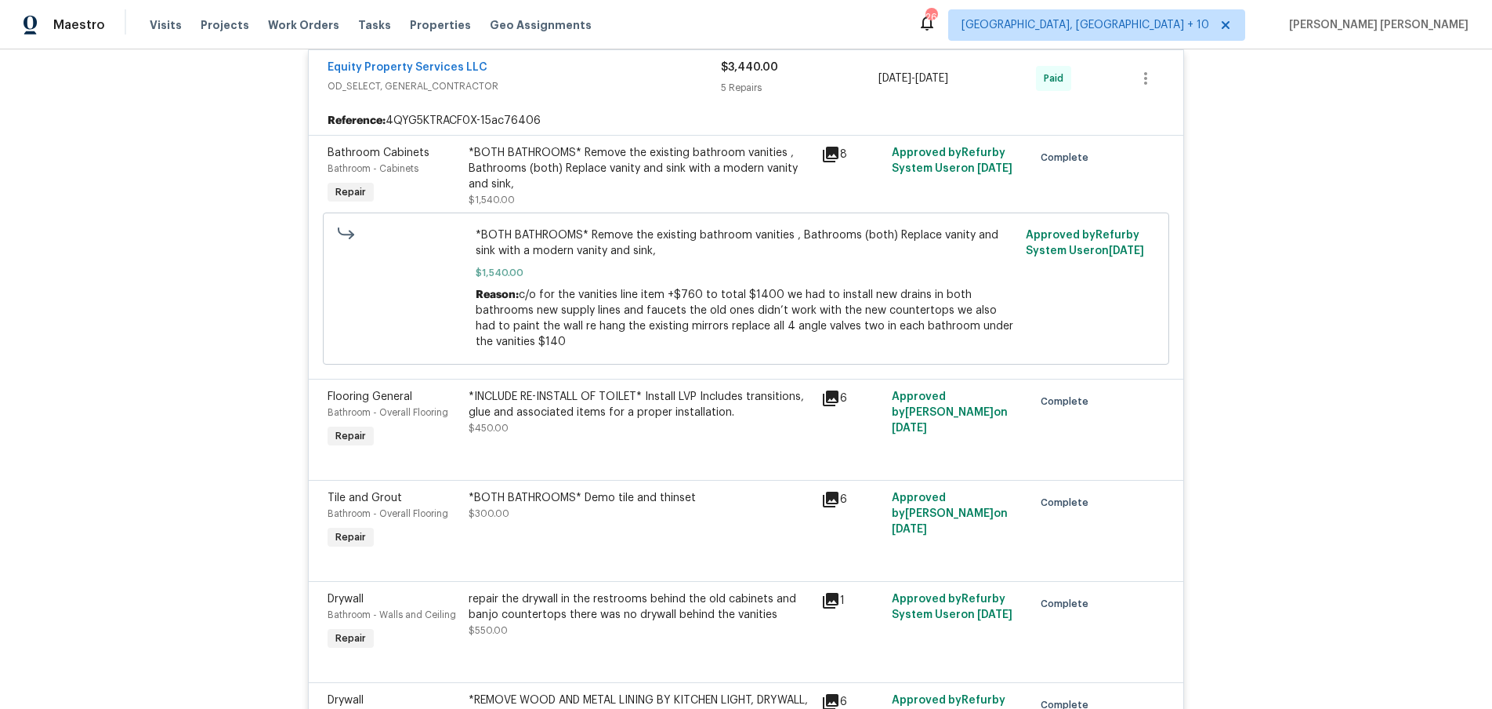
drag, startPoint x: 1396, startPoint y: 452, endPoint x: 1255, endPoint y: 433, distance: 142.3
click at [1391, 452] on div "Lightbox" at bounding box center [746, 354] width 1492 height 709
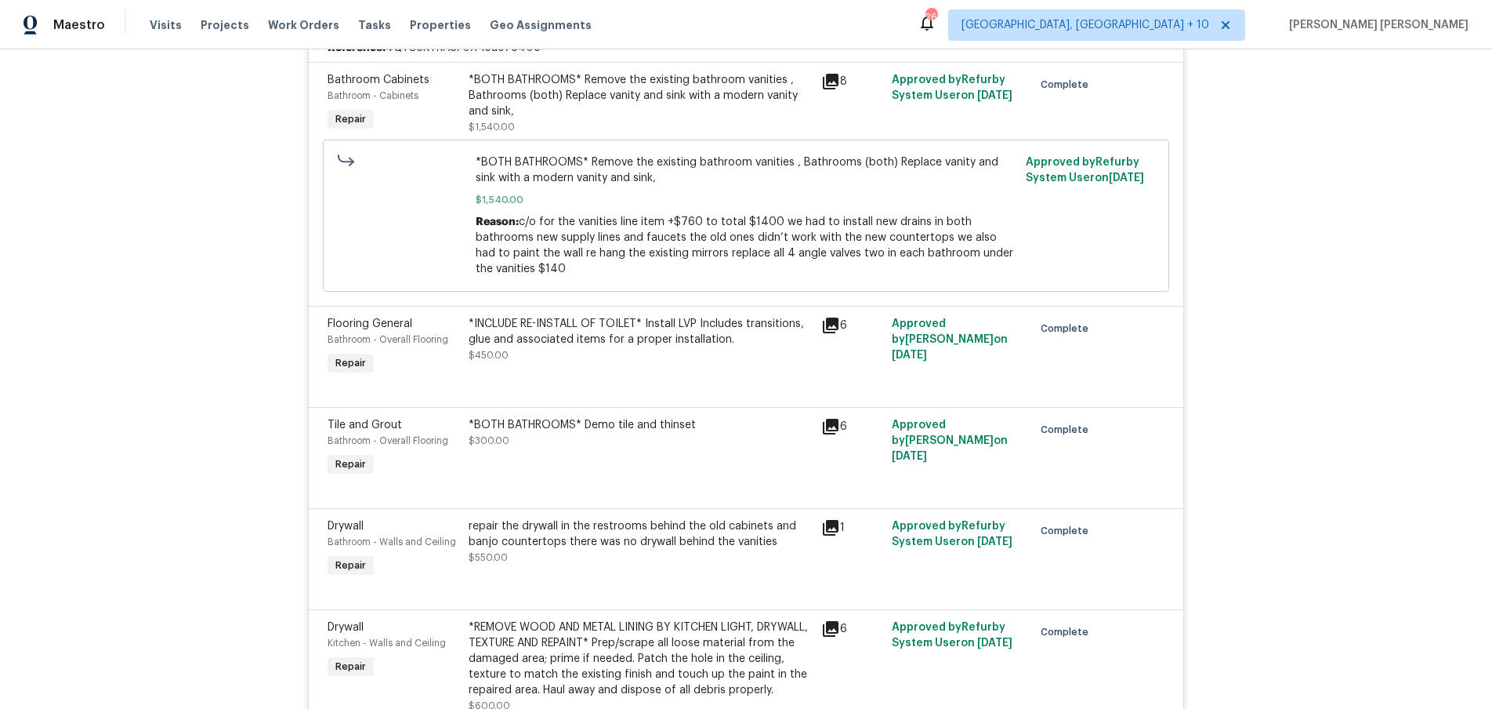
scroll to position [42, 0]
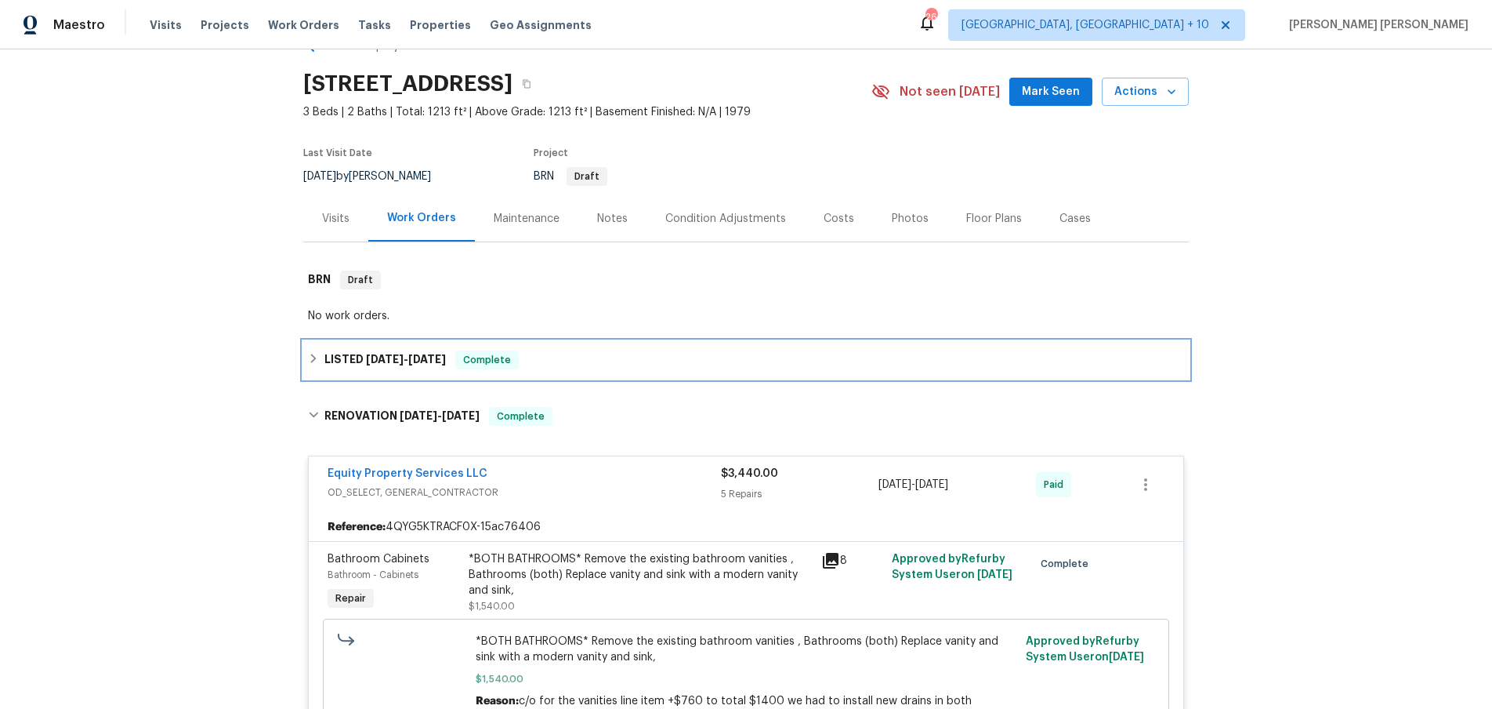
click at [317, 358] on icon at bounding box center [313, 358] width 11 height 11
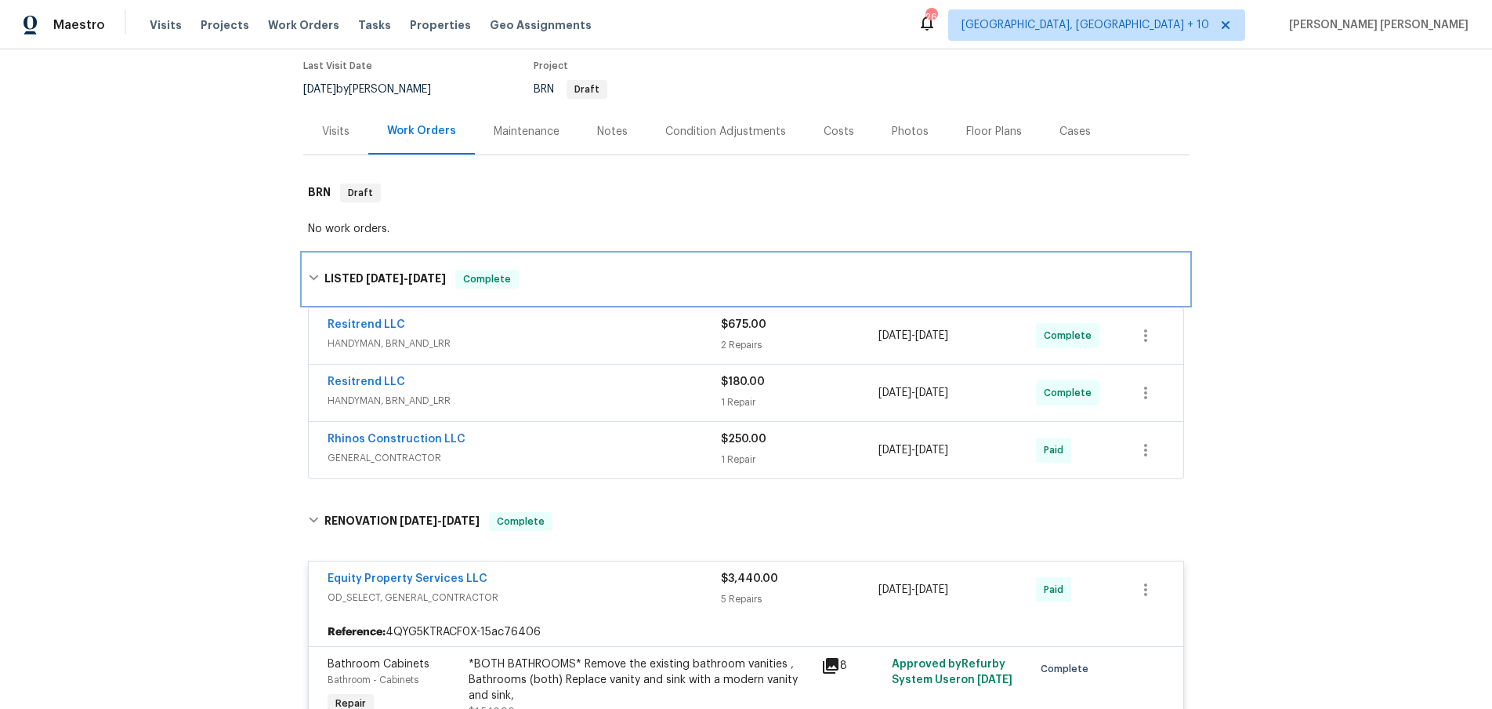
scroll to position [150, 0]
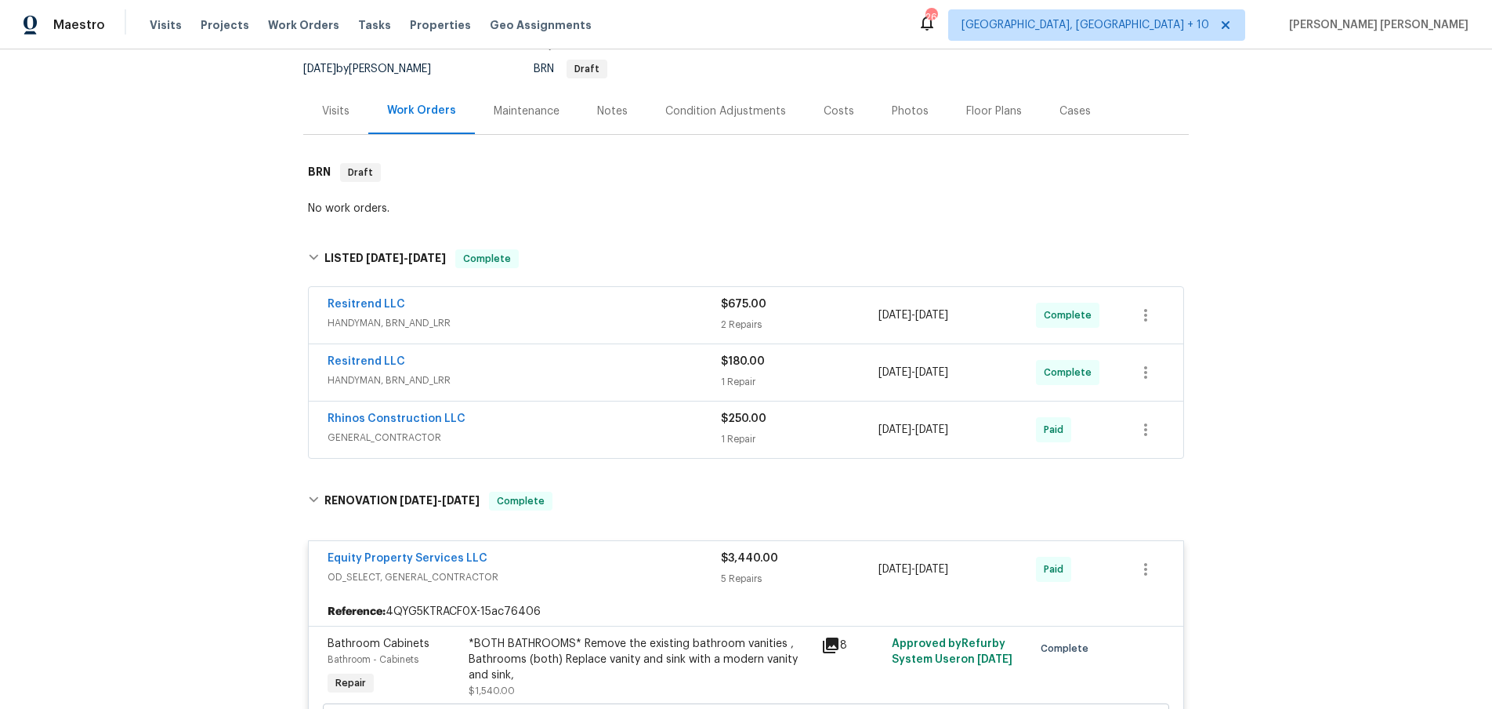
click at [665, 316] on span "HANDYMAN, BRN_AND_LRR" at bounding box center [524, 323] width 393 height 16
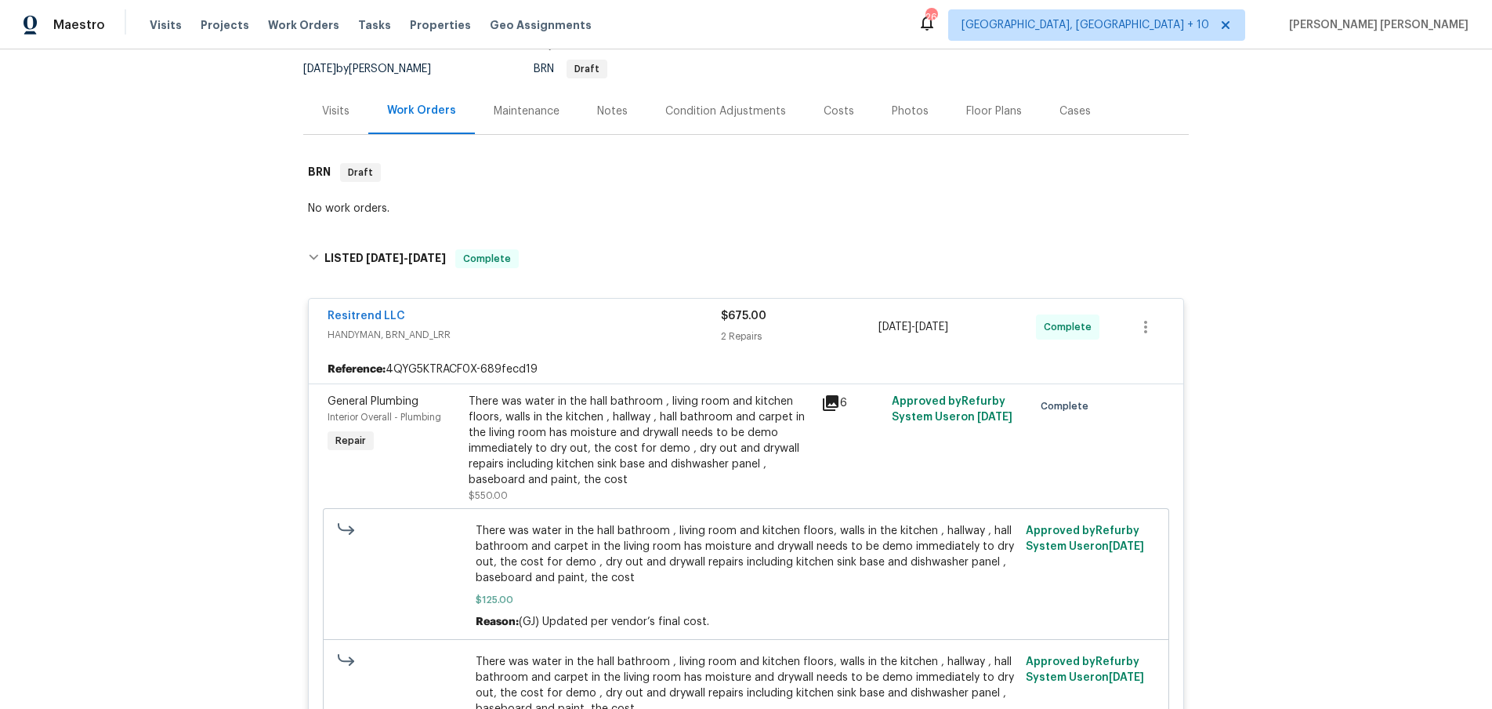
click at [833, 404] on icon at bounding box center [830, 402] width 19 height 19
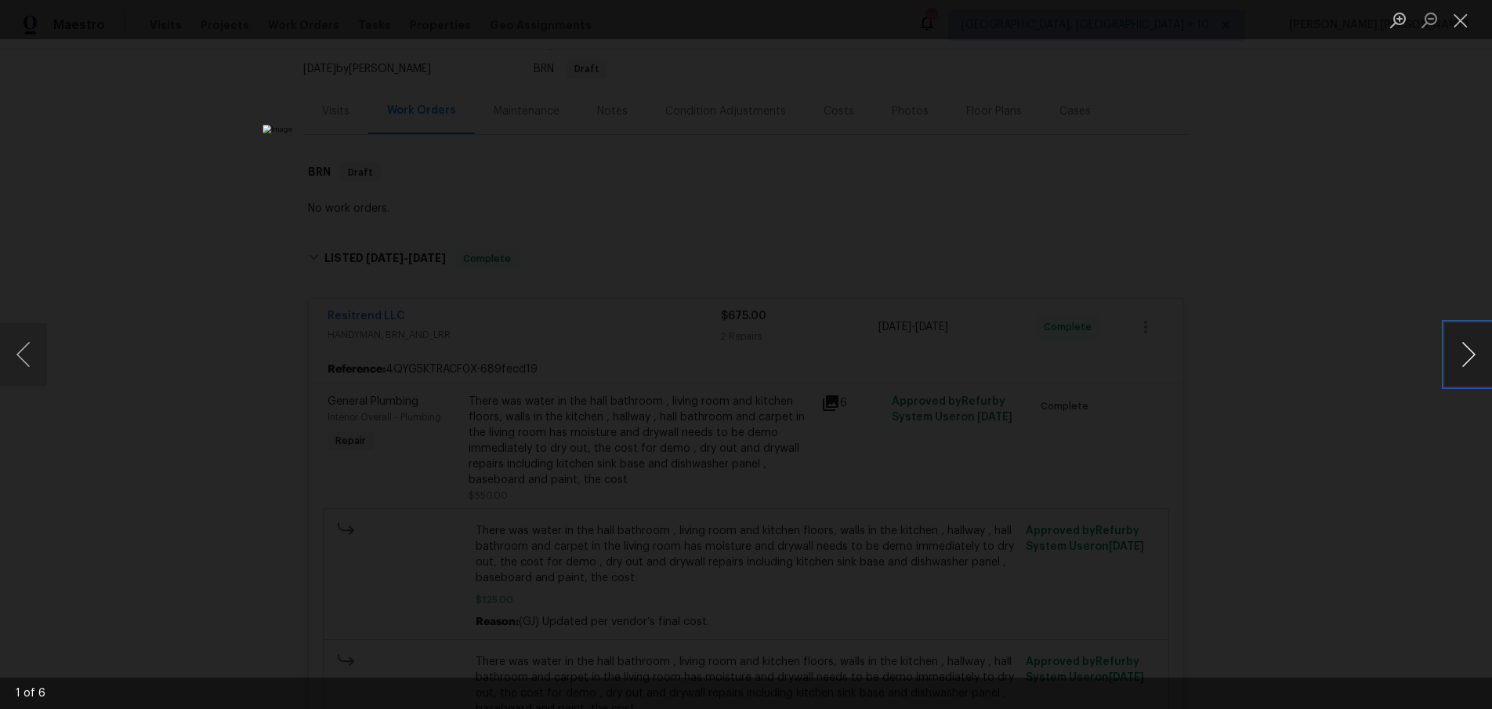
click at [1474, 368] on button "Next image" at bounding box center [1468, 354] width 47 height 63
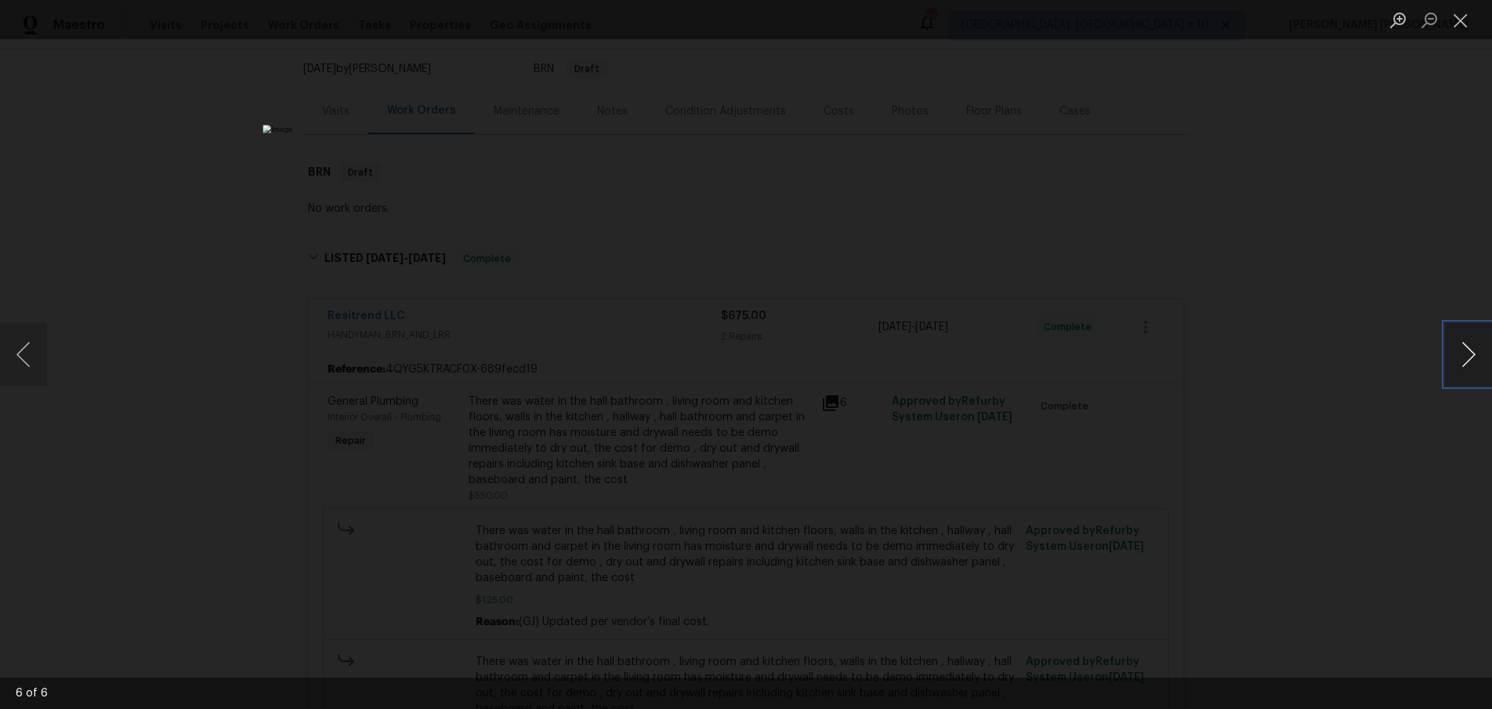
click at [1474, 368] on button "Next image" at bounding box center [1468, 354] width 47 height 63
click at [1342, 412] on div "Lightbox" at bounding box center [746, 354] width 1492 height 709
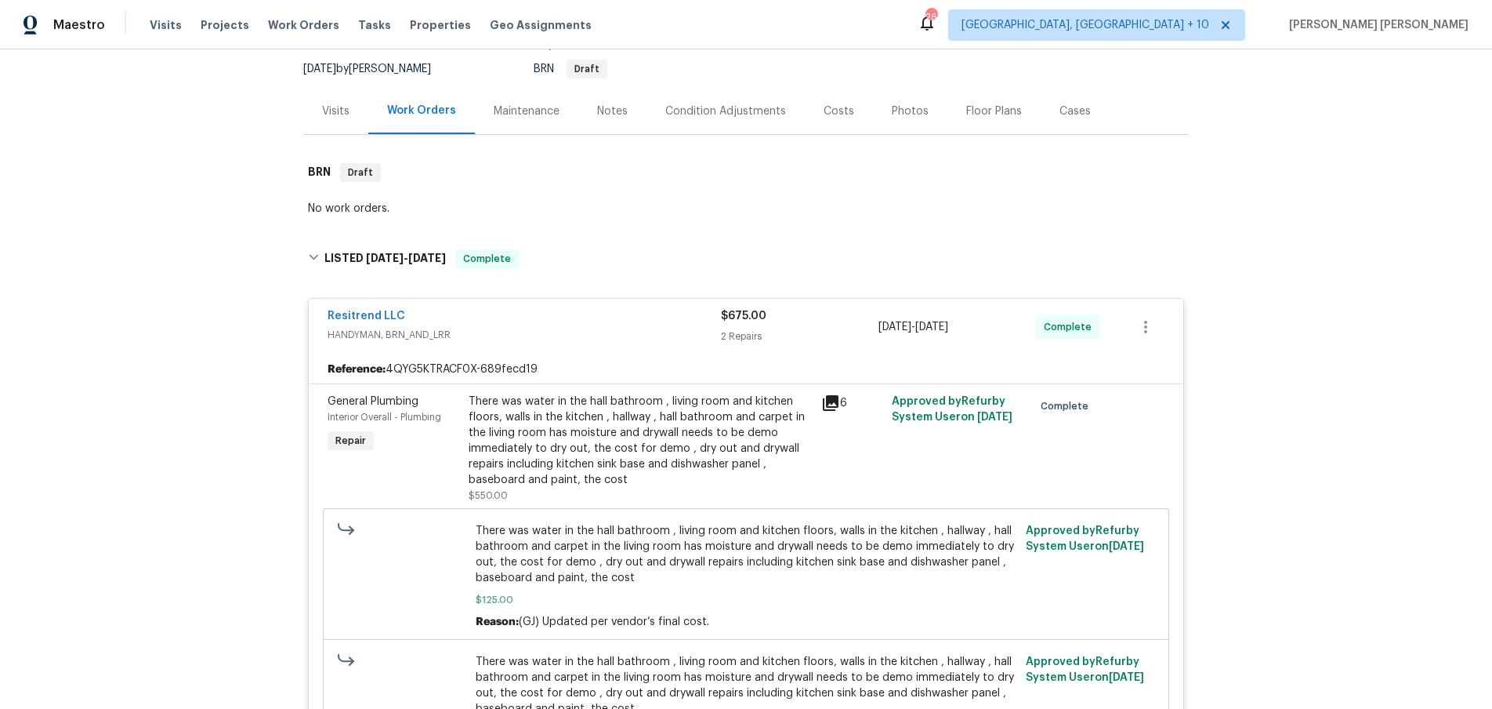
click at [1342, 412] on div "Lightbox" at bounding box center [746, 354] width 1492 height 709
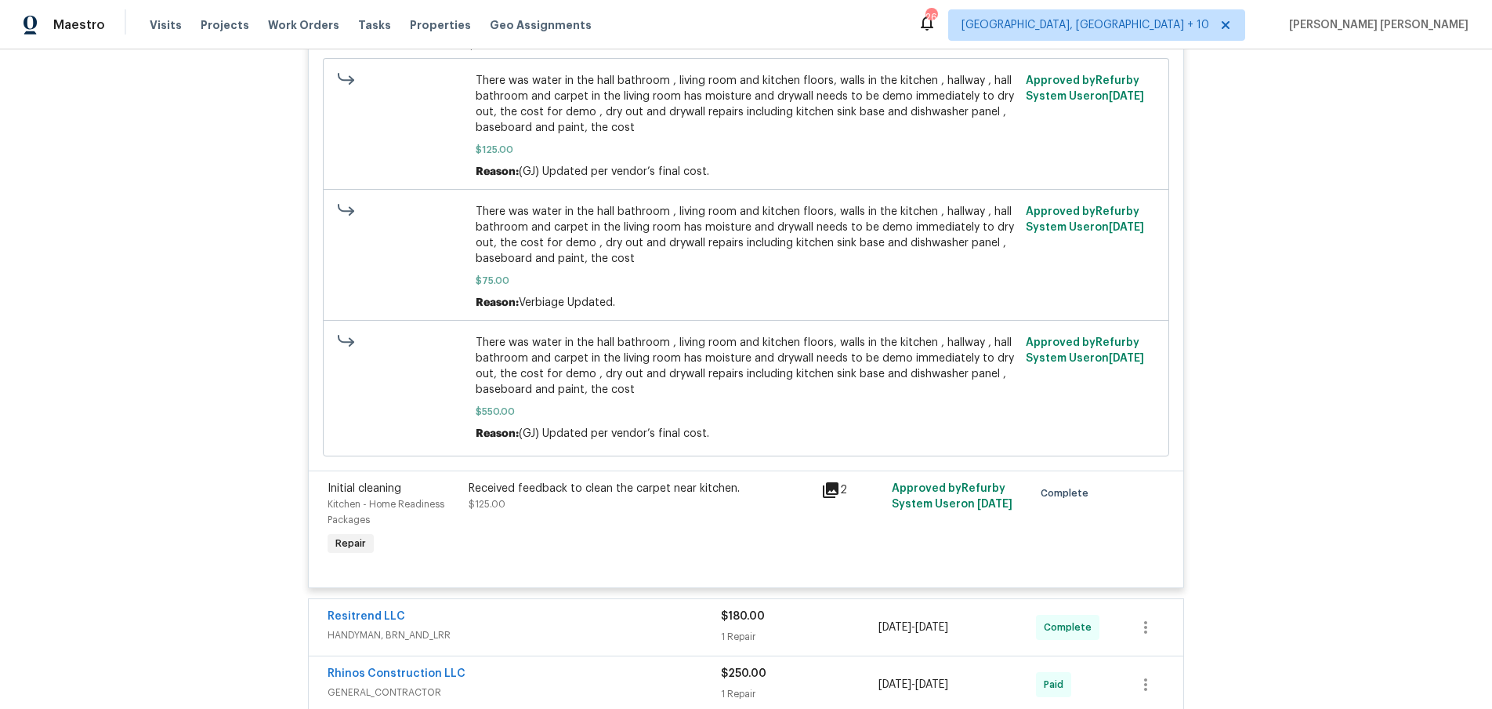
scroll to position [608, 0]
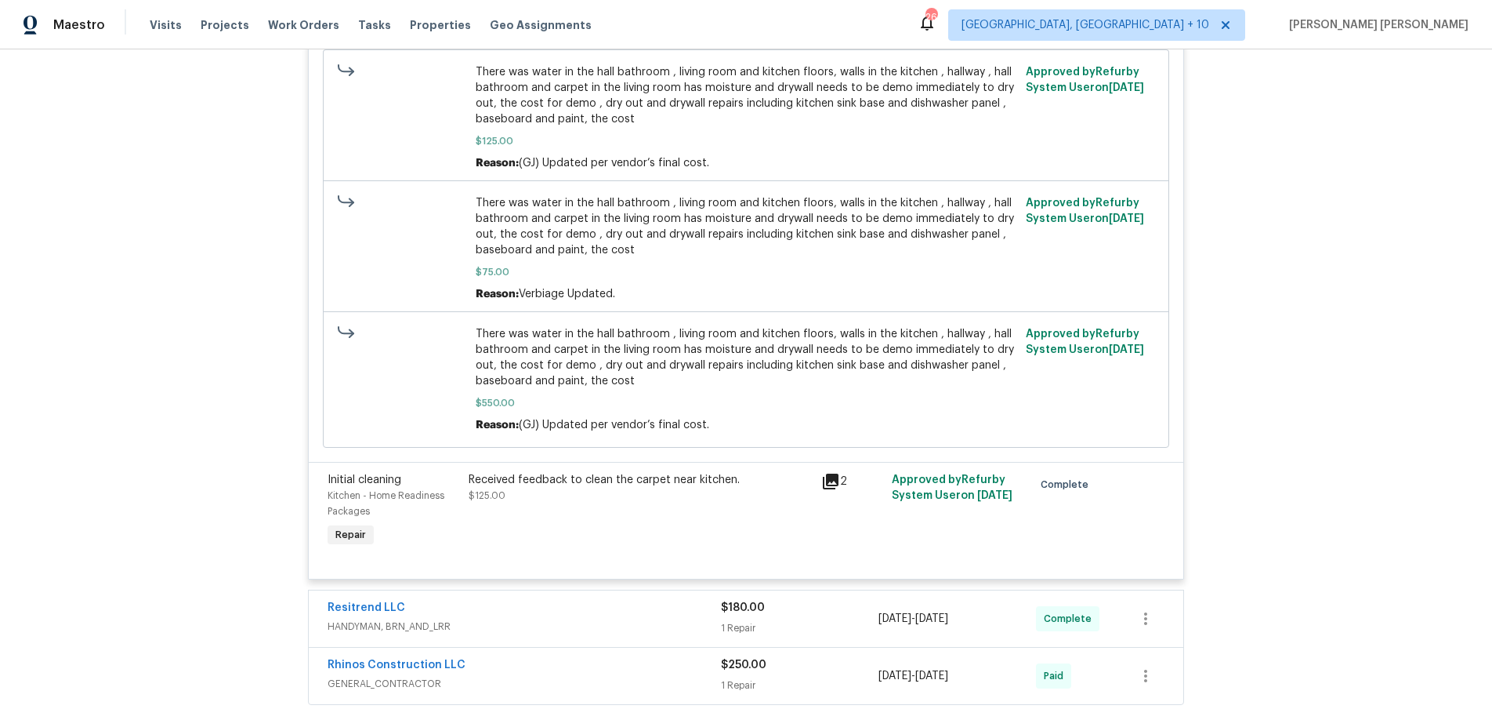
click at [836, 485] on icon at bounding box center [831, 481] width 16 height 16
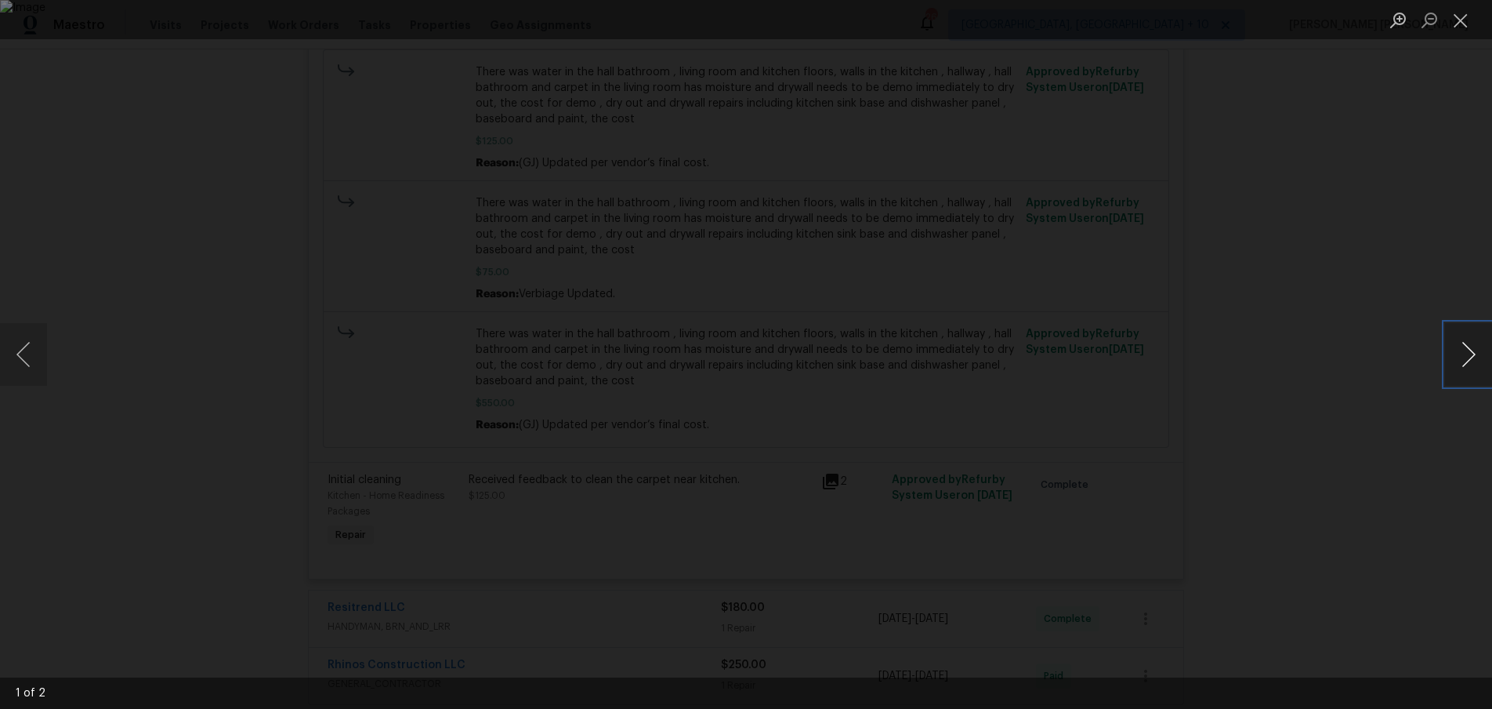
click at [1469, 359] on button "Next image" at bounding box center [1468, 354] width 47 height 63
click at [1402, 513] on div "Lightbox" at bounding box center [746, 354] width 1492 height 709
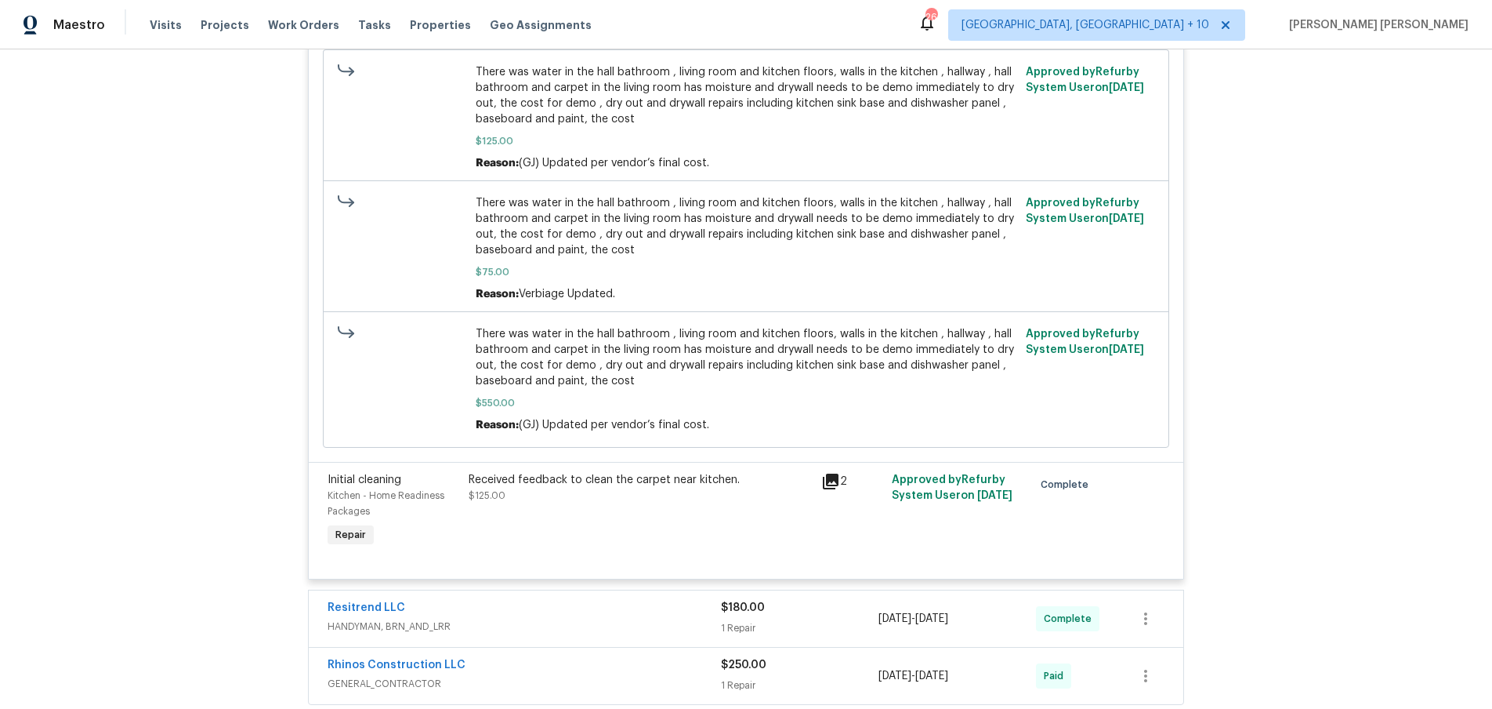
click at [1402, 513] on div "Lightbox" at bounding box center [746, 354] width 1492 height 709
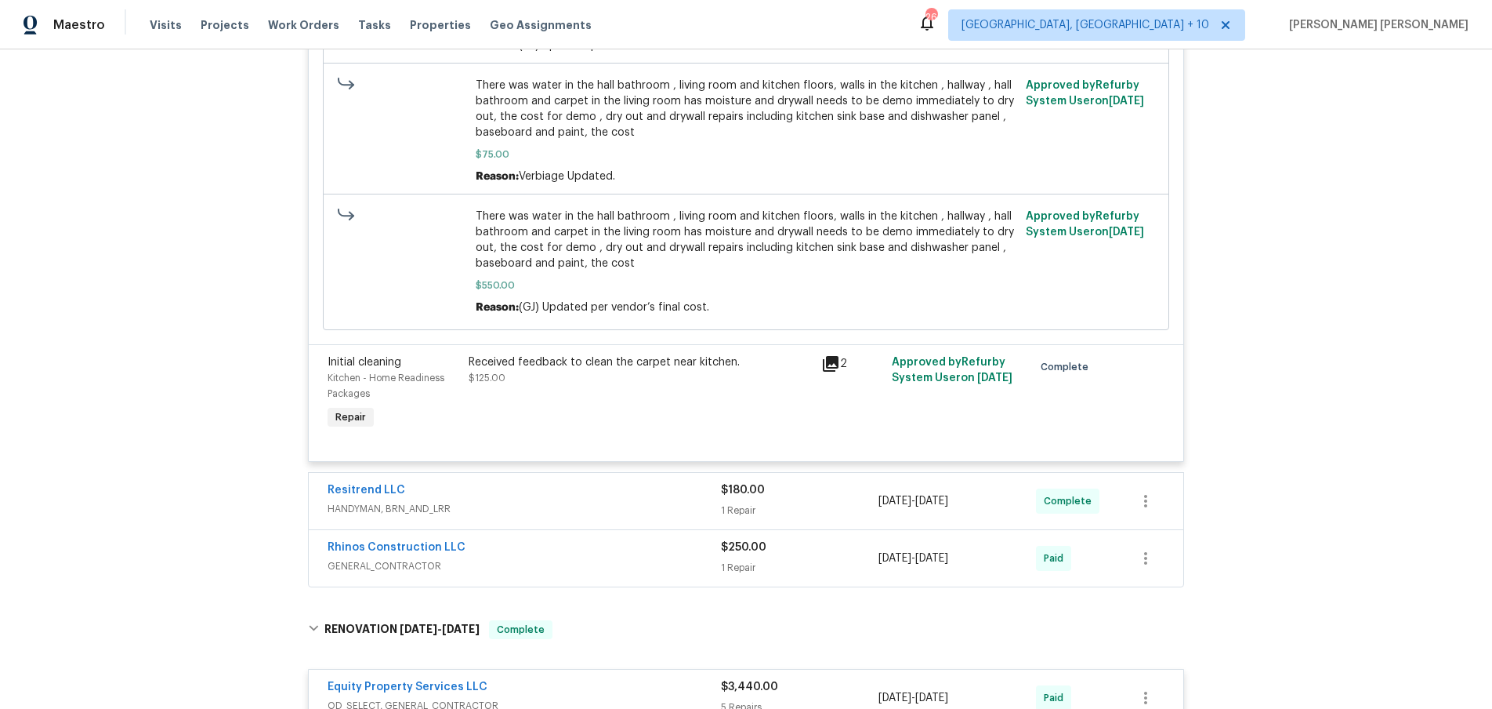
scroll to position [733, 0]
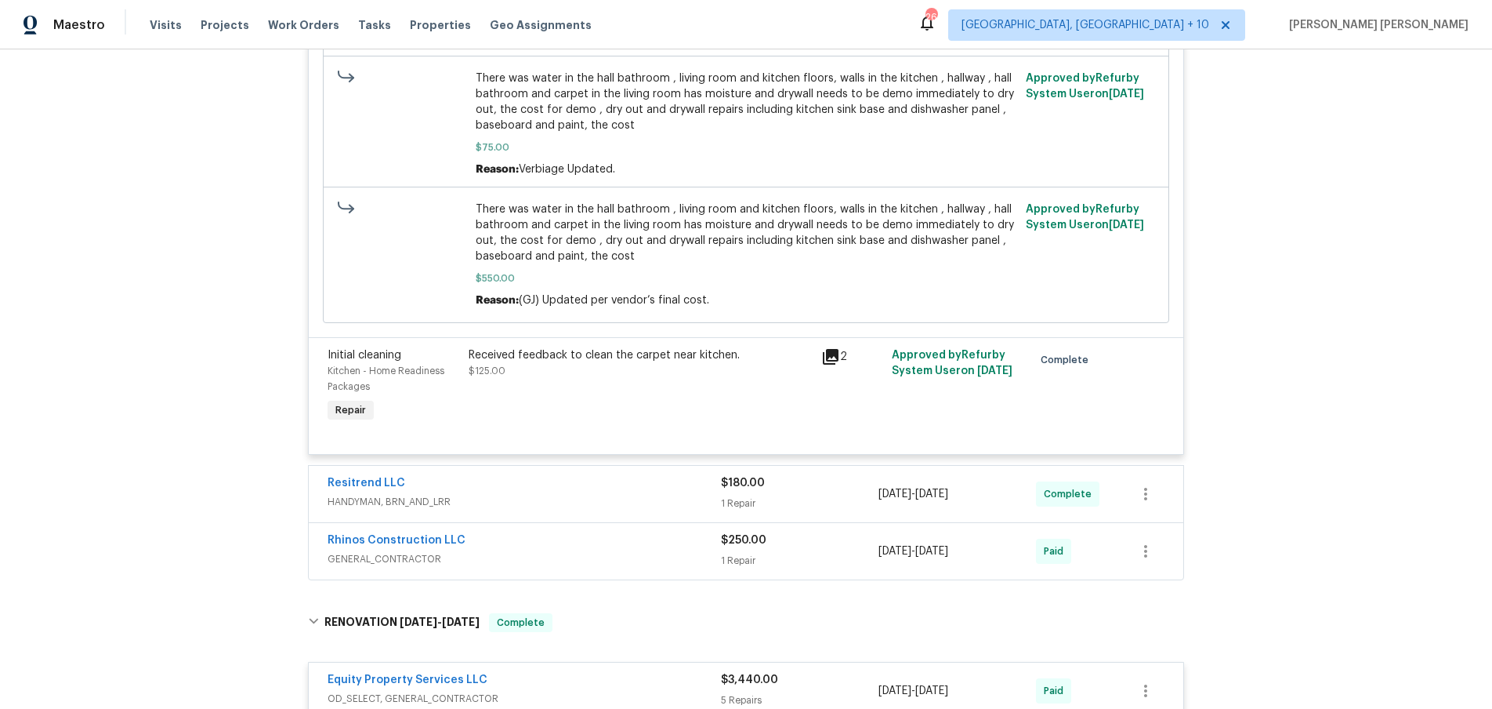
click at [572, 493] on div "Resitrend LLC" at bounding box center [524, 484] width 393 height 19
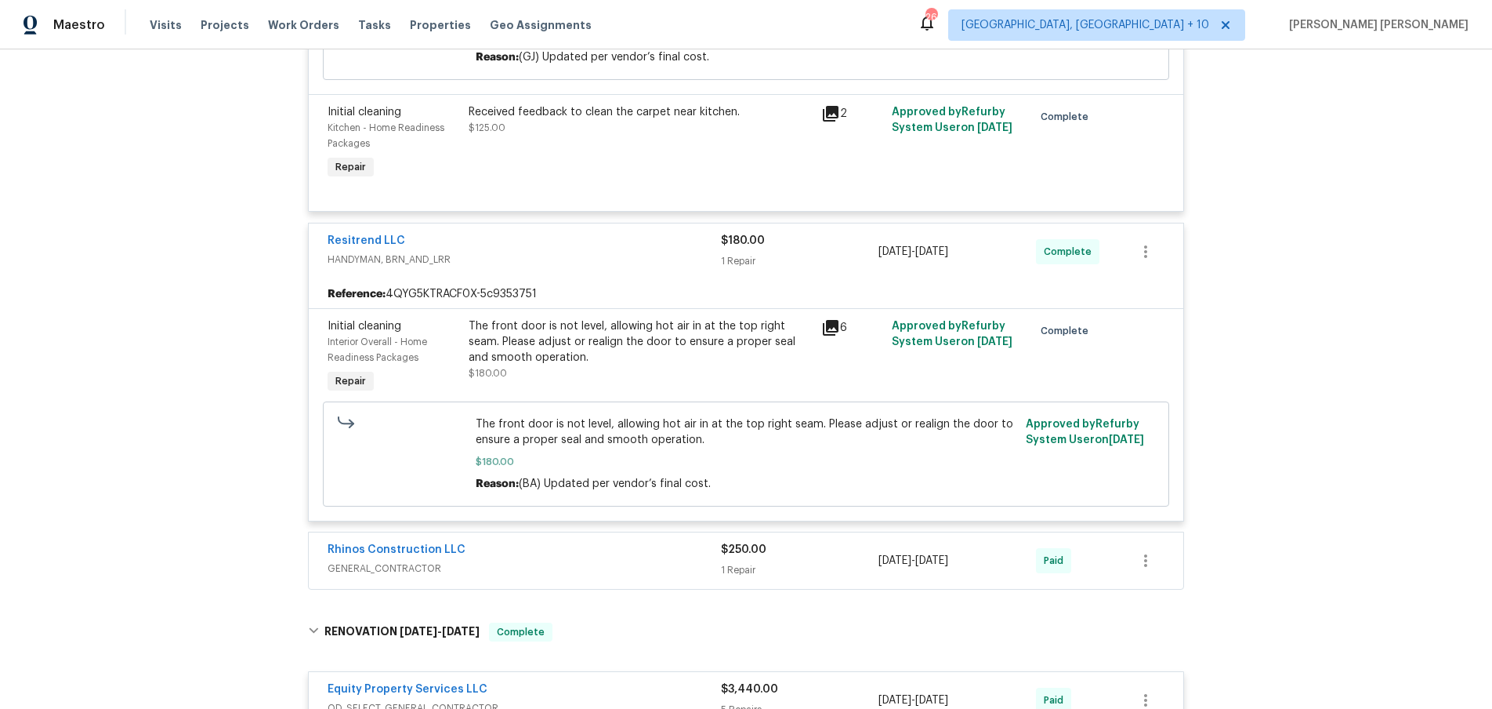
scroll to position [997, 0]
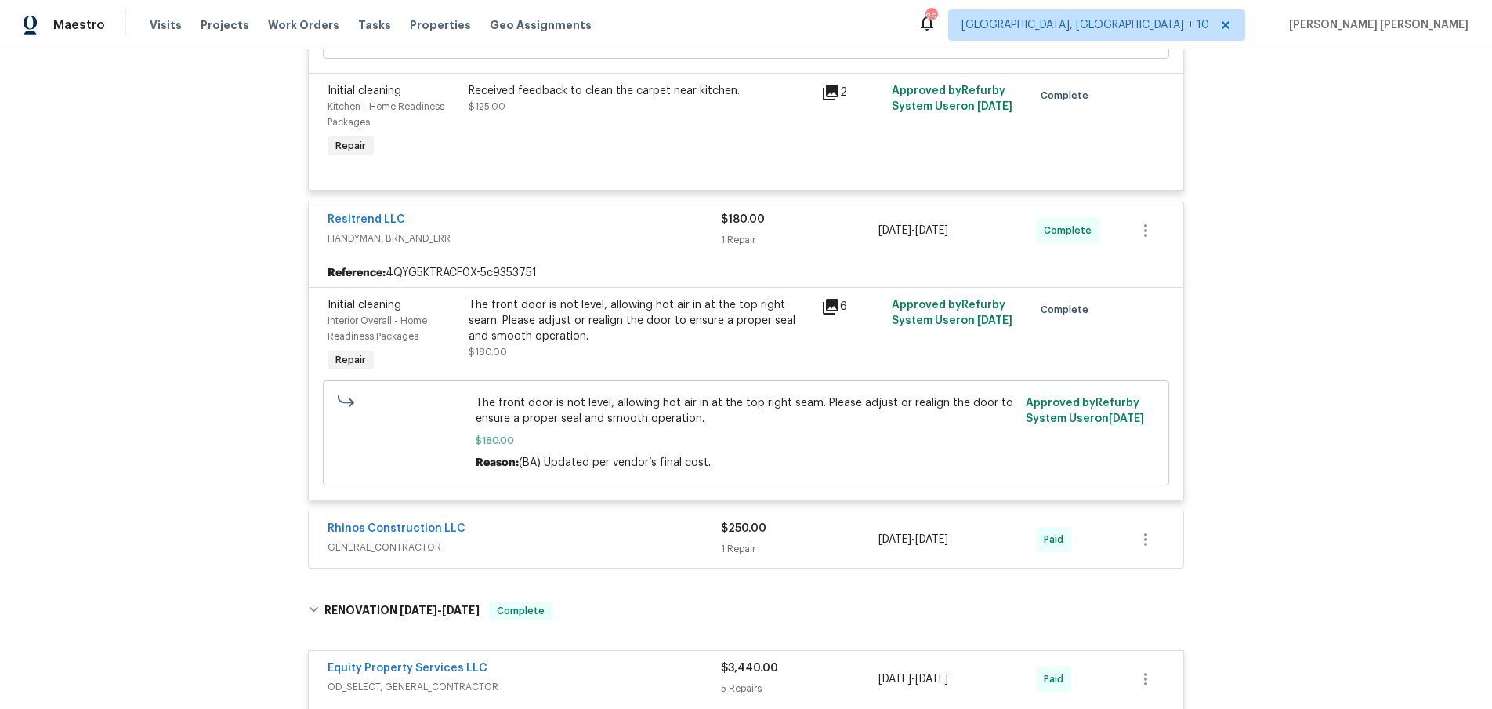
click at [838, 299] on icon at bounding box center [830, 306] width 19 height 19
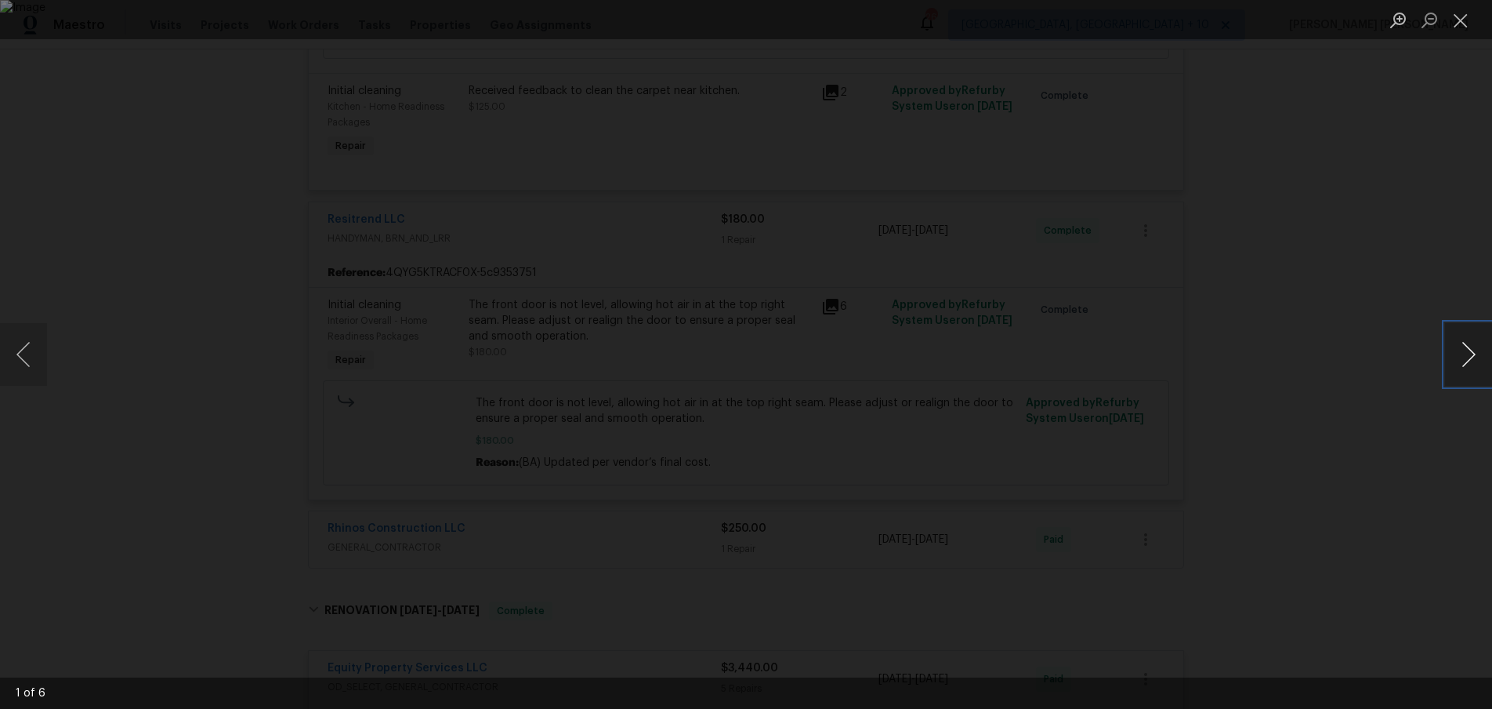
click at [1485, 372] on button "Next image" at bounding box center [1468, 354] width 47 height 63
click at [1480, 372] on button "Next image" at bounding box center [1468, 354] width 47 height 63
drag, startPoint x: 1387, startPoint y: 490, endPoint x: 1260, endPoint y: 468, distance: 128.9
click at [1378, 486] on div "Lightbox" at bounding box center [746, 354] width 1492 height 709
click at [1192, 515] on div "Lightbox" at bounding box center [746, 354] width 1492 height 709
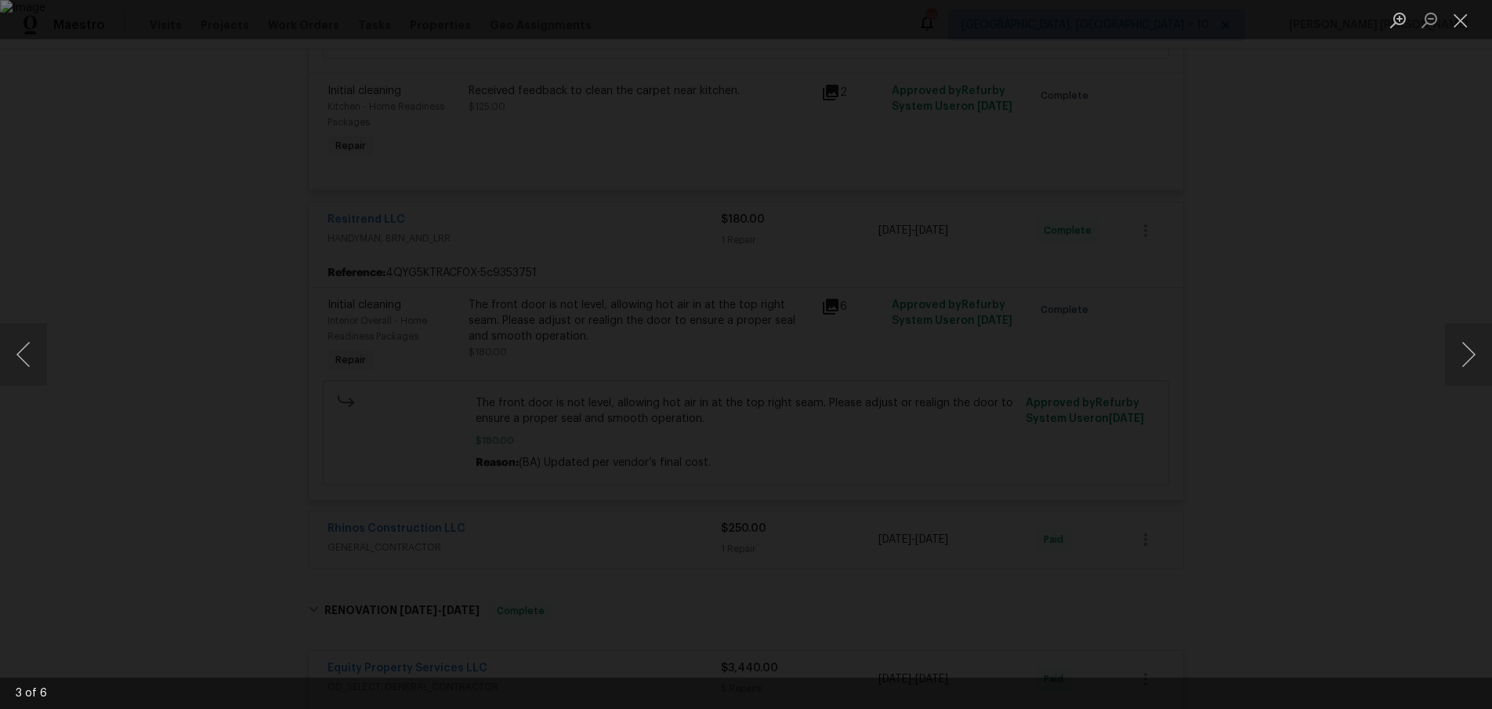
click at [1342, 518] on div "Lightbox" at bounding box center [746, 354] width 1492 height 709
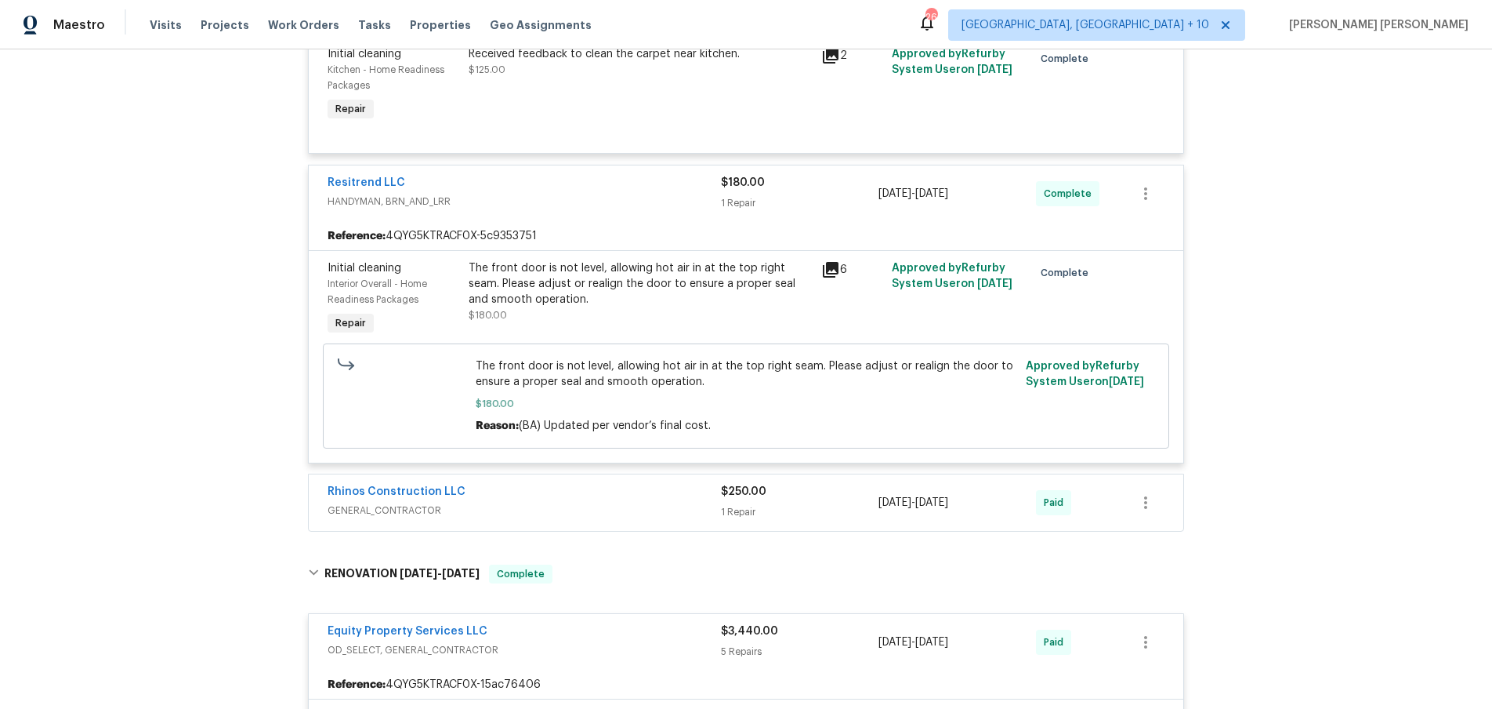
scroll to position [1035, 0]
click at [627, 488] on div "Rhinos Construction LLC" at bounding box center [524, 491] width 393 height 19
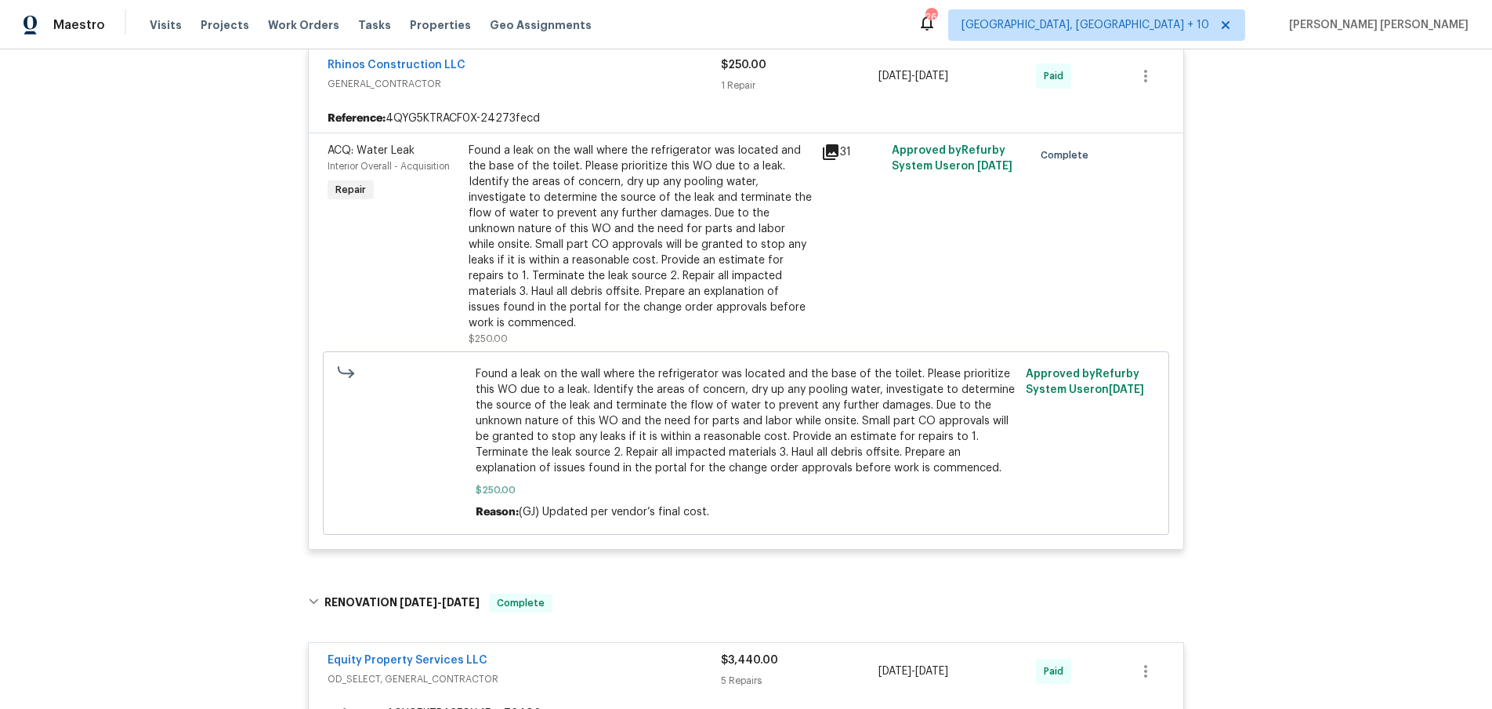
scroll to position [1466, 0]
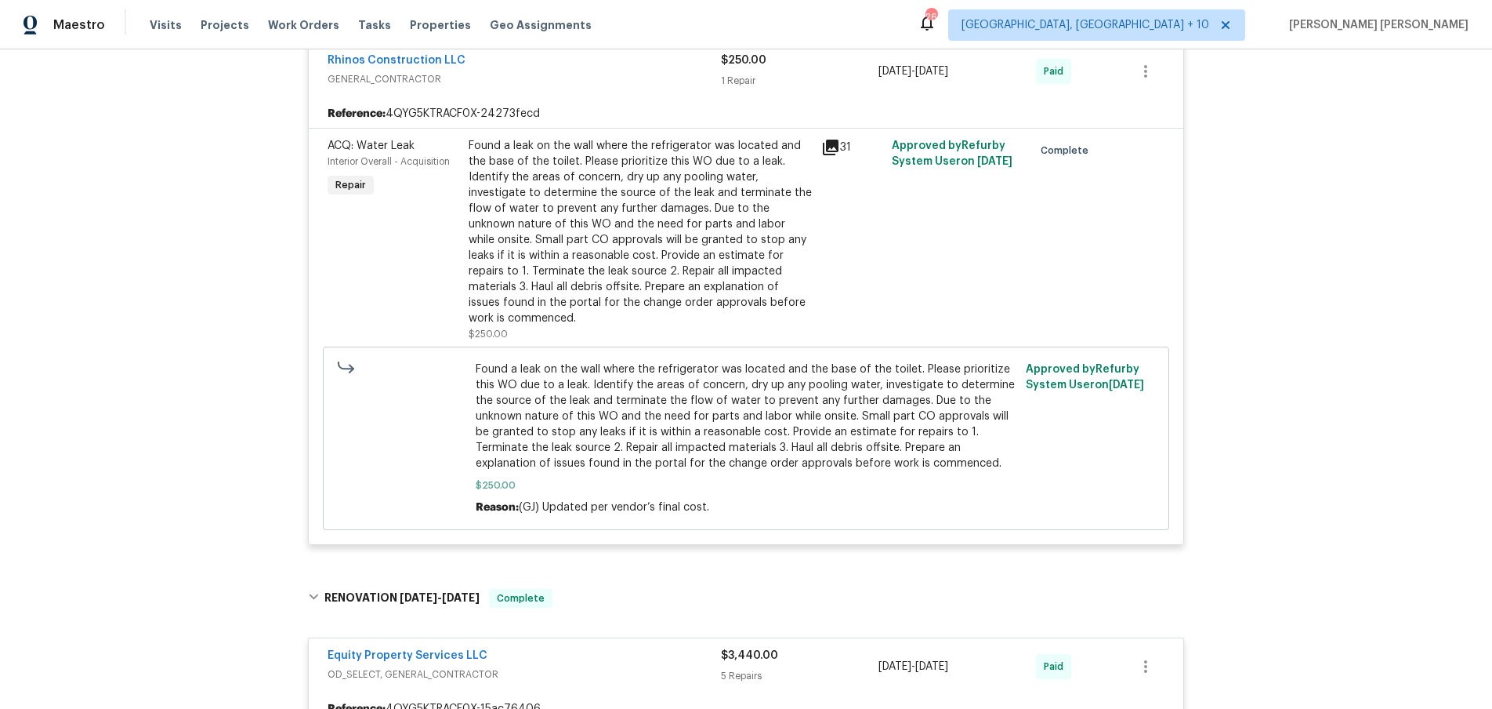
click at [832, 151] on icon at bounding box center [831, 148] width 16 height 16
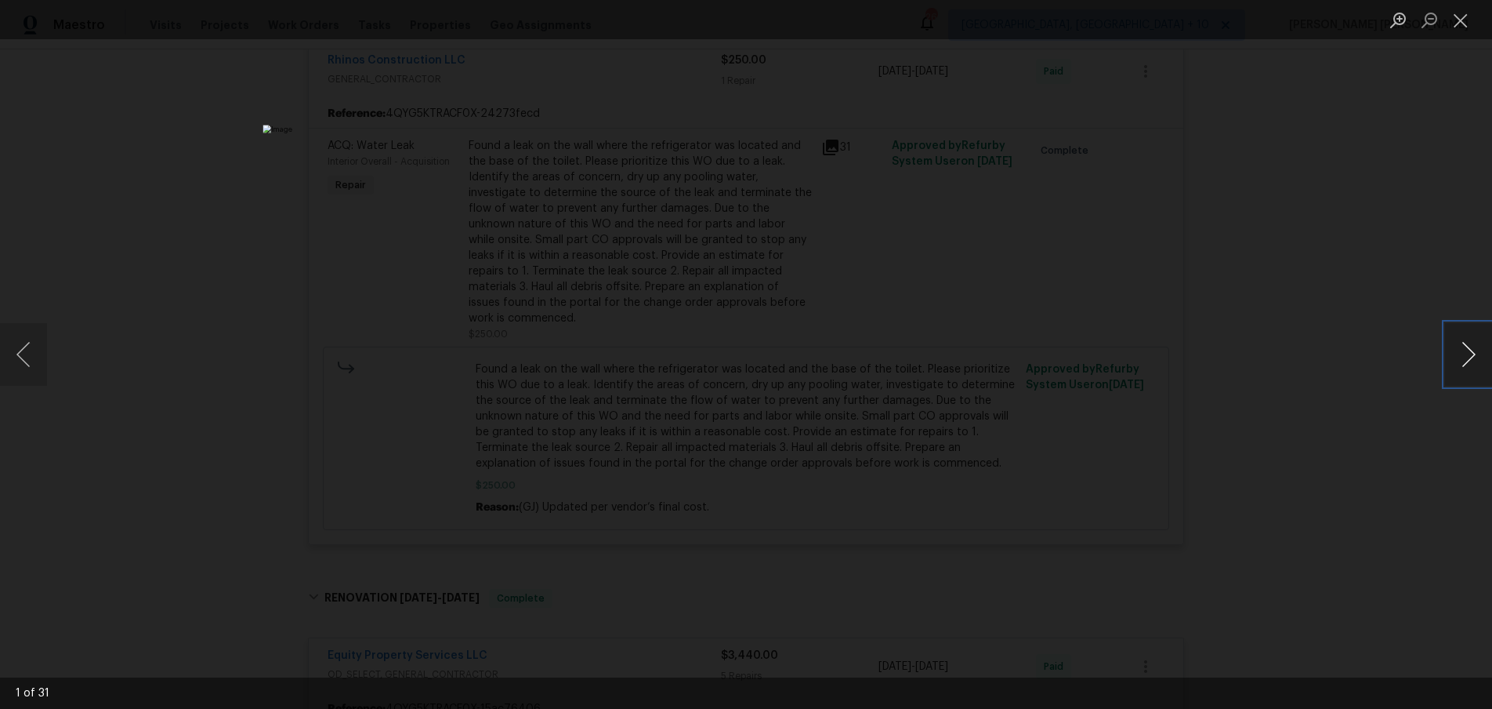
click at [1456, 375] on button "Next image" at bounding box center [1468, 354] width 47 height 63
click at [1457, 375] on button "Next image" at bounding box center [1468, 354] width 47 height 63
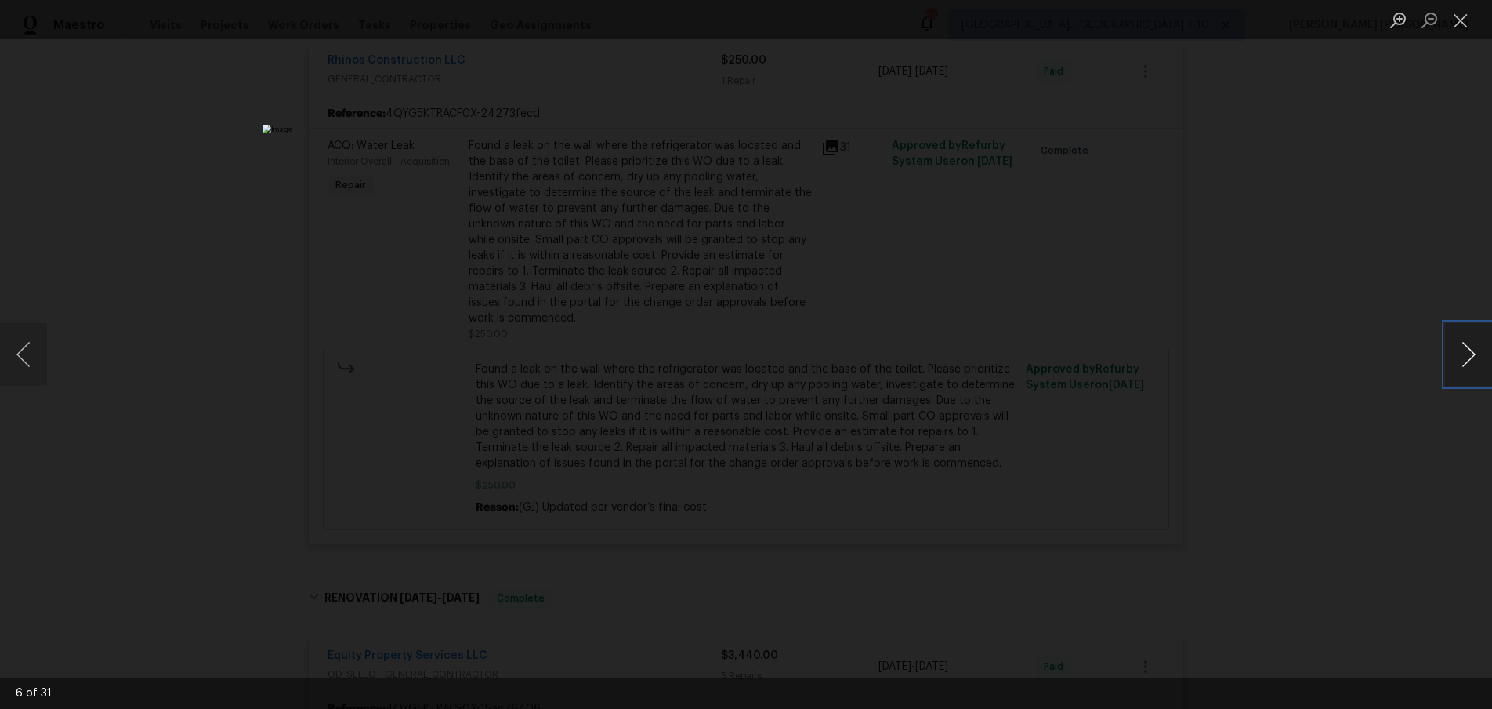
click at [1457, 375] on button "Next image" at bounding box center [1468, 354] width 47 height 63
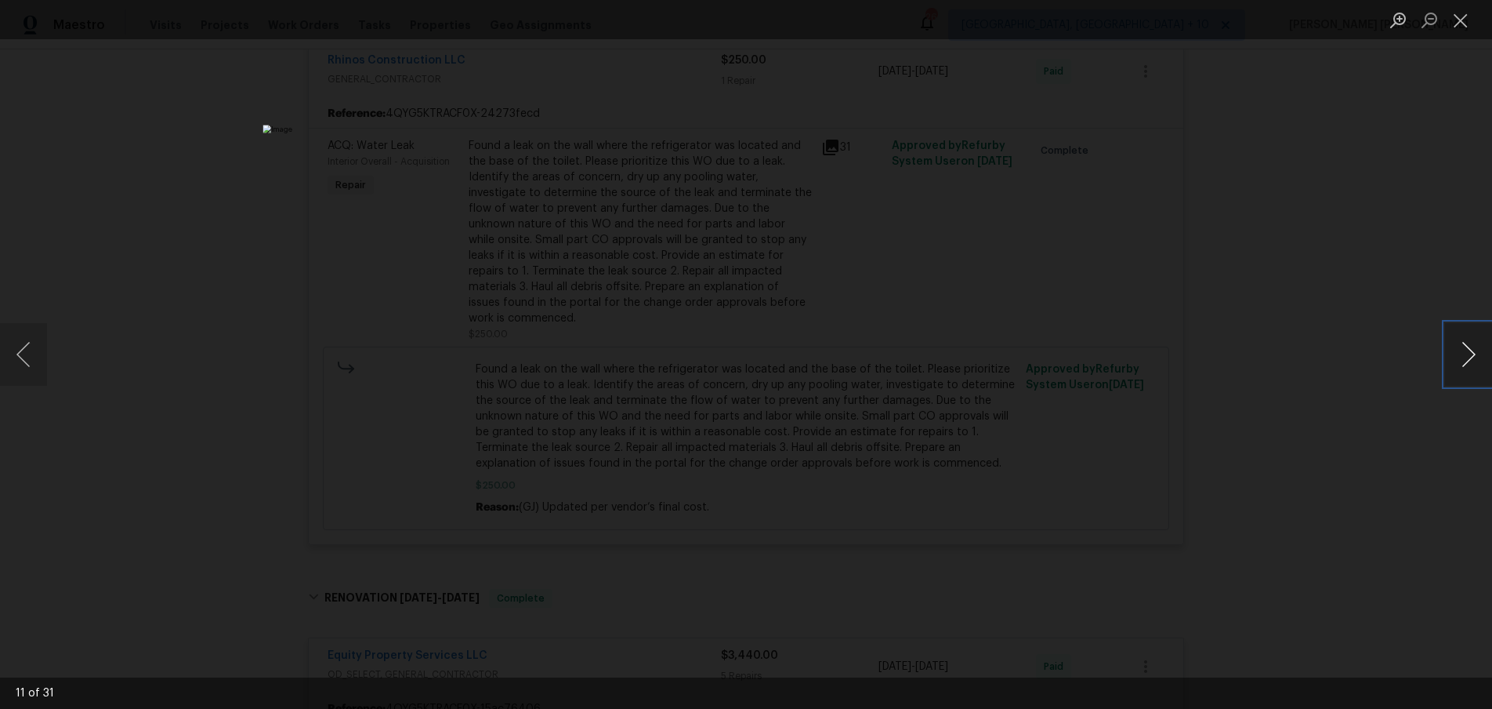
click at [1457, 375] on button "Next image" at bounding box center [1468, 354] width 47 height 63
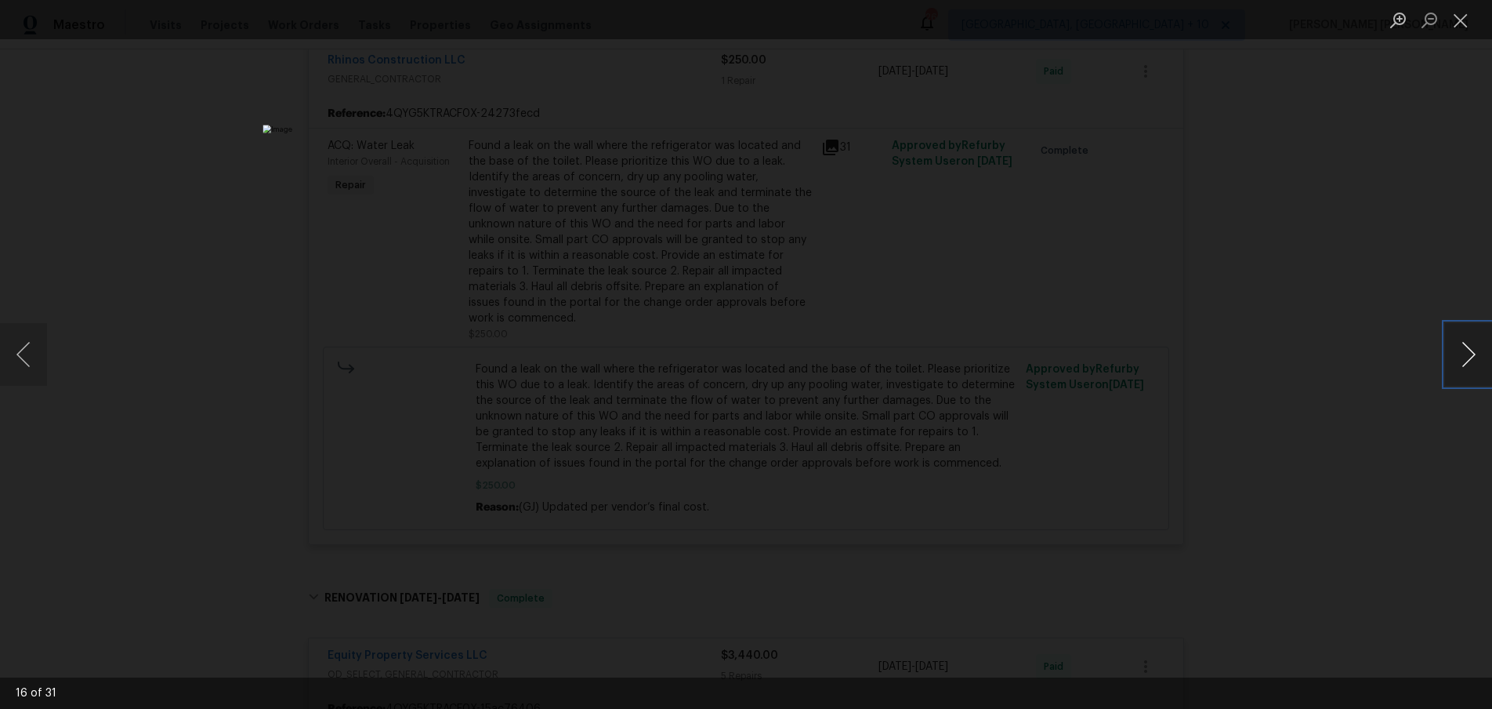
click at [1457, 375] on button "Next image" at bounding box center [1468, 354] width 47 height 63
click at [1471, 356] on button "Next image" at bounding box center [1468, 354] width 47 height 63
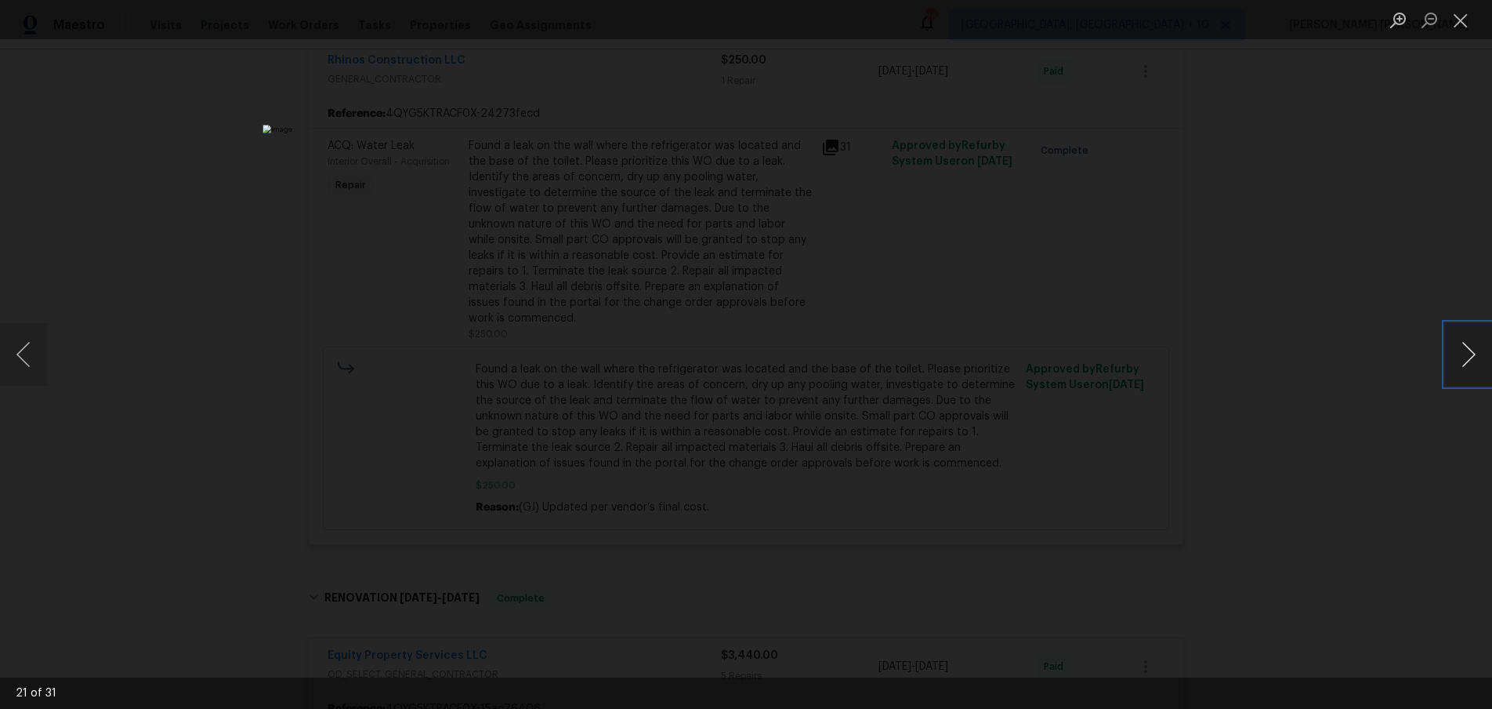
click at [1471, 356] on button "Next image" at bounding box center [1468, 354] width 47 height 63
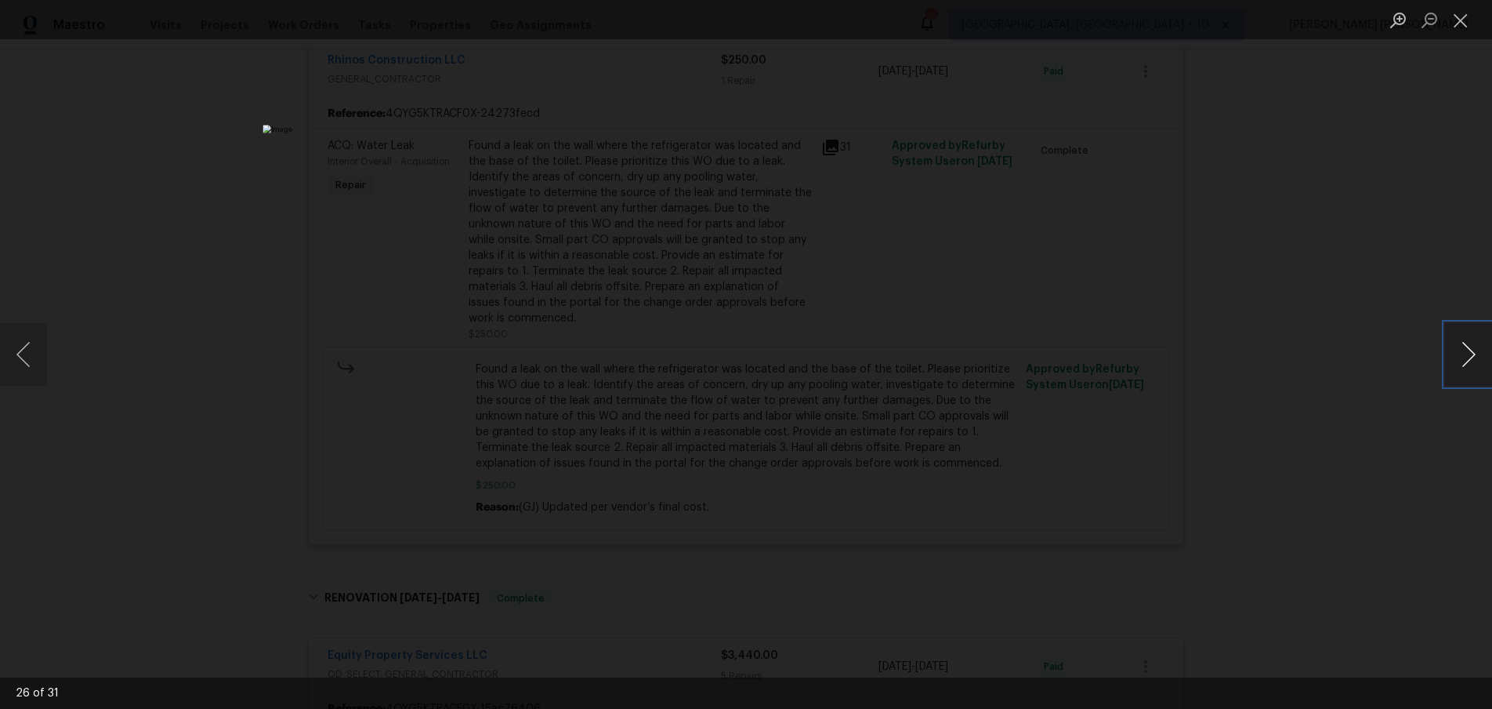
click at [1471, 356] on button "Next image" at bounding box center [1468, 354] width 47 height 63
click at [1471, 357] on button "Next image" at bounding box center [1468, 354] width 47 height 63
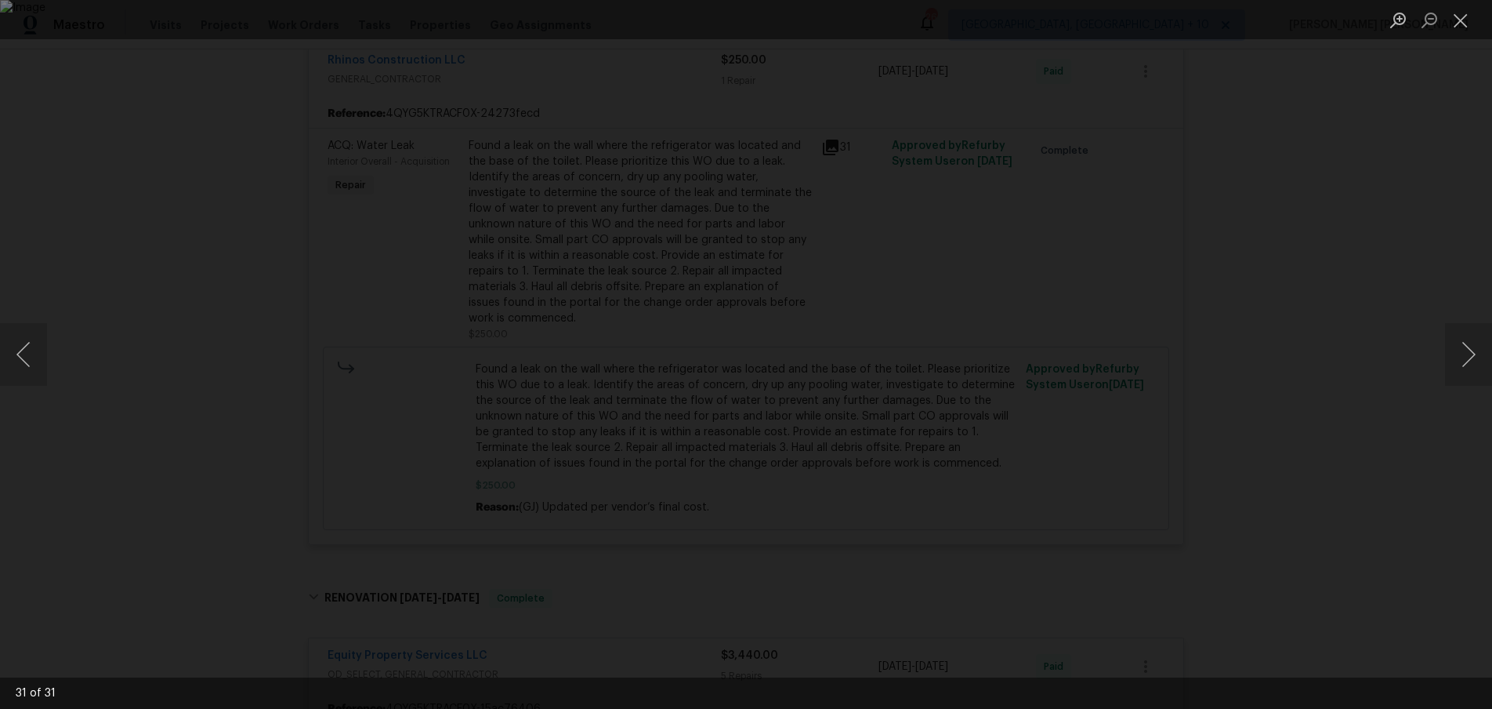
click at [1362, 540] on div "Lightbox" at bounding box center [746, 354] width 1492 height 709
